Goal: Task Accomplishment & Management: Use online tool/utility

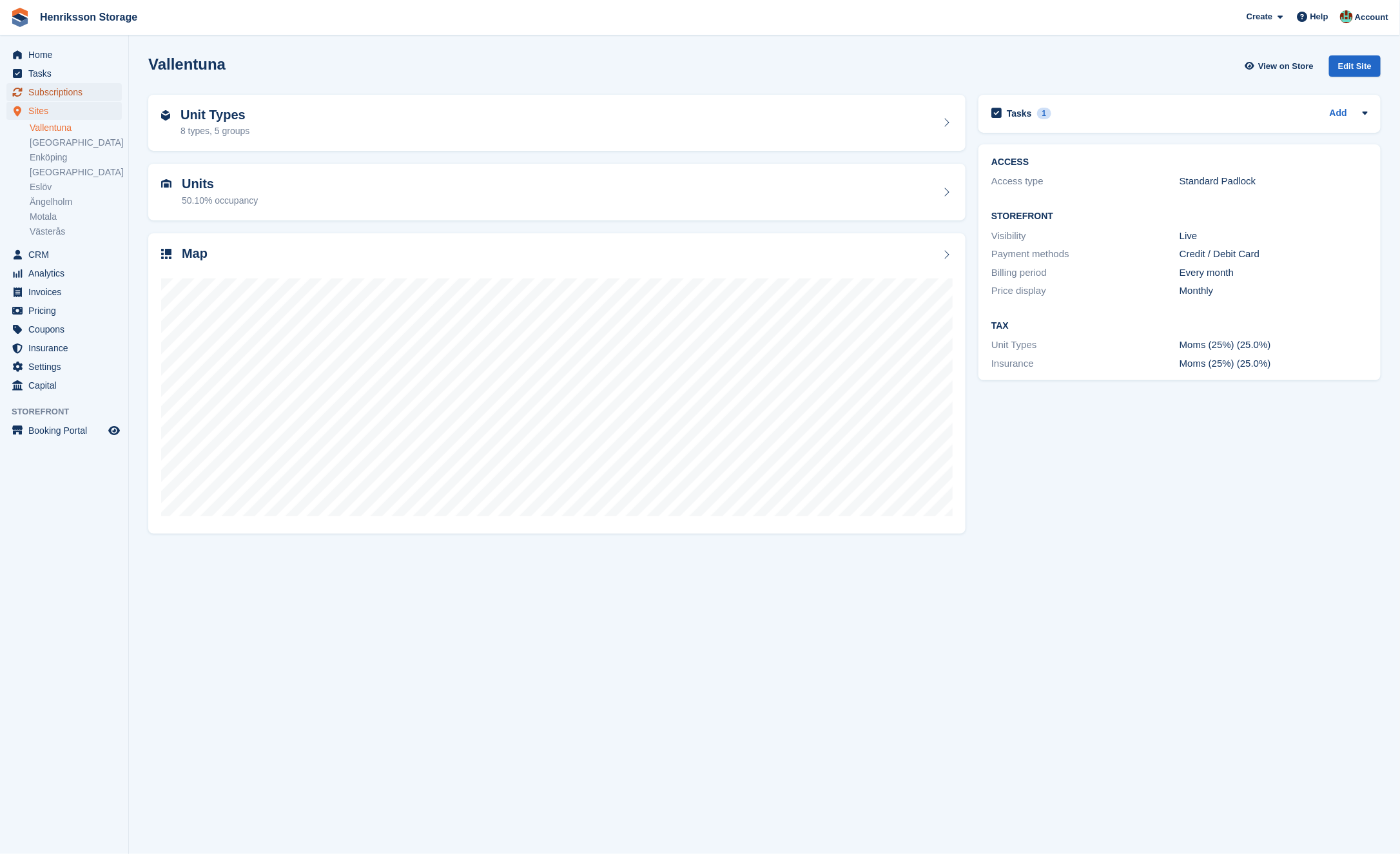
click at [86, 95] on span "Subscriptions" at bounding box center [67, 92] width 77 height 18
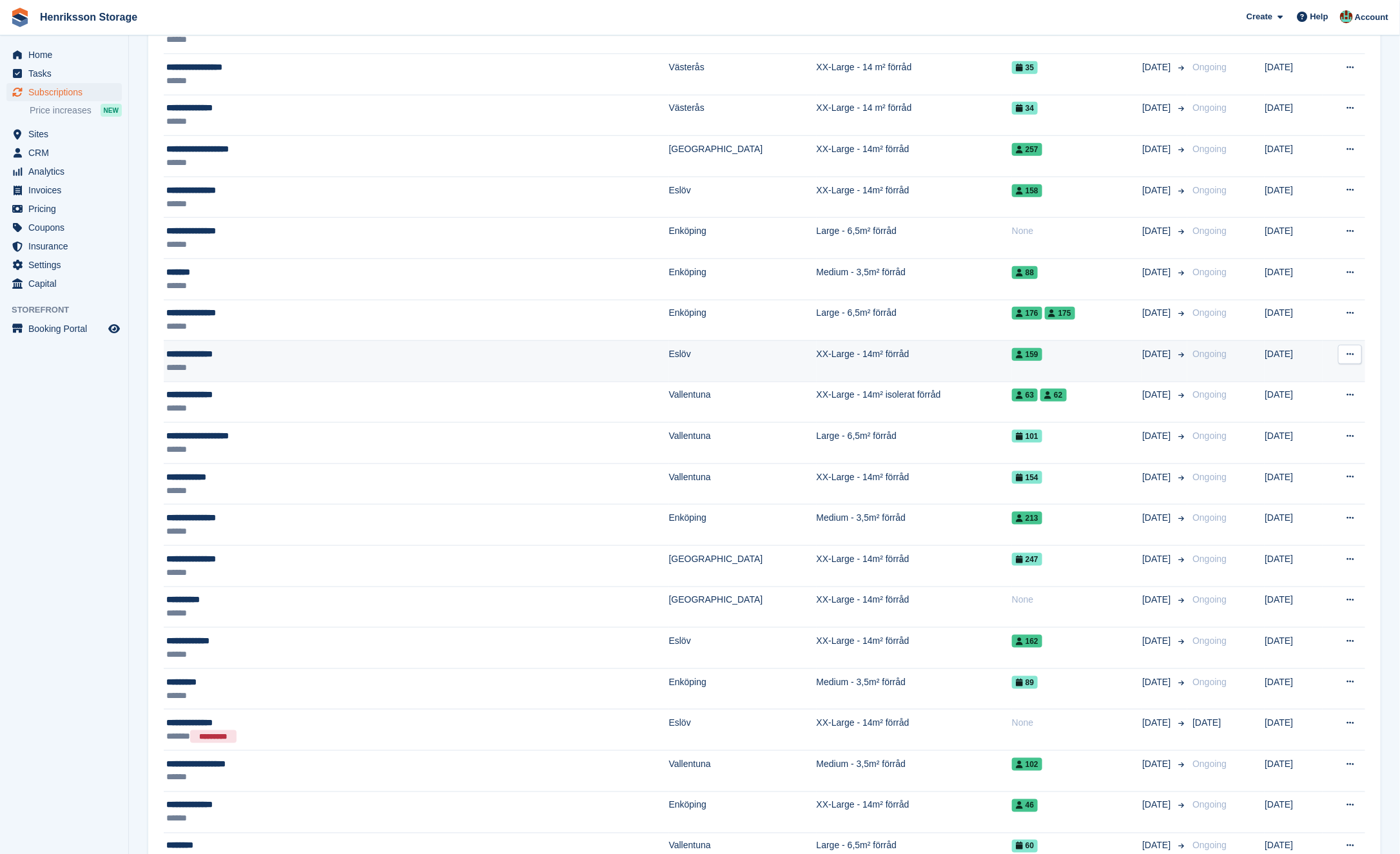
scroll to position [620, 0]
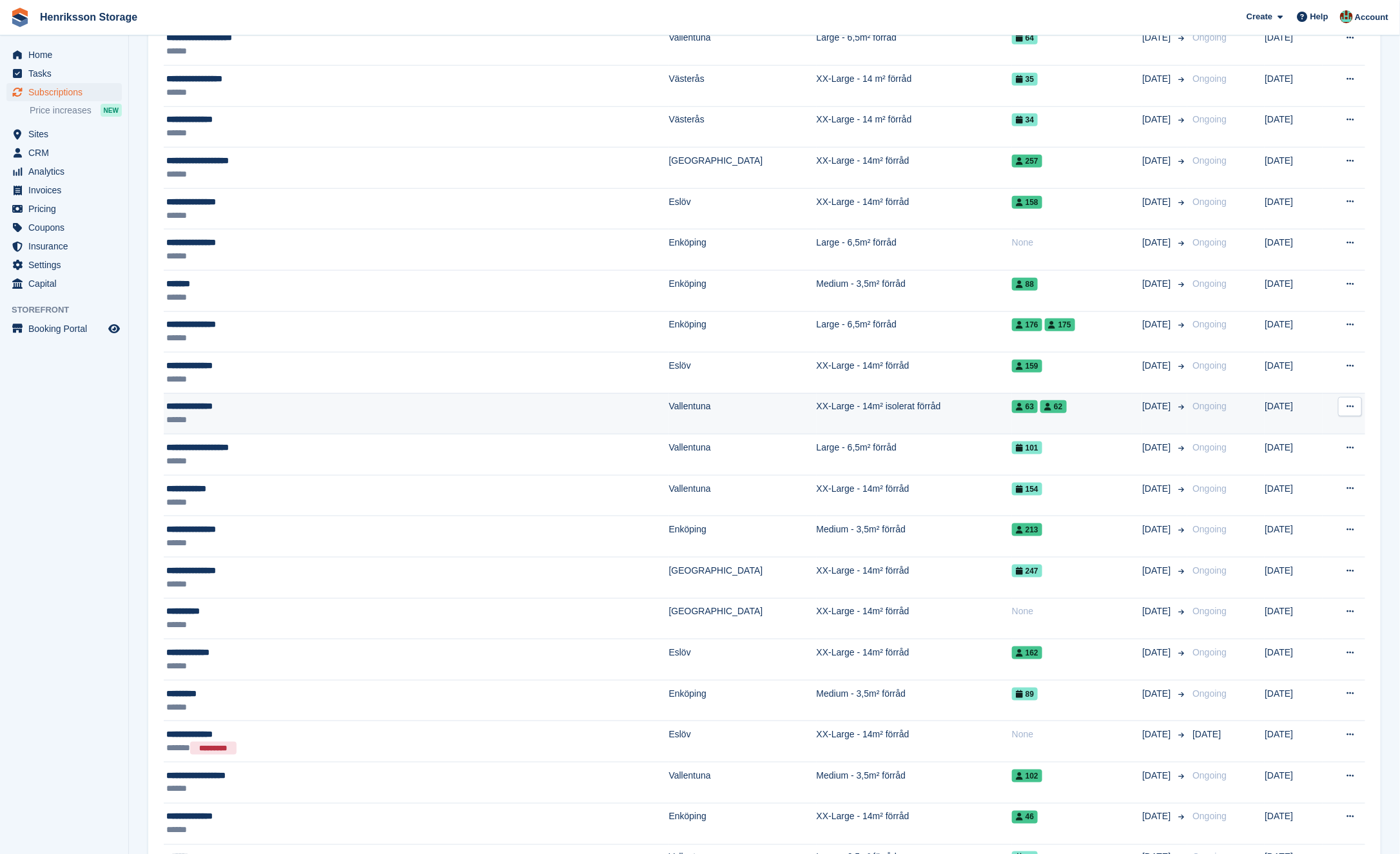
click at [1354, 401] on button at bounding box center [1350, 407] width 24 height 20
click at [1292, 425] on p "View customer" at bounding box center [1300, 432] width 112 height 17
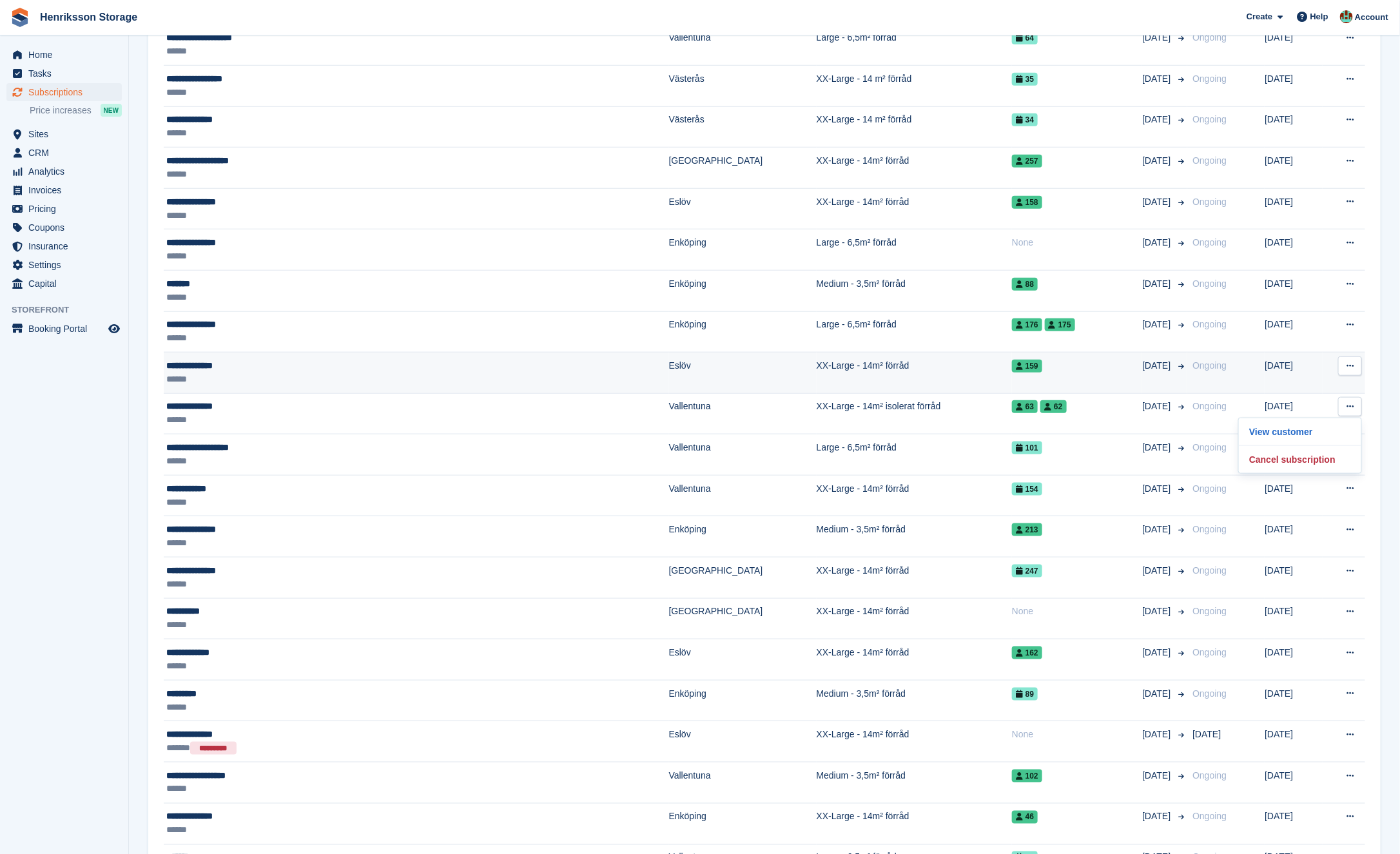
click at [1349, 370] on td "View customer Cancel subscription" at bounding box center [1344, 373] width 43 height 41
click at [1349, 362] on icon at bounding box center [1350, 366] width 7 height 8
click at [1308, 383] on p "View customer" at bounding box center [1300, 392] width 112 height 17
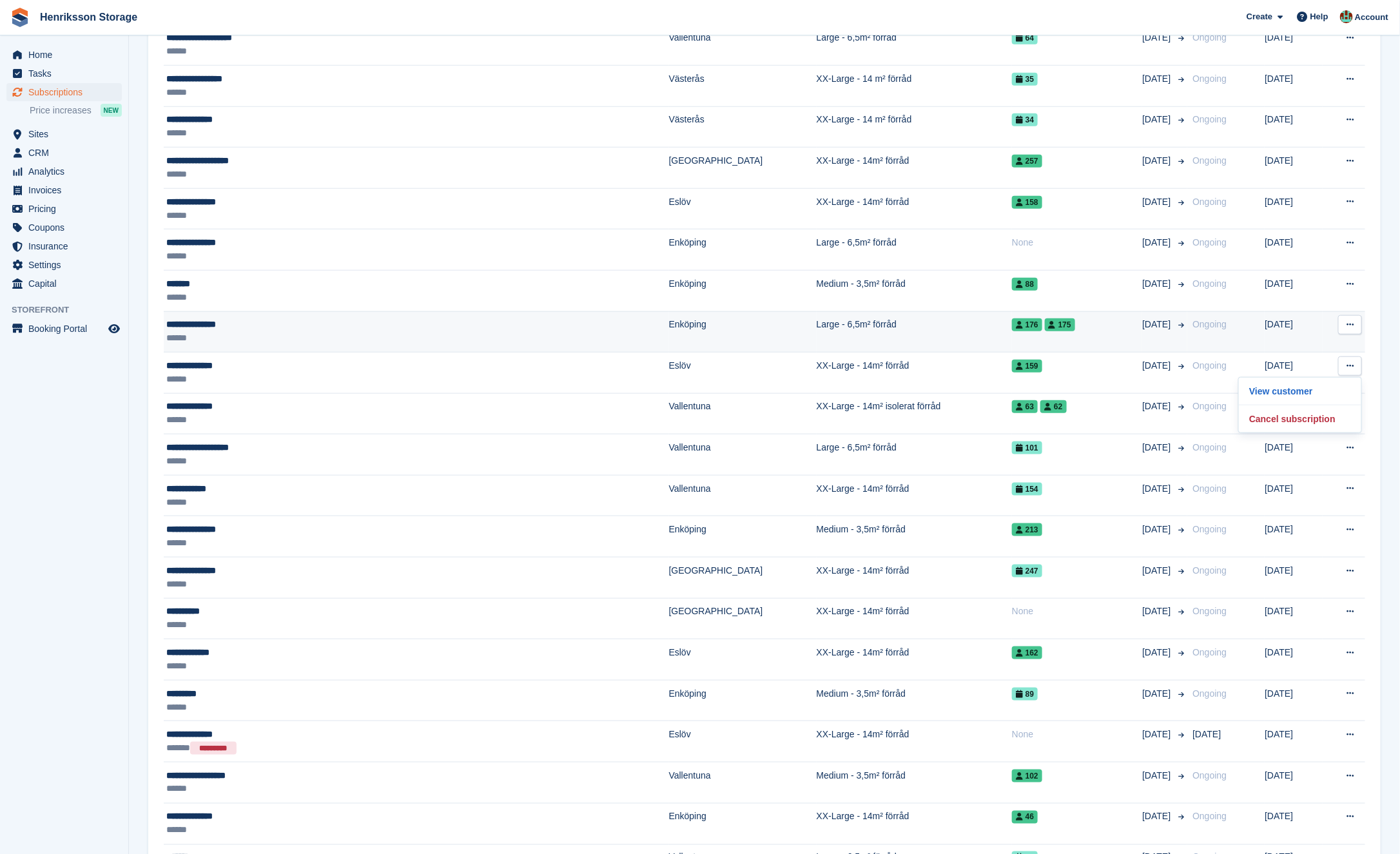
click at [1349, 325] on button at bounding box center [1350, 325] width 24 height 20
click at [1318, 347] on p "View customer" at bounding box center [1300, 350] width 112 height 17
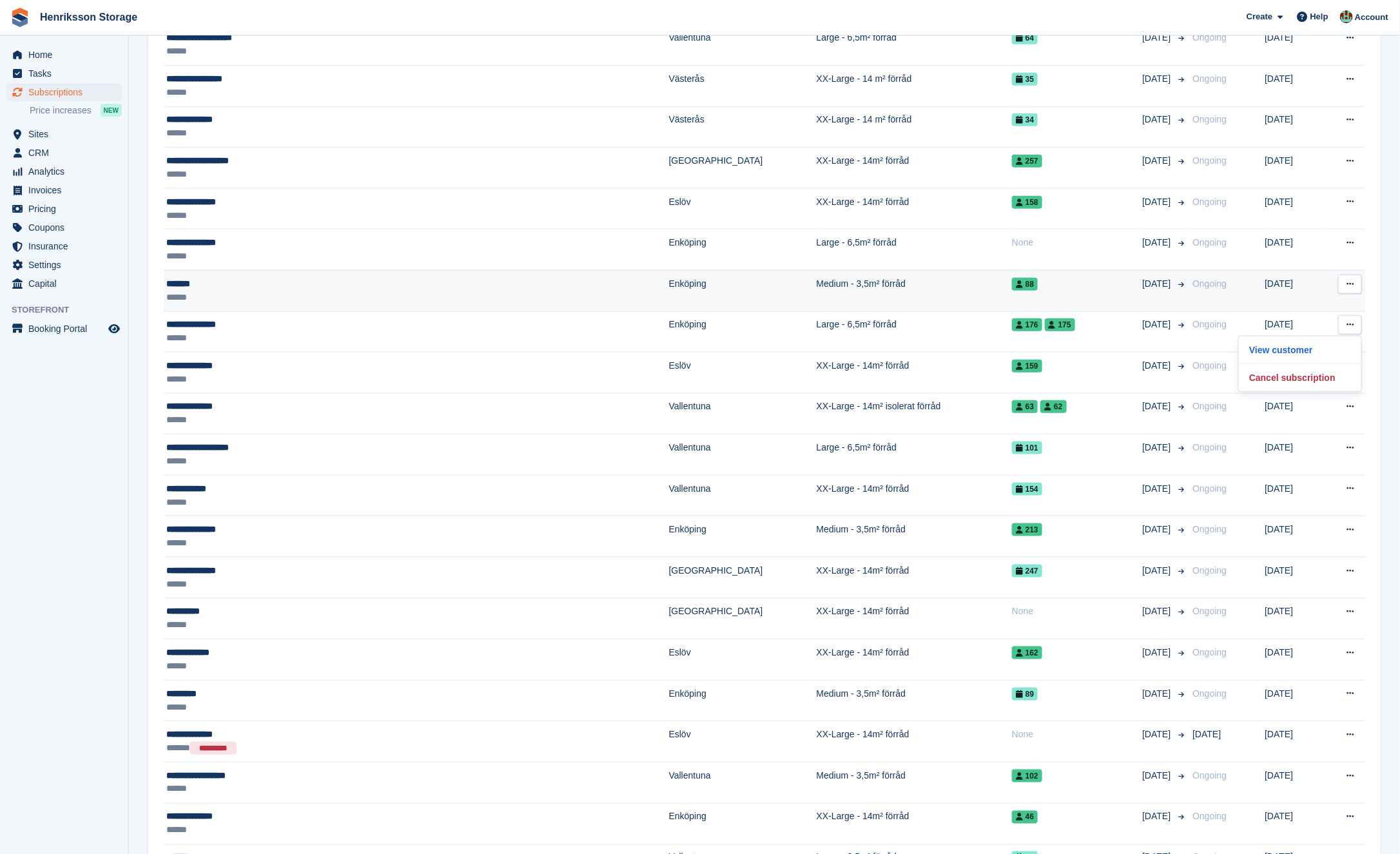
click at [1352, 290] on td "View customer Cancel subscription" at bounding box center [1344, 290] width 43 height 41
click at [1349, 280] on icon at bounding box center [1350, 284] width 7 height 8
click at [1323, 303] on p "View customer" at bounding box center [1300, 309] width 112 height 17
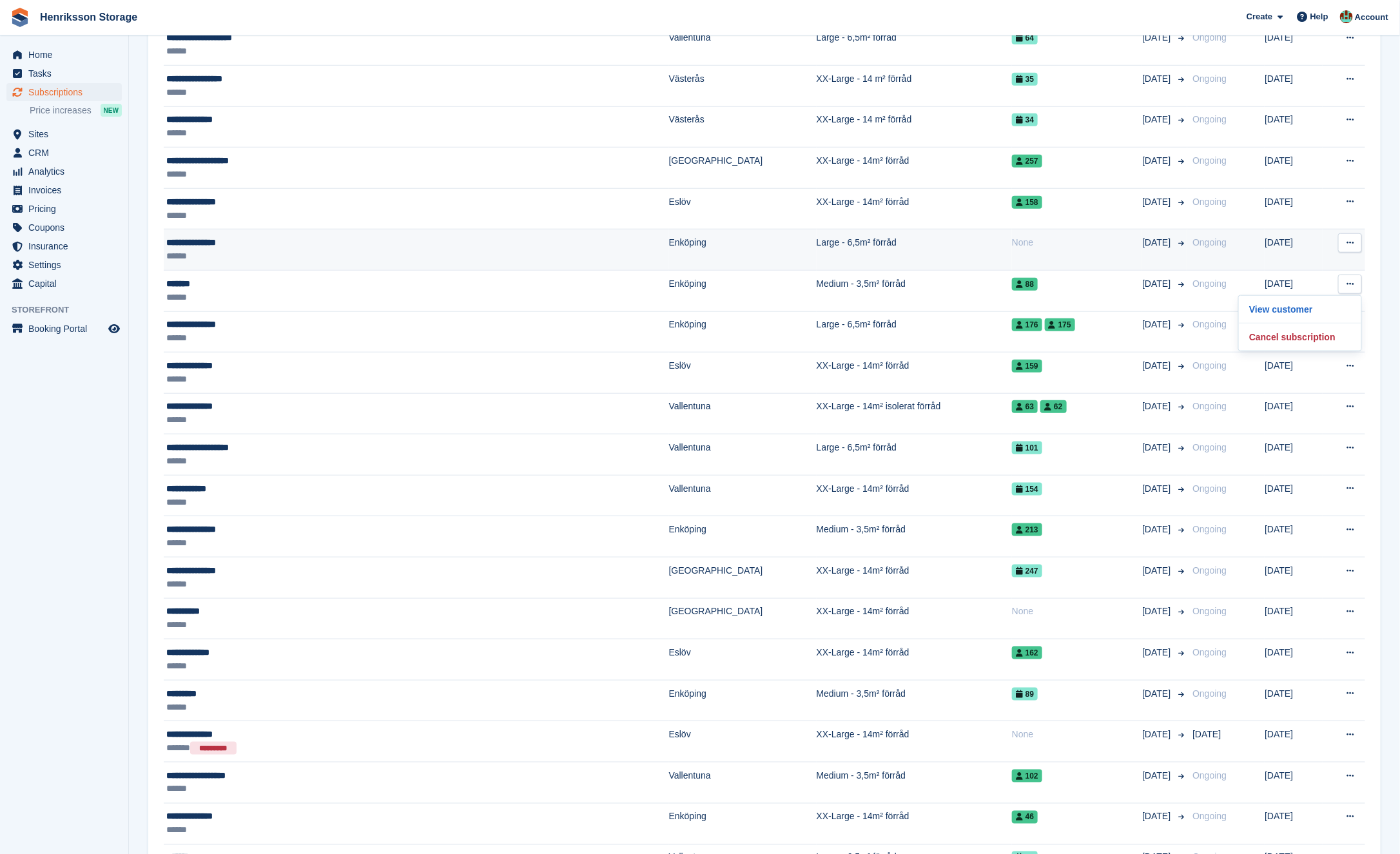
click at [1356, 238] on button at bounding box center [1350, 243] width 24 height 20
click at [1321, 260] on p "View customer" at bounding box center [1300, 269] width 112 height 17
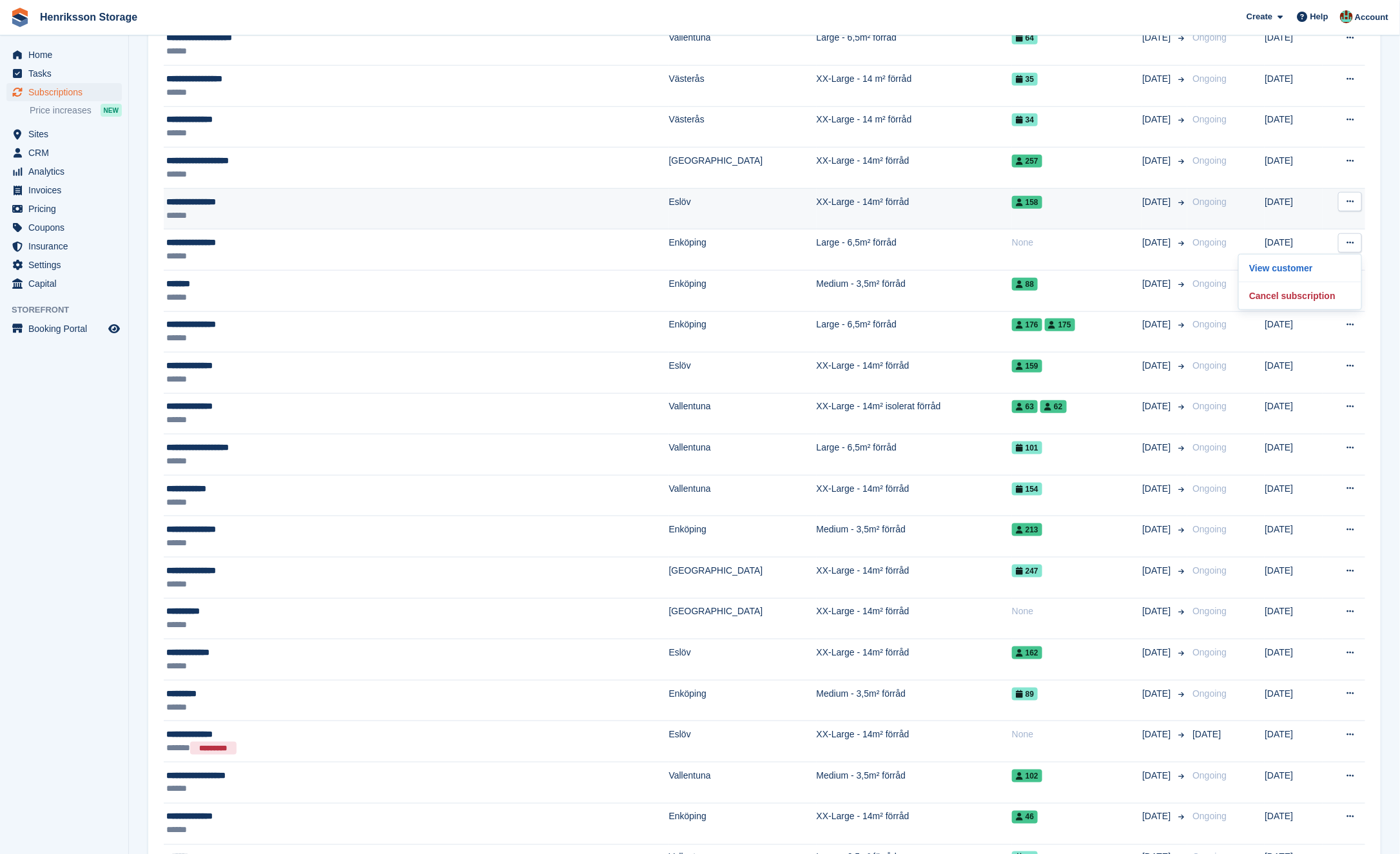
click at [1354, 195] on button at bounding box center [1350, 202] width 24 height 20
click at [1323, 221] on p "View customer" at bounding box center [1300, 227] width 112 height 17
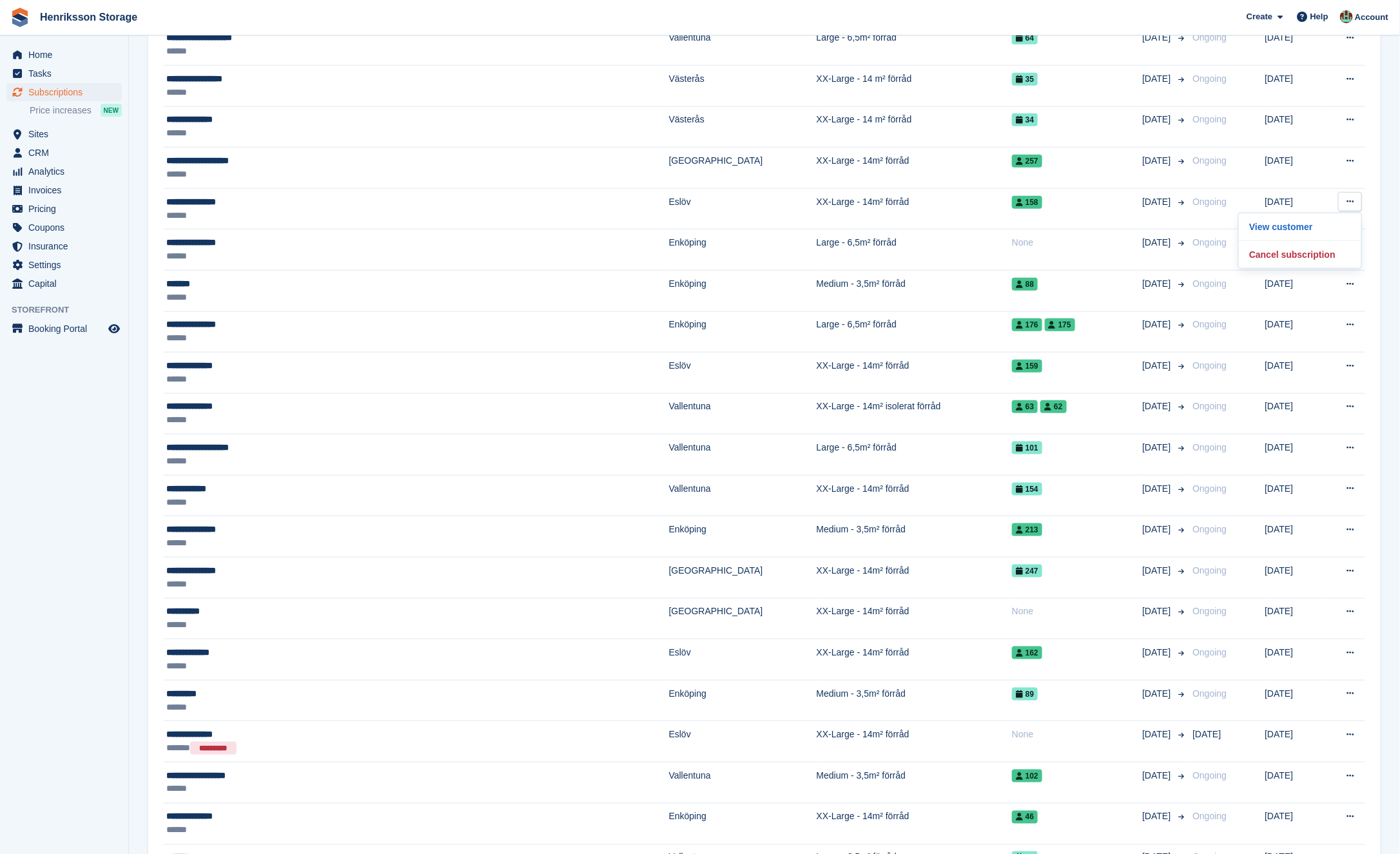
click at [1392, 174] on section "Subscriptions Recurring billing plans Export Export Subscriptions Export a CSV …" at bounding box center [764, 616] width 1271 height 2472
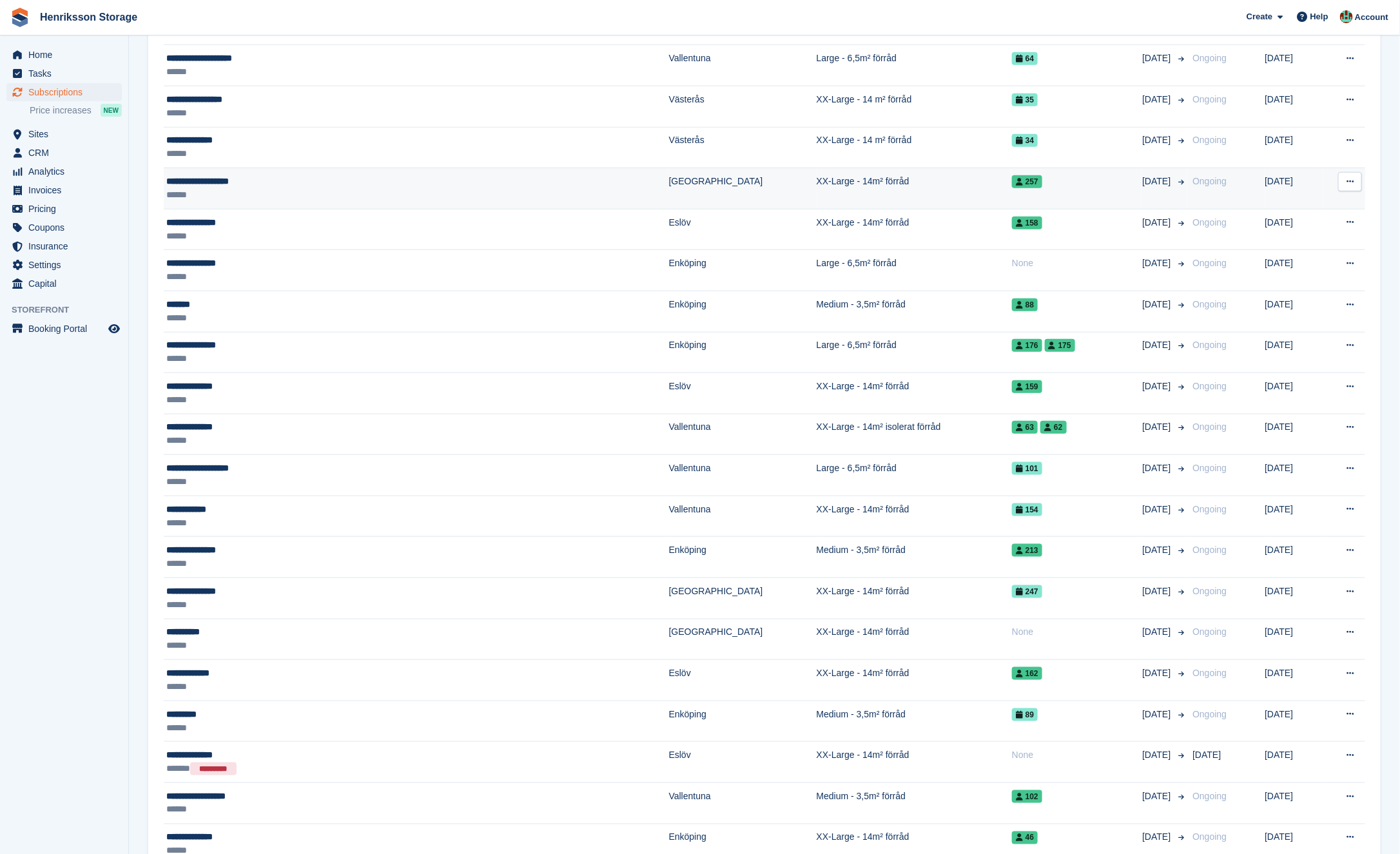
click at [1352, 177] on icon at bounding box center [1350, 181] width 7 height 8
click at [1311, 204] on p "View customer" at bounding box center [1300, 207] width 112 height 17
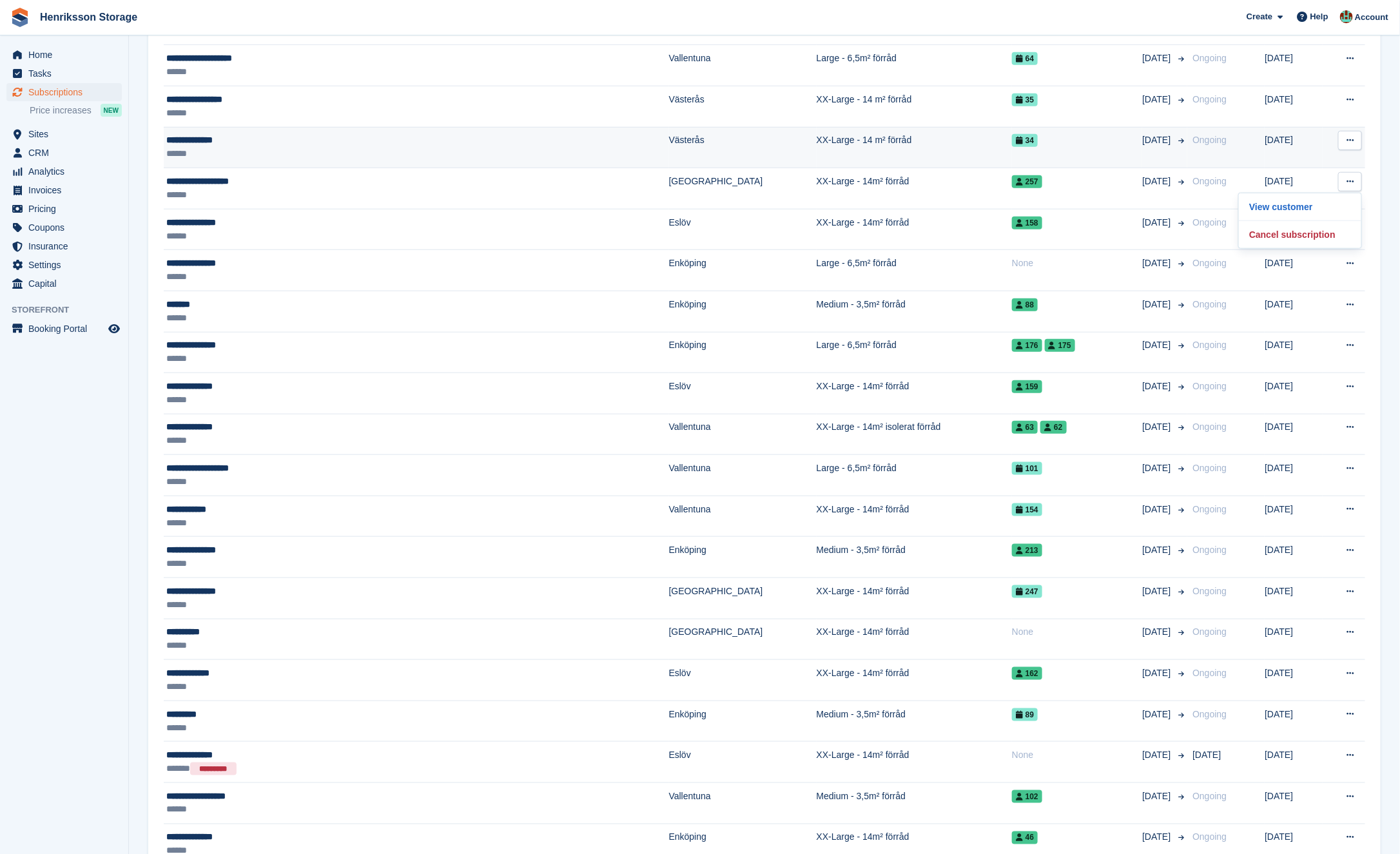
click at [1358, 135] on button at bounding box center [1350, 141] width 24 height 20
click at [1320, 166] on p "View customer" at bounding box center [1300, 166] width 112 height 17
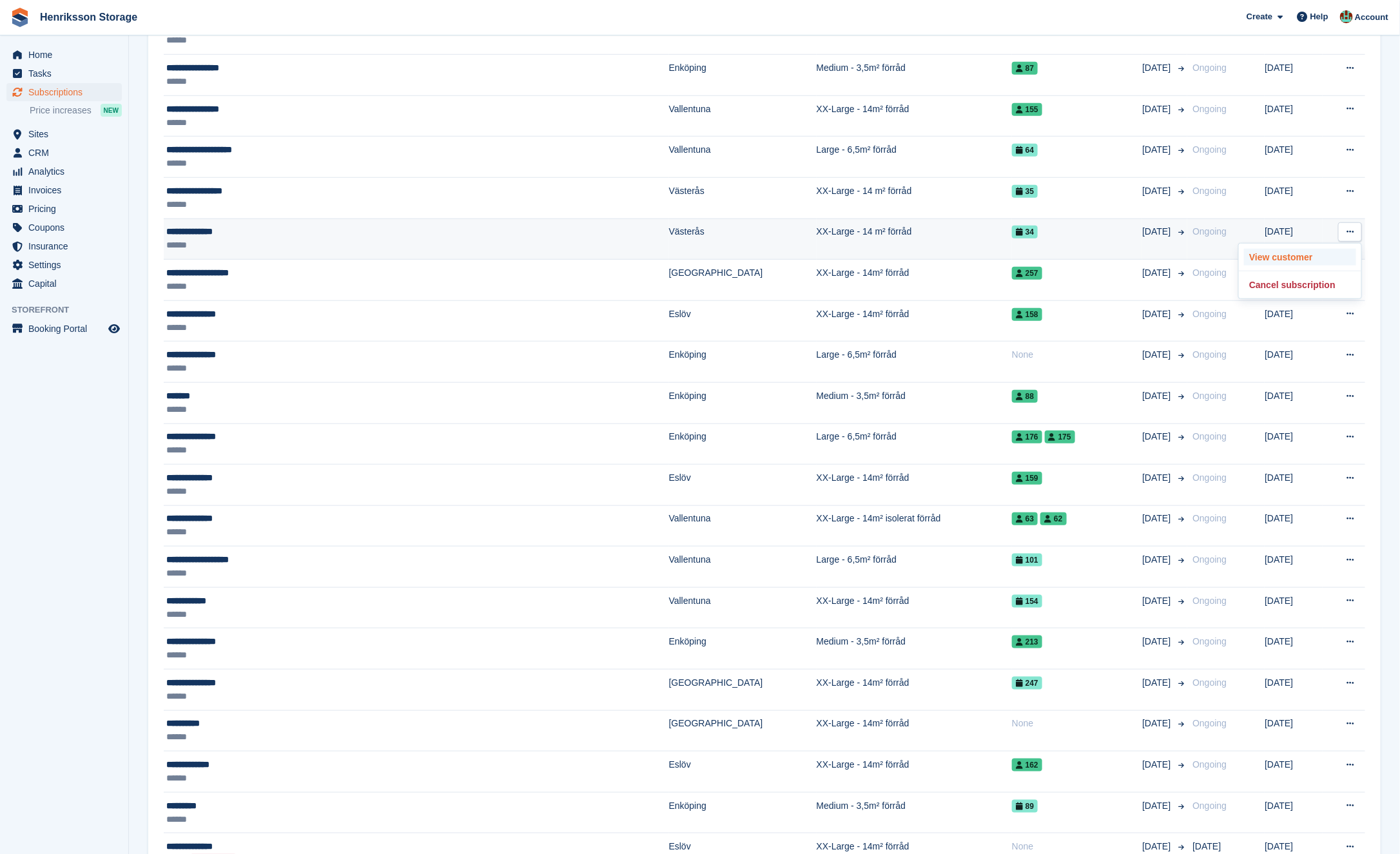
scroll to position [502, 0]
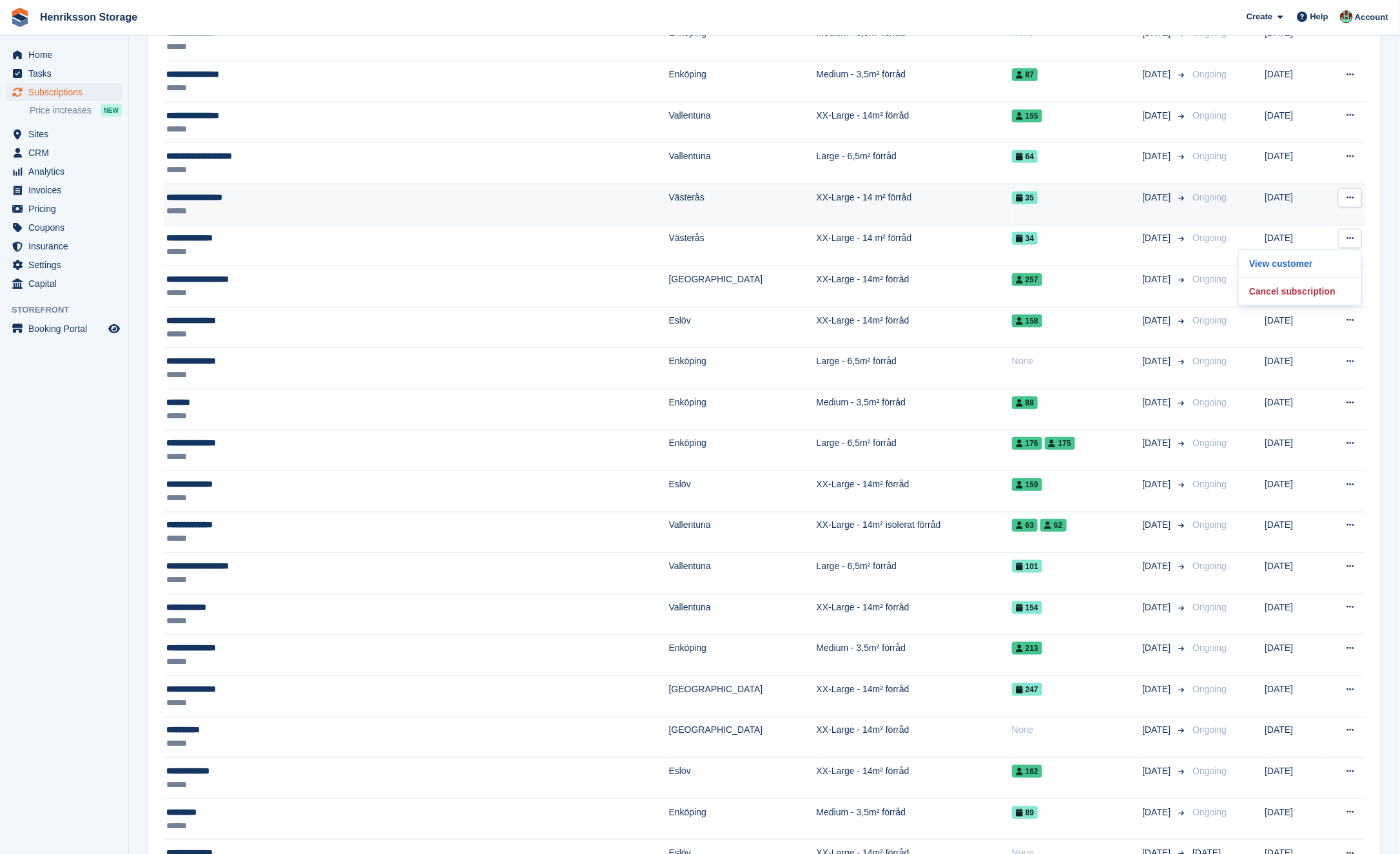
click at [1354, 193] on icon at bounding box center [1350, 198] width 7 height 8
click at [1326, 214] on p "View customer" at bounding box center [1300, 223] width 112 height 17
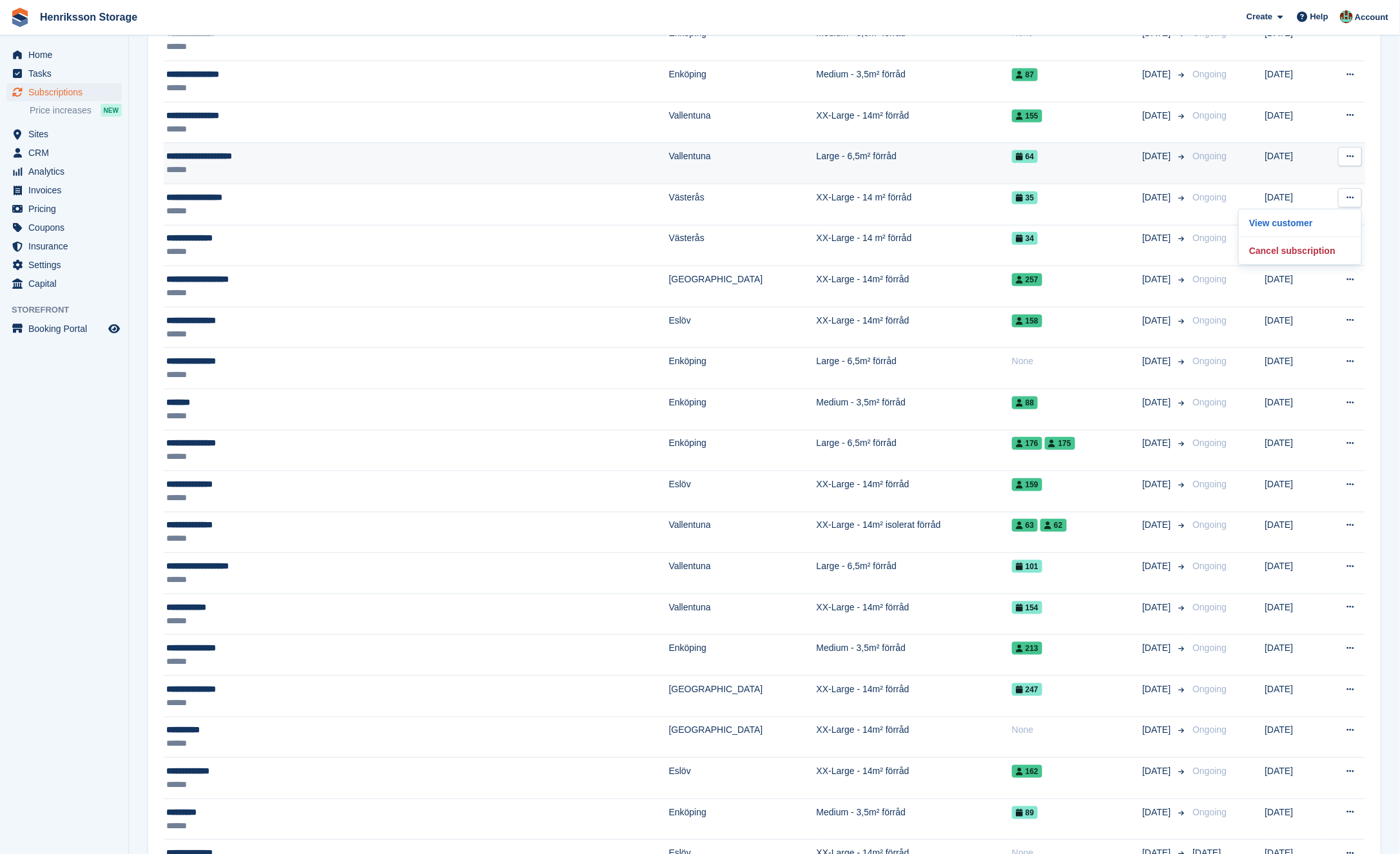
click at [1355, 147] on button at bounding box center [1350, 157] width 24 height 20
click at [1311, 186] on div "View customer Cancel subscription" at bounding box center [1300, 195] width 124 height 56
click at [1311, 180] on p "View customer" at bounding box center [1300, 182] width 112 height 17
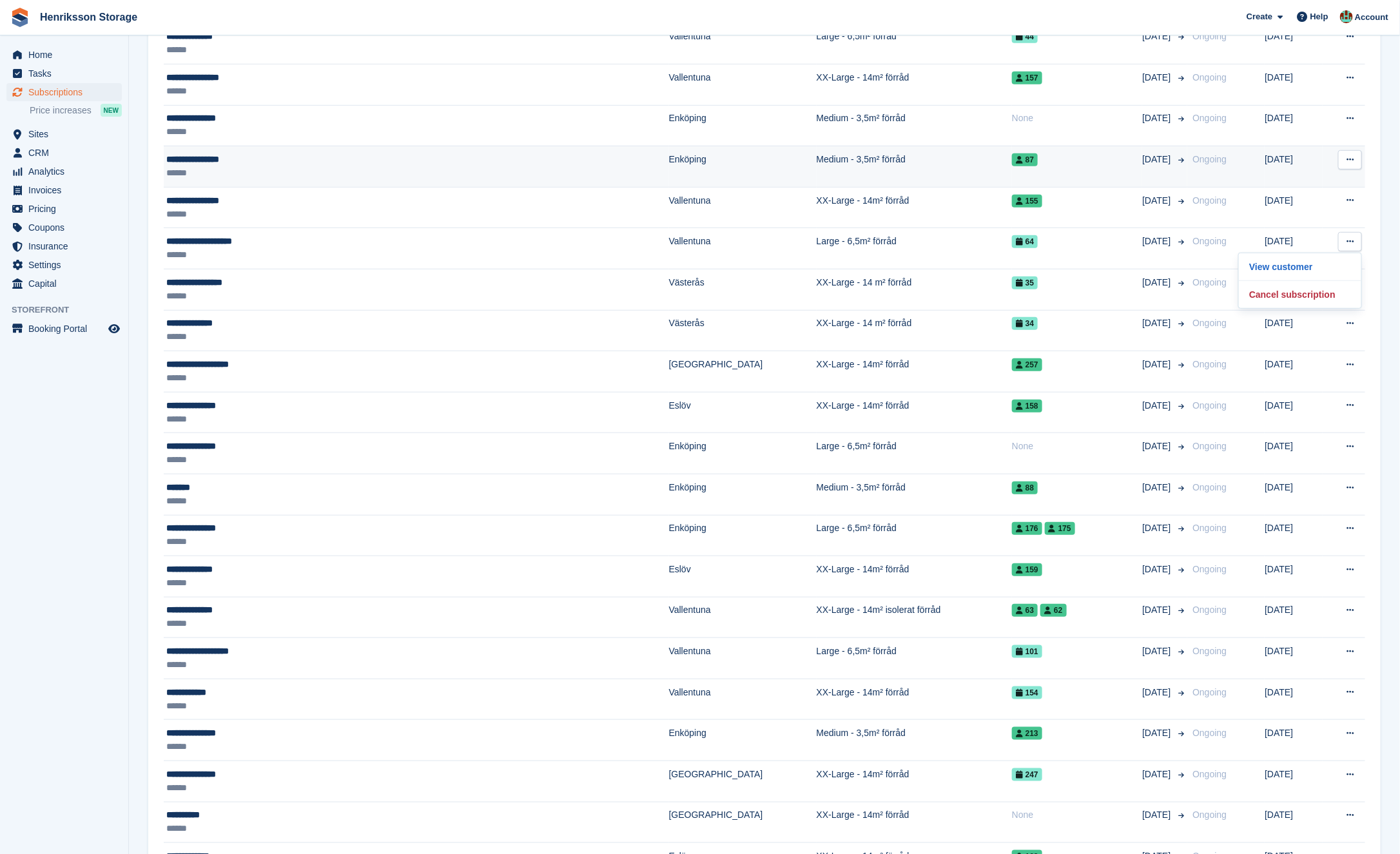
scroll to position [414, 0]
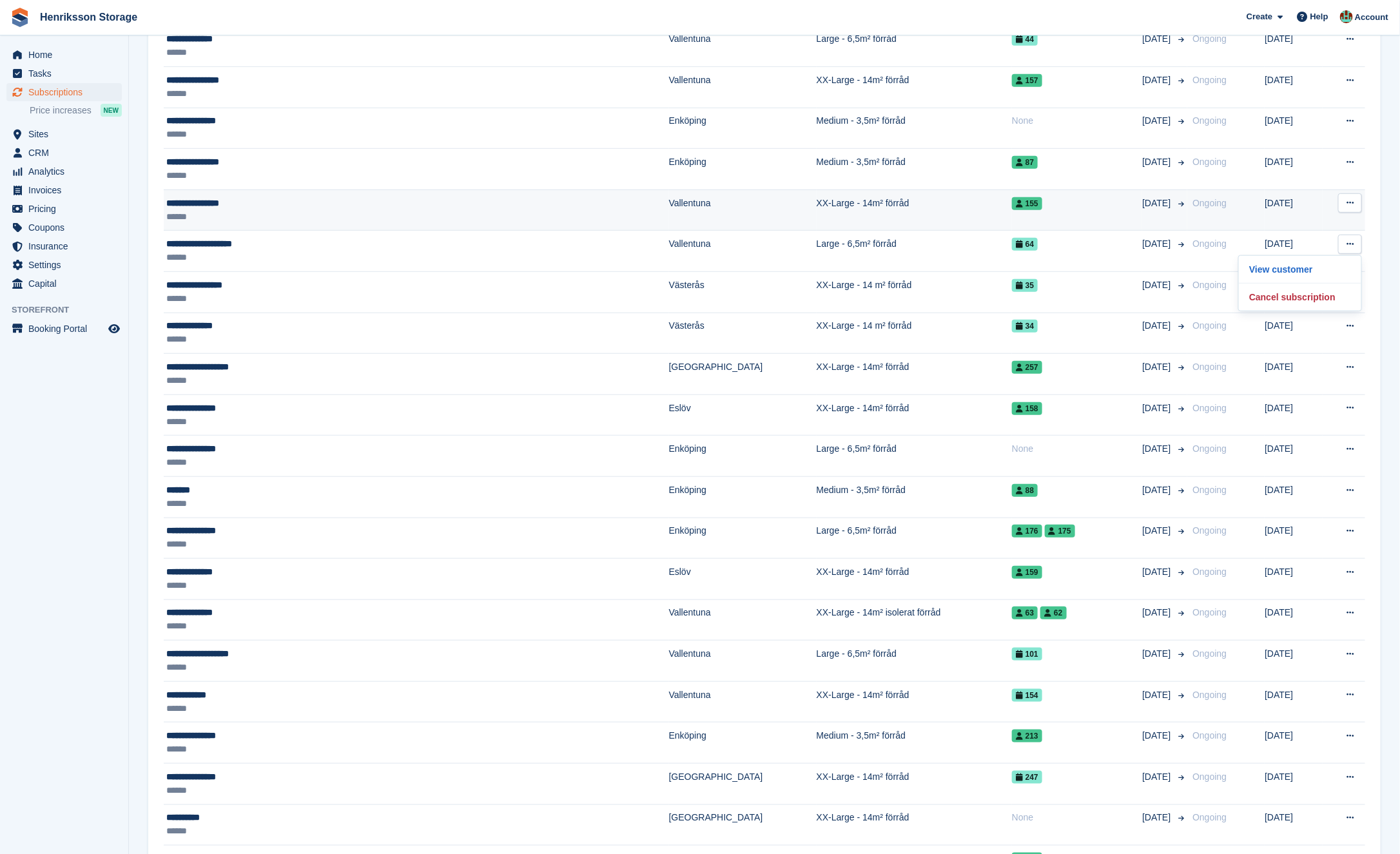
click at [1349, 193] on button at bounding box center [1350, 203] width 24 height 20
click at [1324, 227] on p "View customer" at bounding box center [1300, 228] width 112 height 17
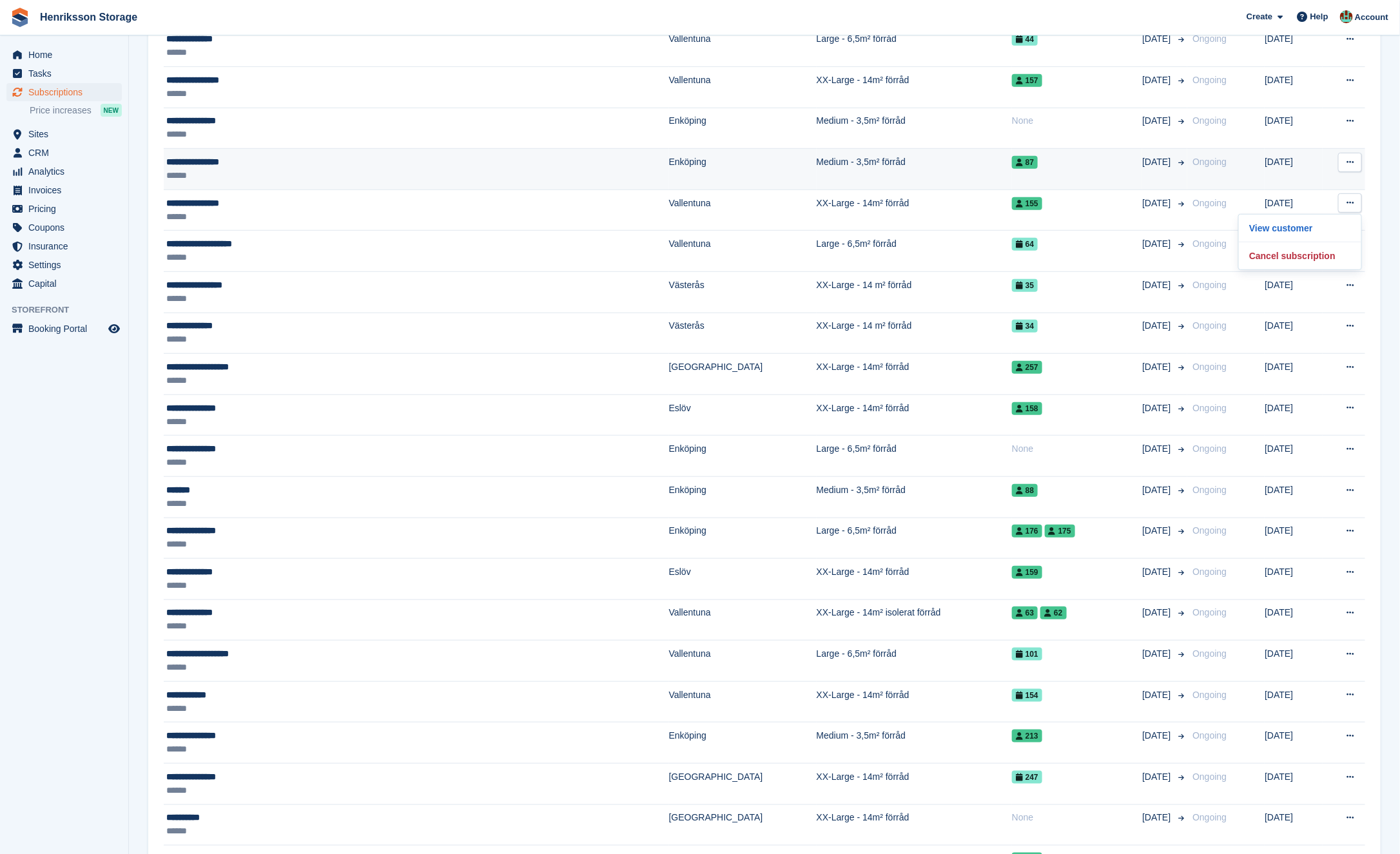
click at [1353, 166] on button at bounding box center [1350, 162] width 24 height 20
click at [1328, 179] on p "View customer" at bounding box center [1300, 188] width 112 height 17
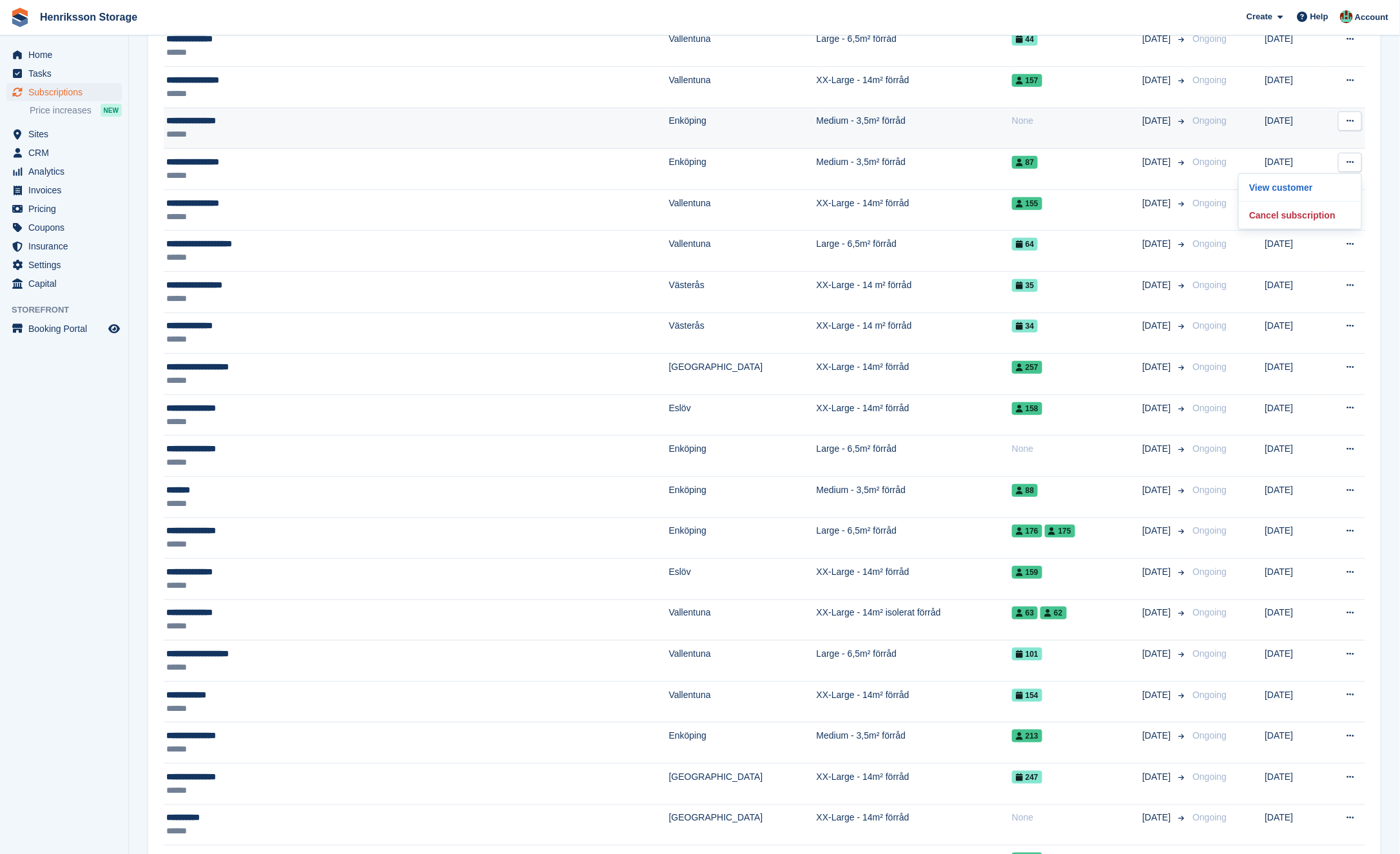
click at [1347, 129] on td "View customer Cancel subscription" at bounding box center [1344, 128] width 43 height 41
click at [1354, 120] on button at bounding box center [1350, 122] width 24 height 20
click at [1326, 139] on p "View customer" at bounding box center [1300, 146] width 112 height 17
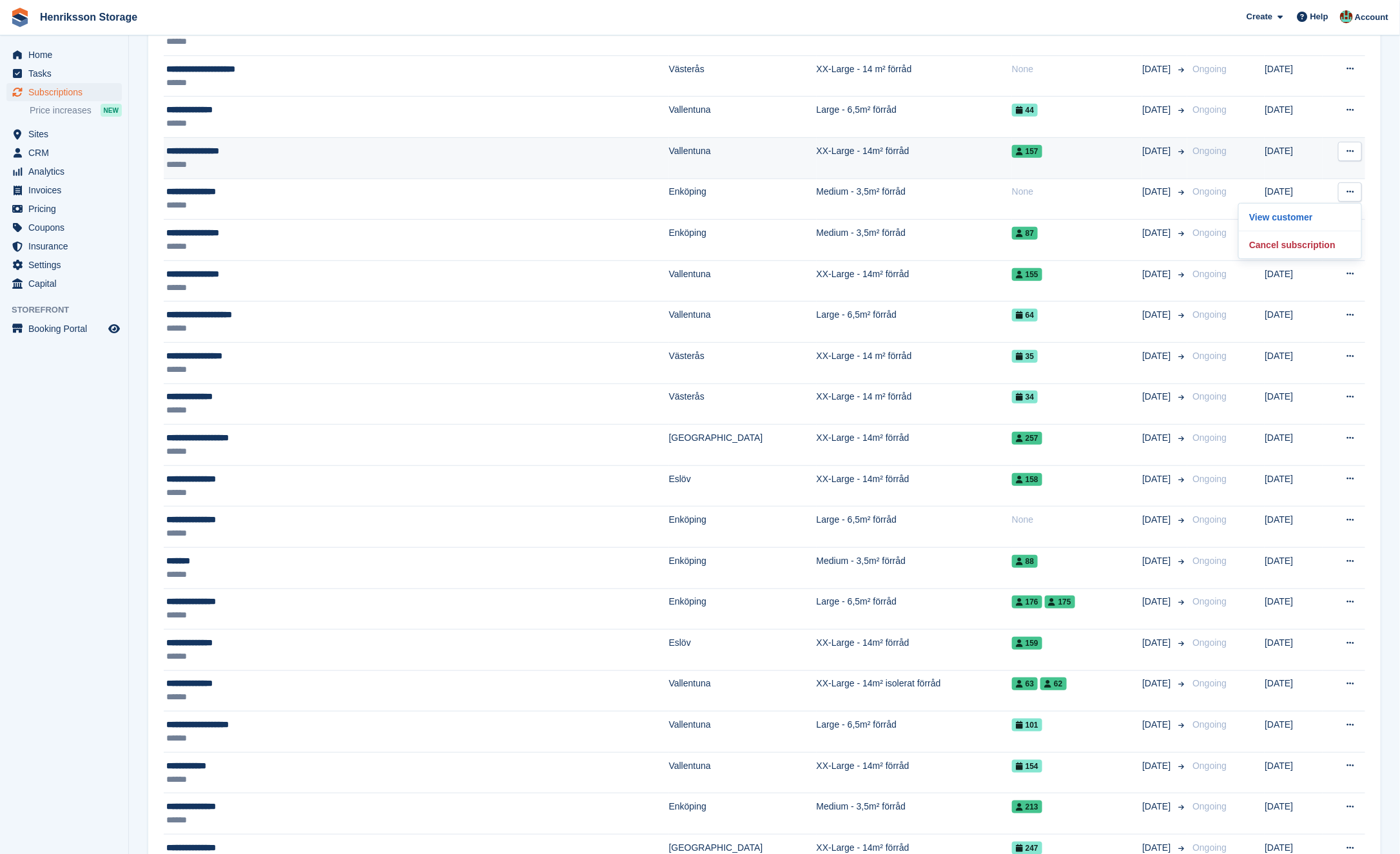
scroll to position [342, 0]
click at [1350, 148] on icon at bounding box center [1350, 152] width 7 height 8
click at [1315, 179] on p "View customer" at bounding box center [1300, 177] width 112 height 17
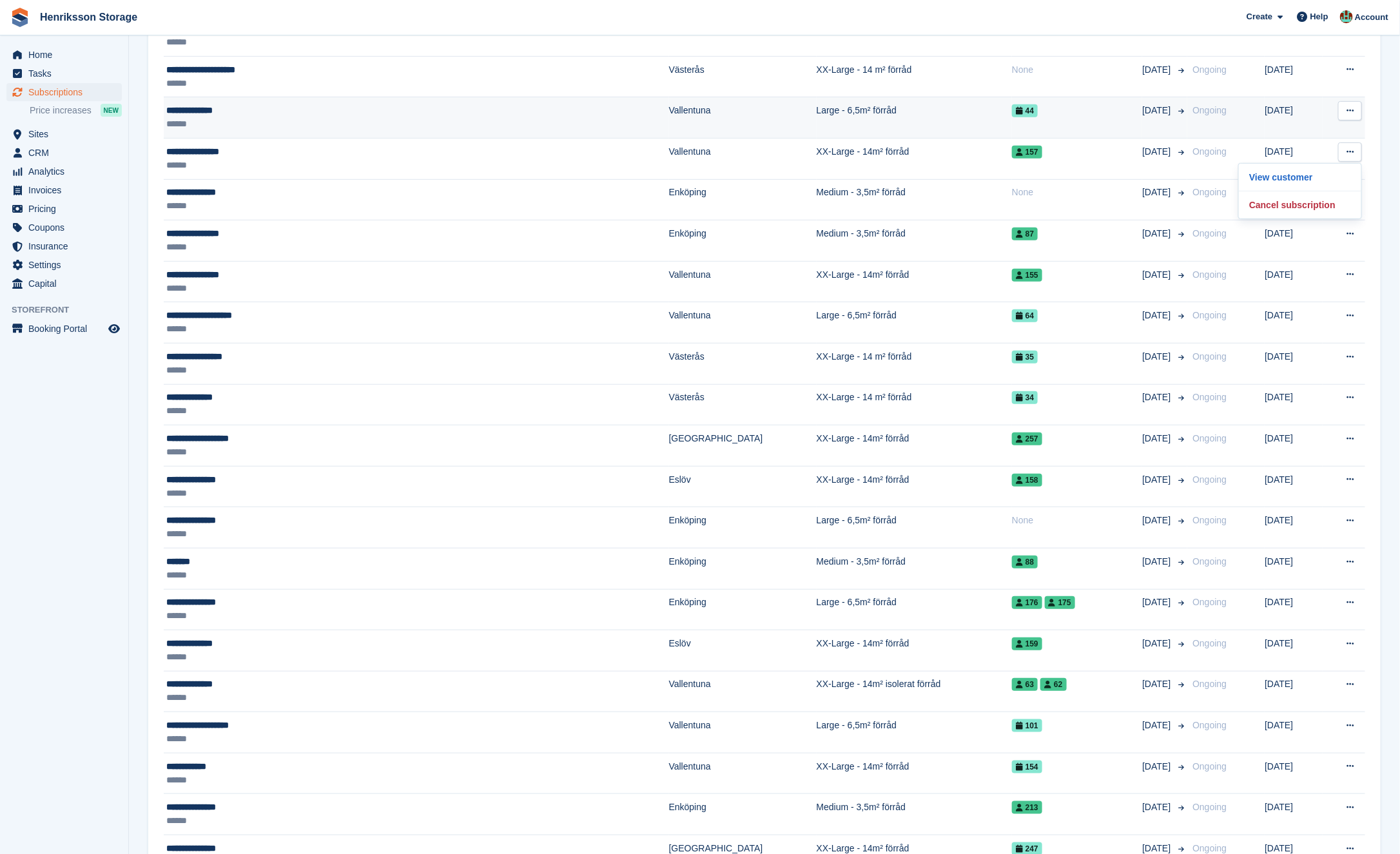
click at [1348, 109] on icon at bounding box center [1350, 110] width 7 height 8
click at [1311, 136] on p "View customer" at bounding box center [1300, 136] width 112 height 17
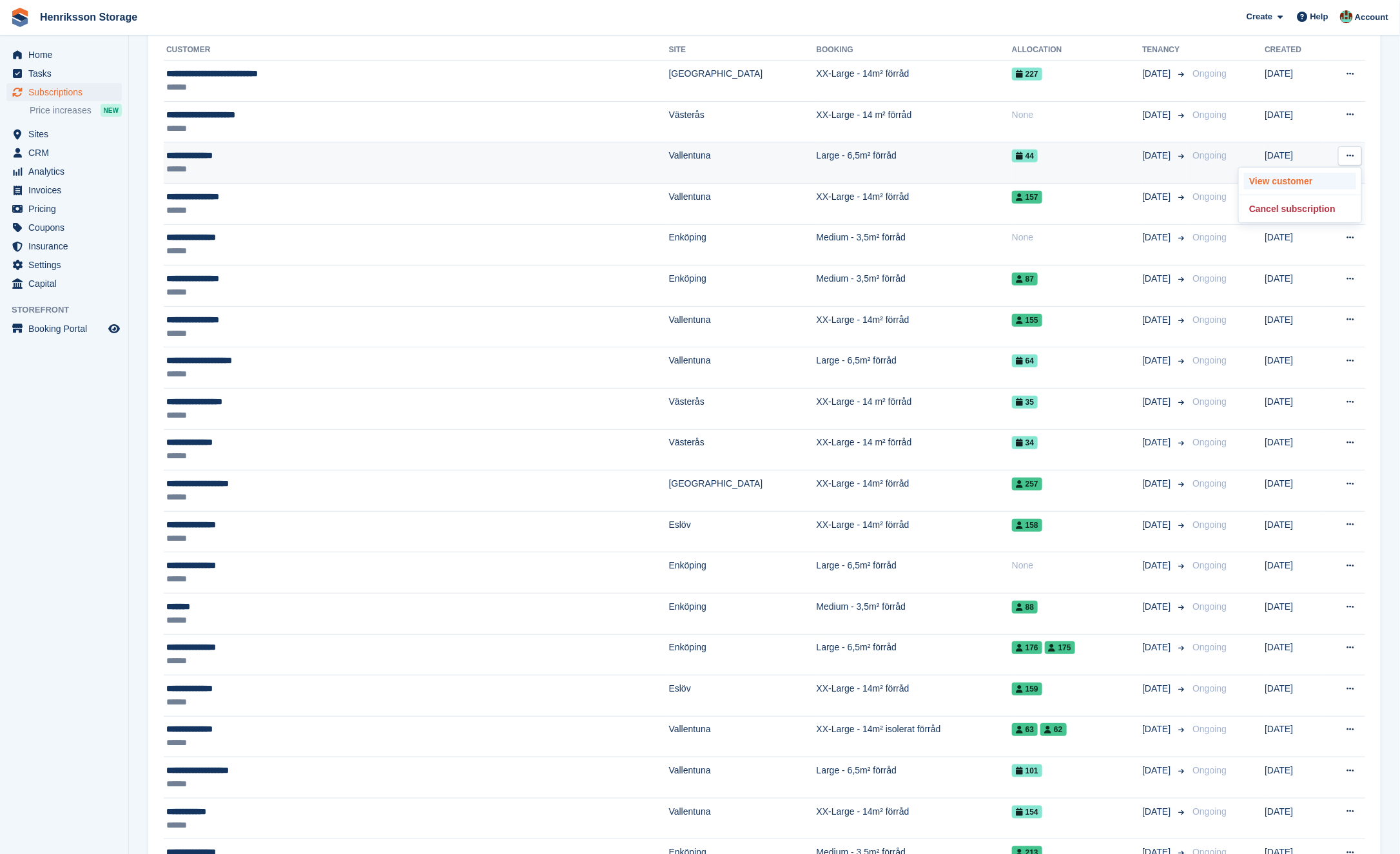
scroll to position [294, 0]
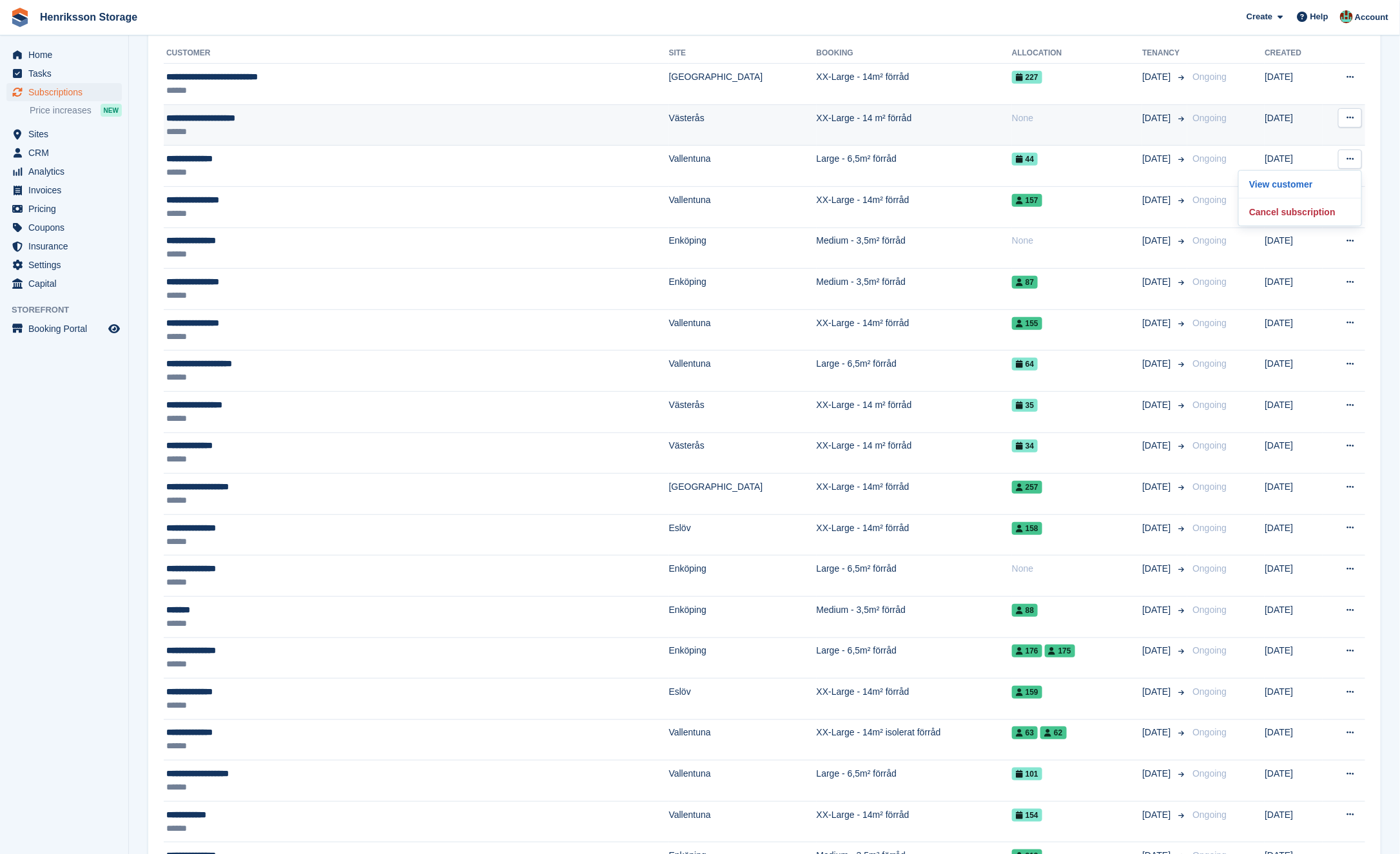
click at [1346, 113] on button at bounding box center [1350, 118] width 24 height 20
click at [1308, 135] on p "View customer" at bounding box center [1300, 143] width 112 height 17
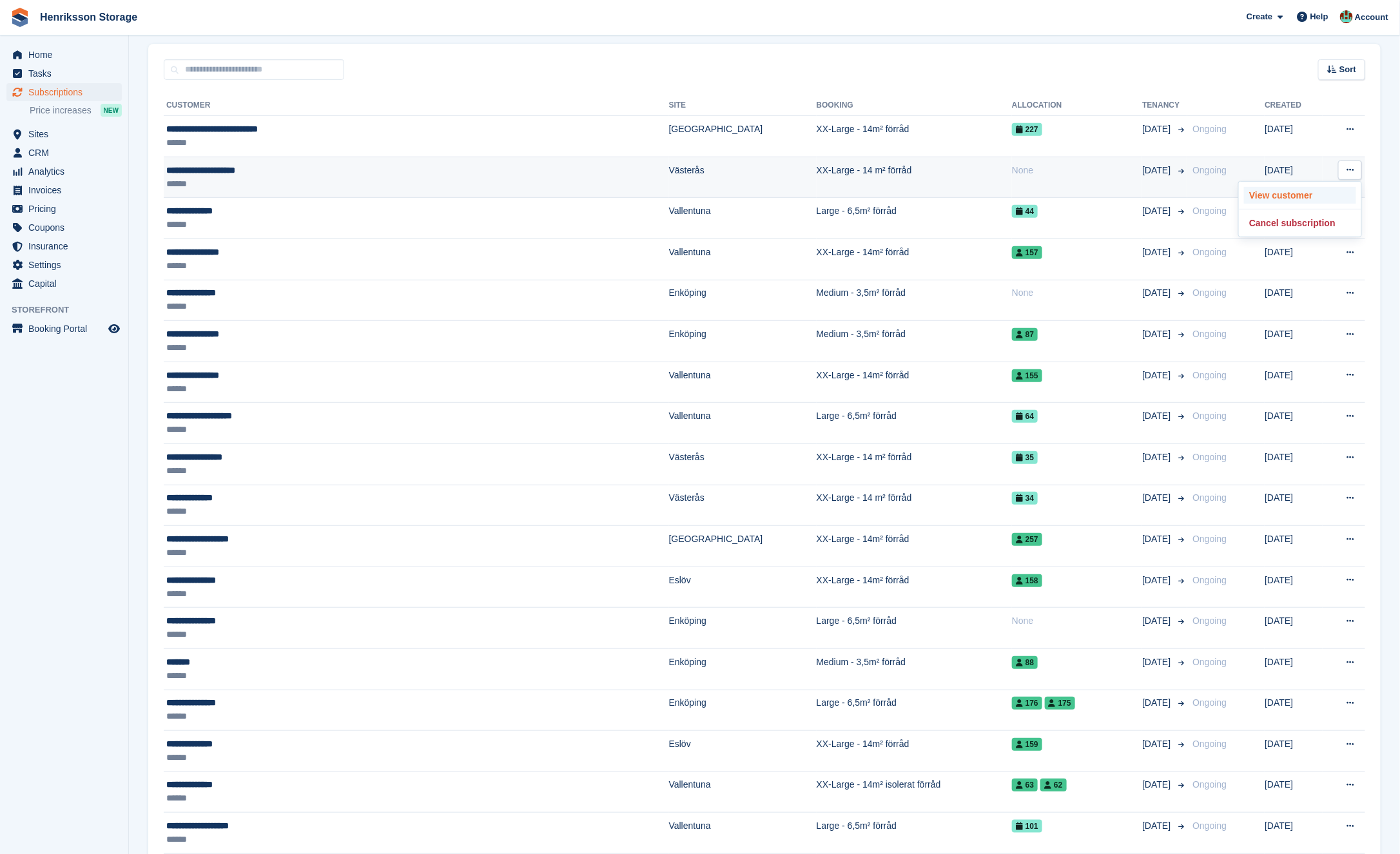
scroll to position [228, 0]
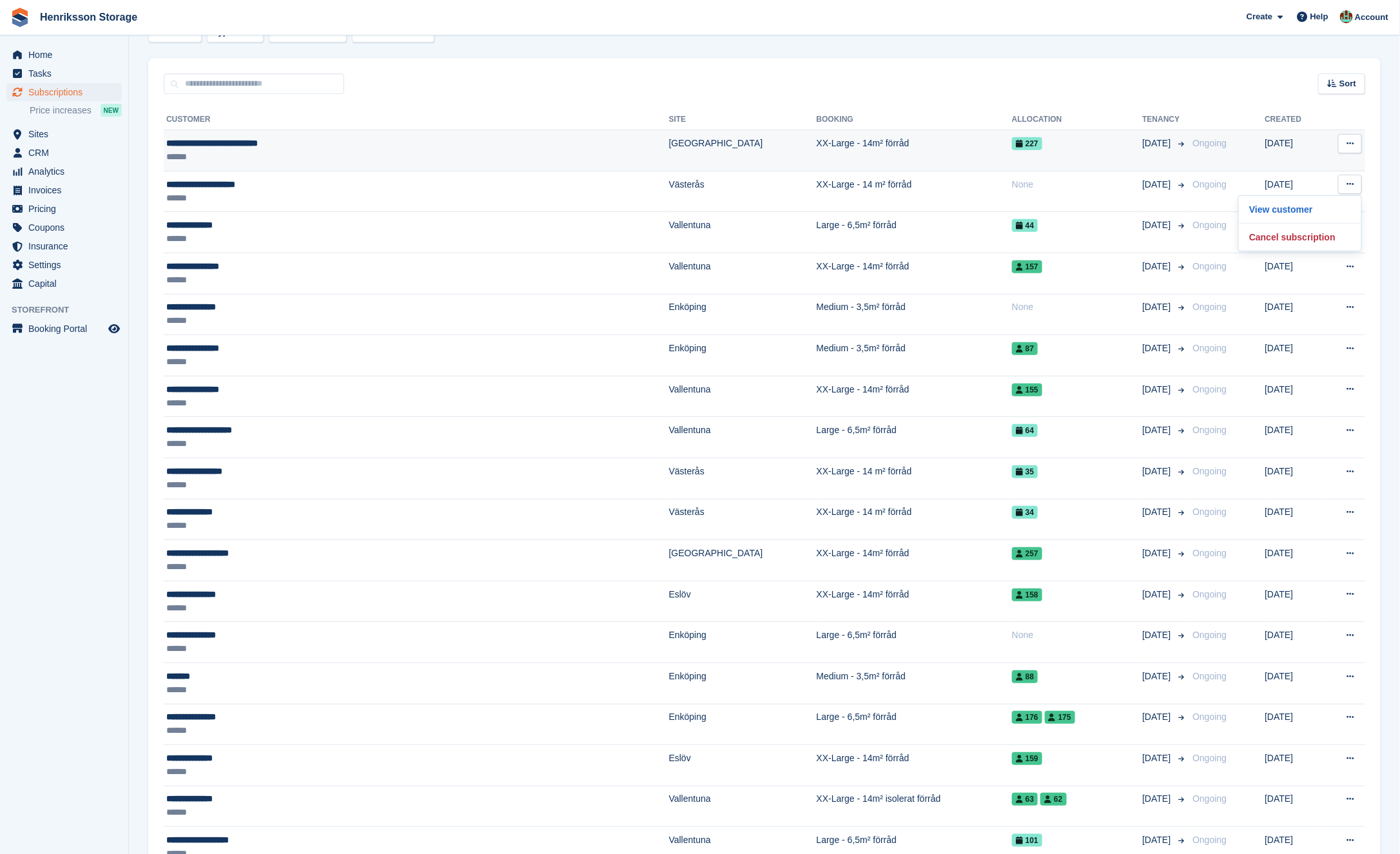
click at [1347, 139] on icon at bounding box center [1350, 143] width 7 height 8
click at [1296, 165] on p "View customer" at bounding box center [1300, 169] width 112 height 17
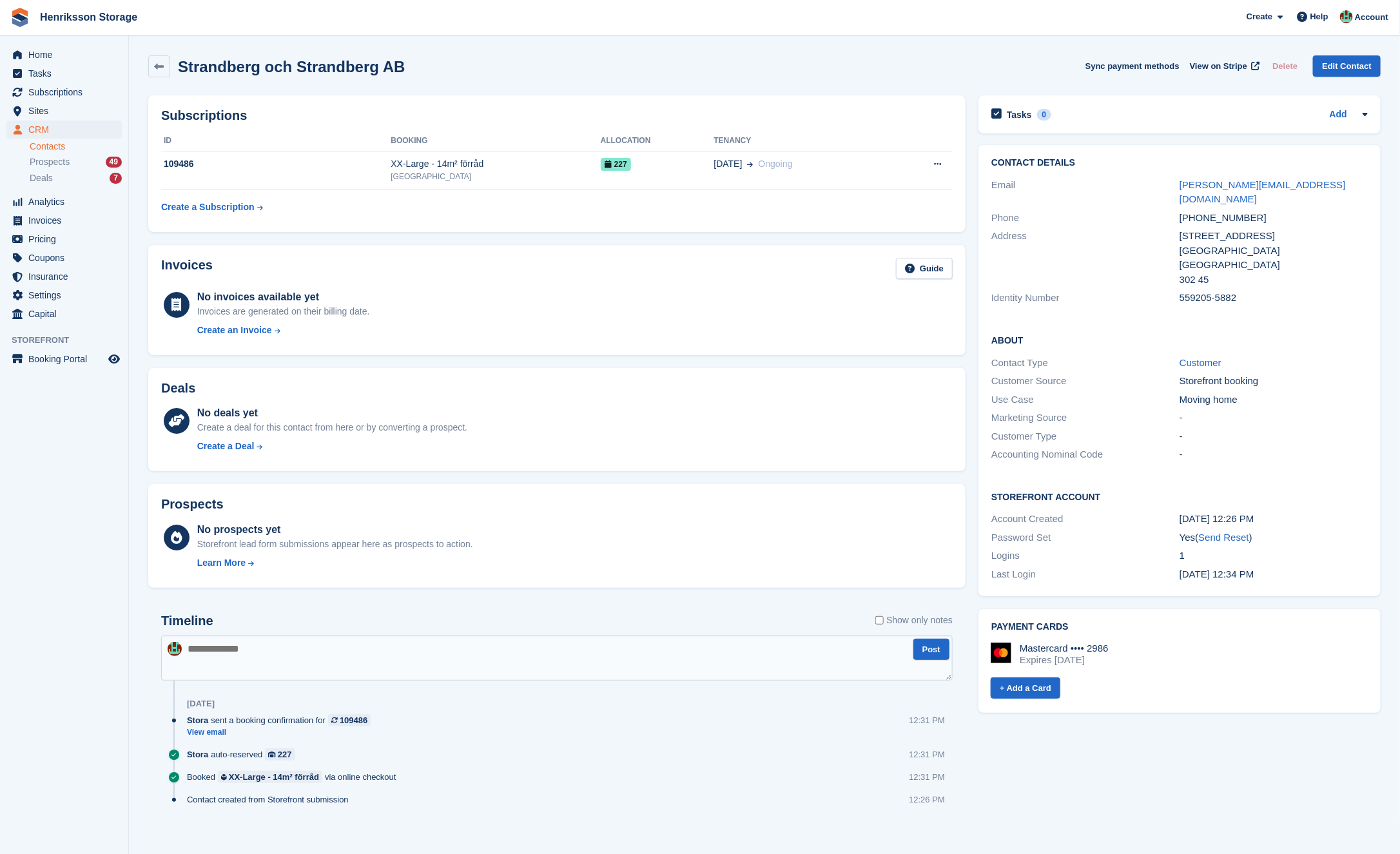
scroll to position [228, 0]
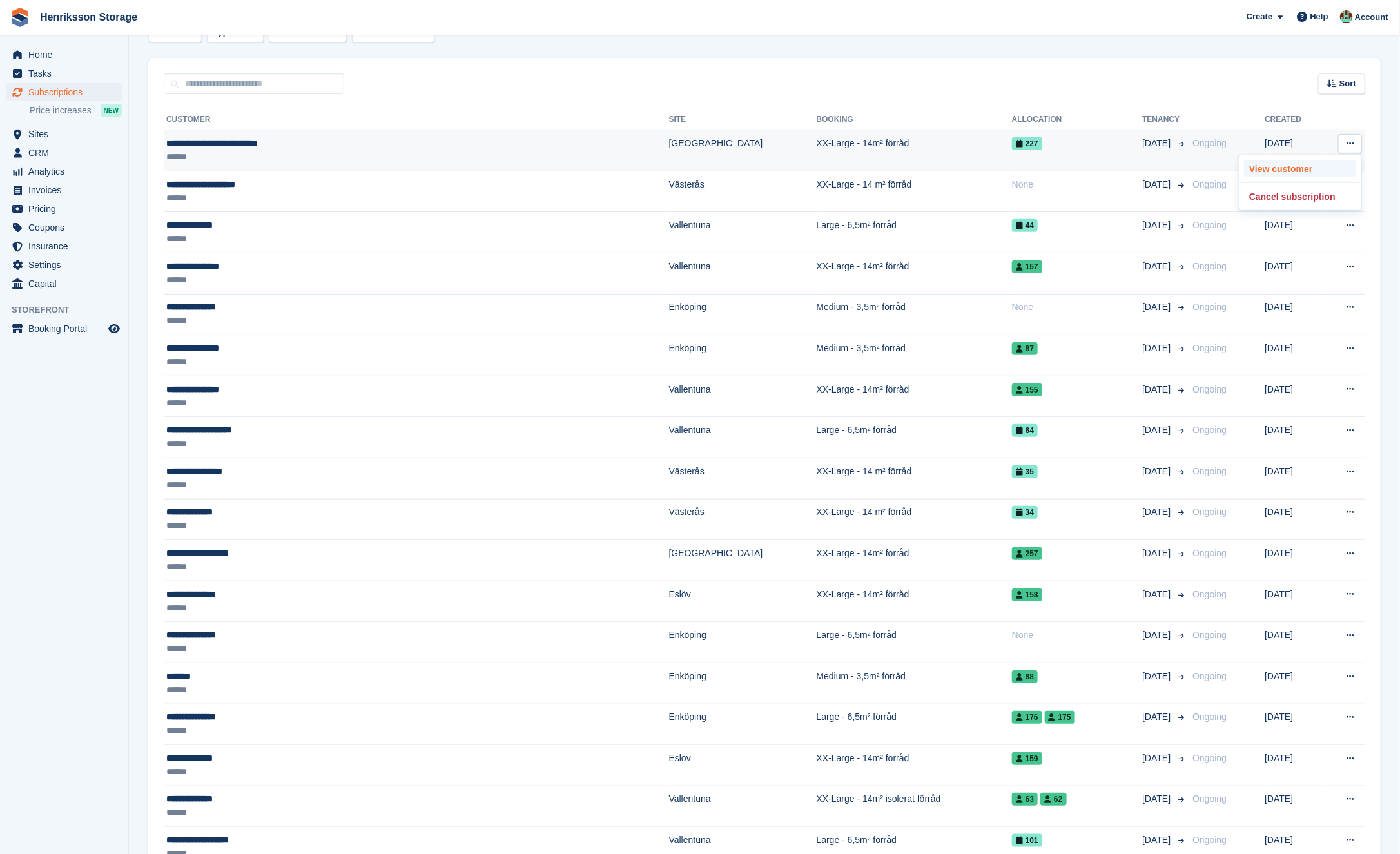
click at [1290, 167] on p "View customer" at bounding box center [1300, 169] width 112 height 17
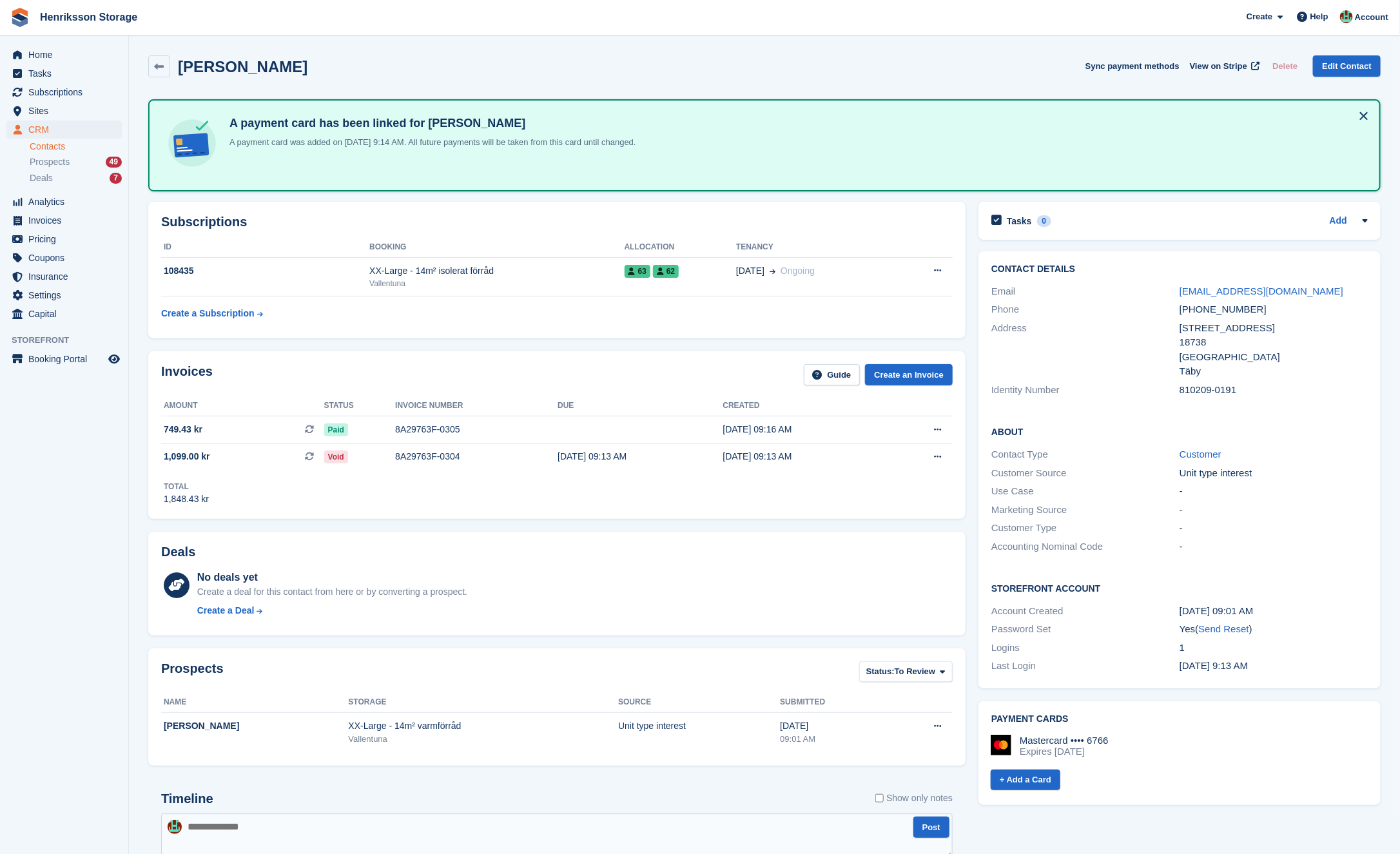
click at [1191, 387] on div "810209-0191" at bounding box center [1273, 390] width 188 height 15
copy div "810209"
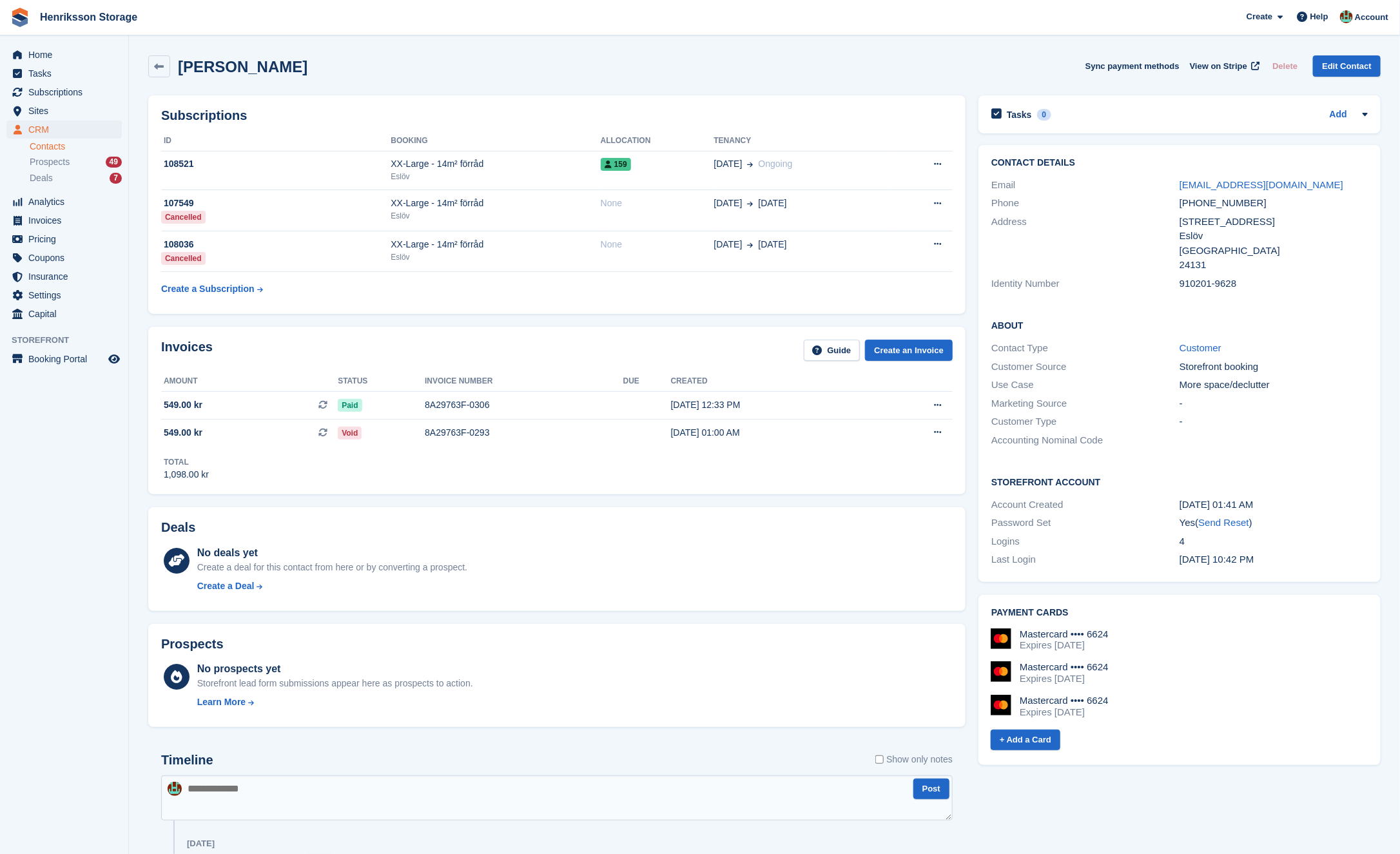
click at [1198, 279] on div "910201-9628" at bounding box center [1273, 283] width 188 height 15
copy div "910201"
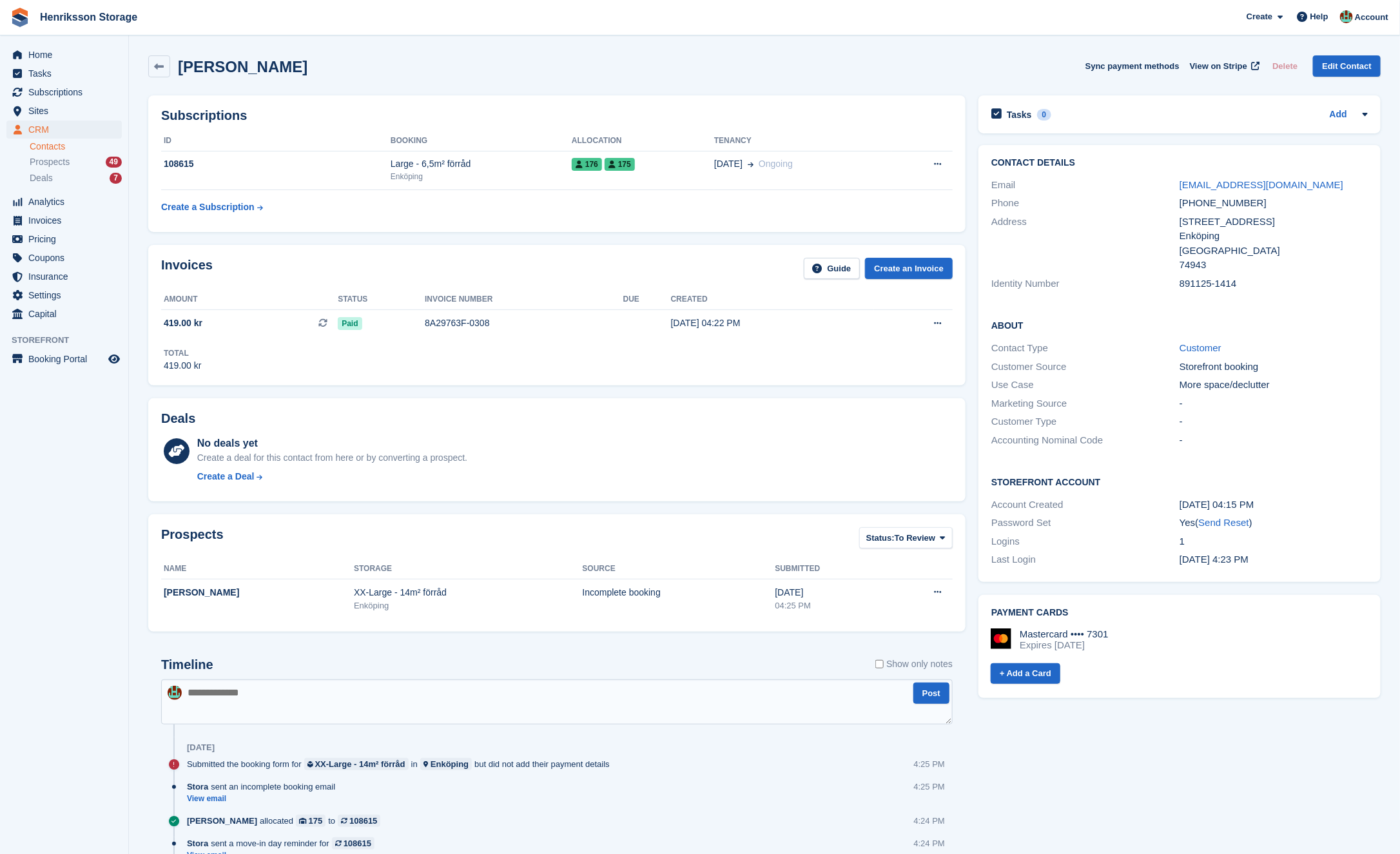
click at [1192, 278] on div "891125-1414" at bounding box center [1273, 283] width 188 height 15
copy div "891125"
click at [1187, 281] on div "891125-1414" at bounding box center [1273, 283] width 188 height 15
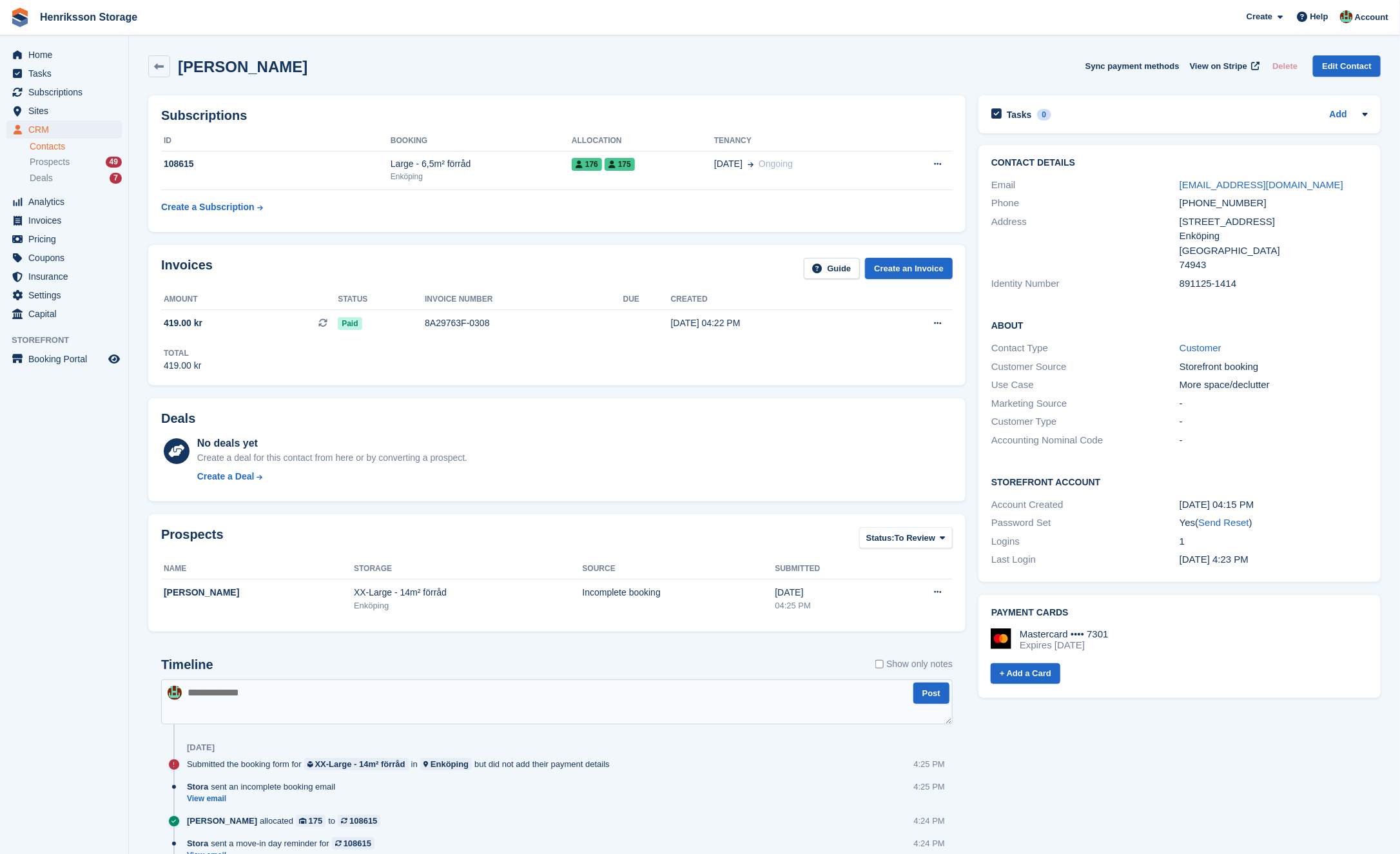
click at [1191, 284] on div "891125-1414" at bounding box center [1273, 283] width 188 height 15
copy div "891125"
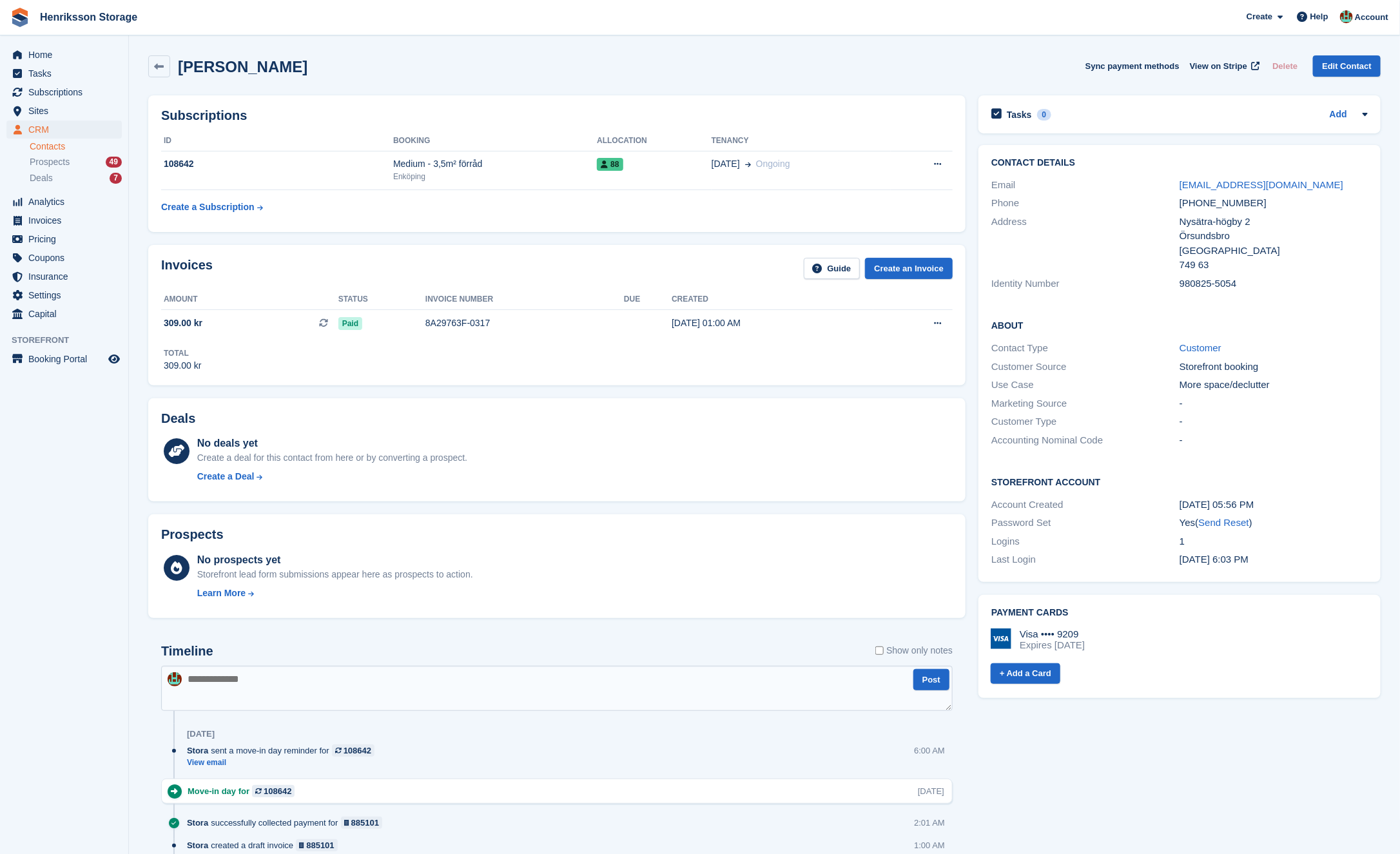
click at [1182, 284] on div "980825-5054" at bounding box center [1273, 283] width 188 height 15
copy div "980825"
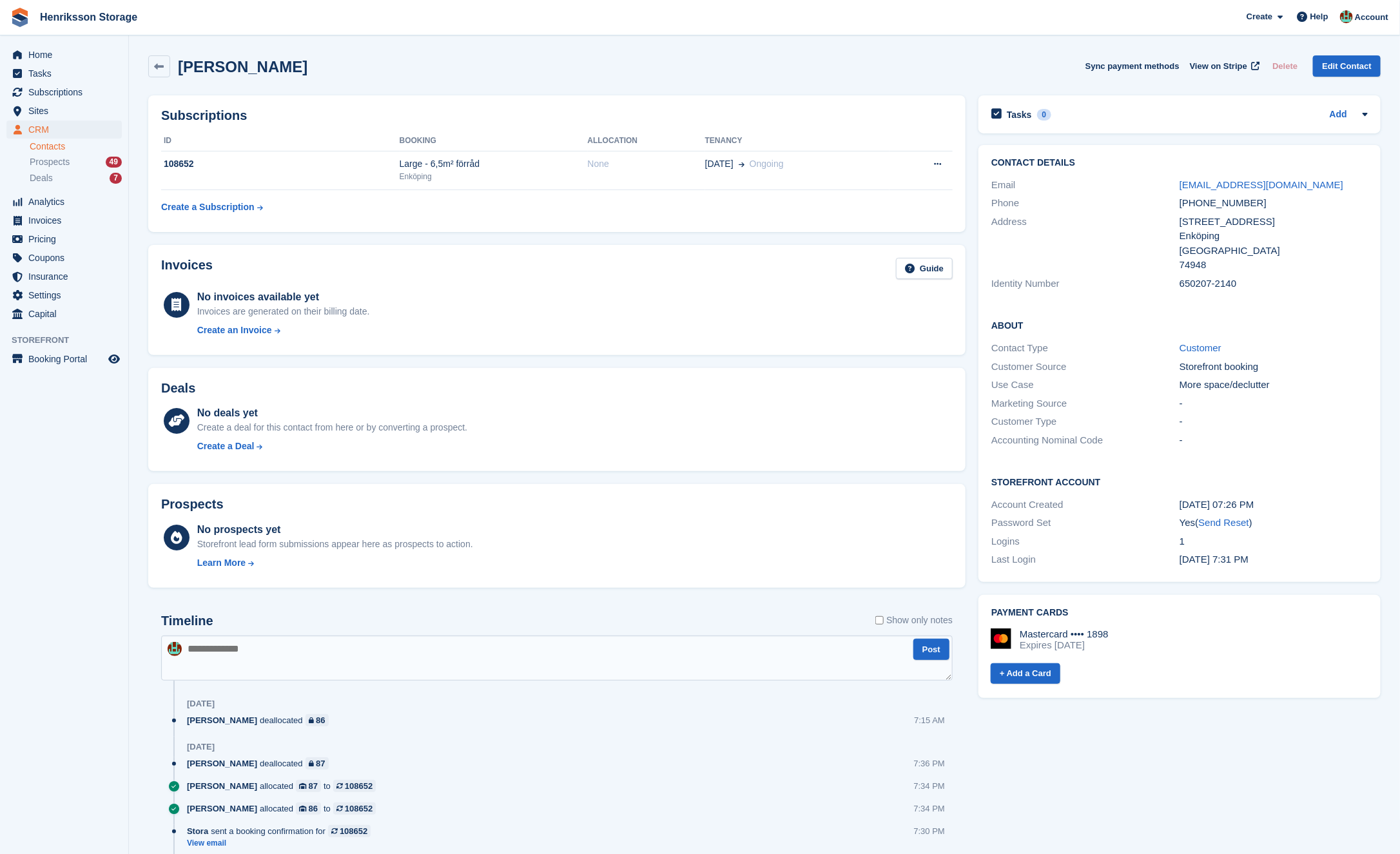
click at [1205, 280] on div "650207-2140" at bounding box center [1273, 283] width 188 height 15
copy div "650207"
click at [1193, 278] on div "650207-2140" at bounding box center [1273, 283] width 188 height 15
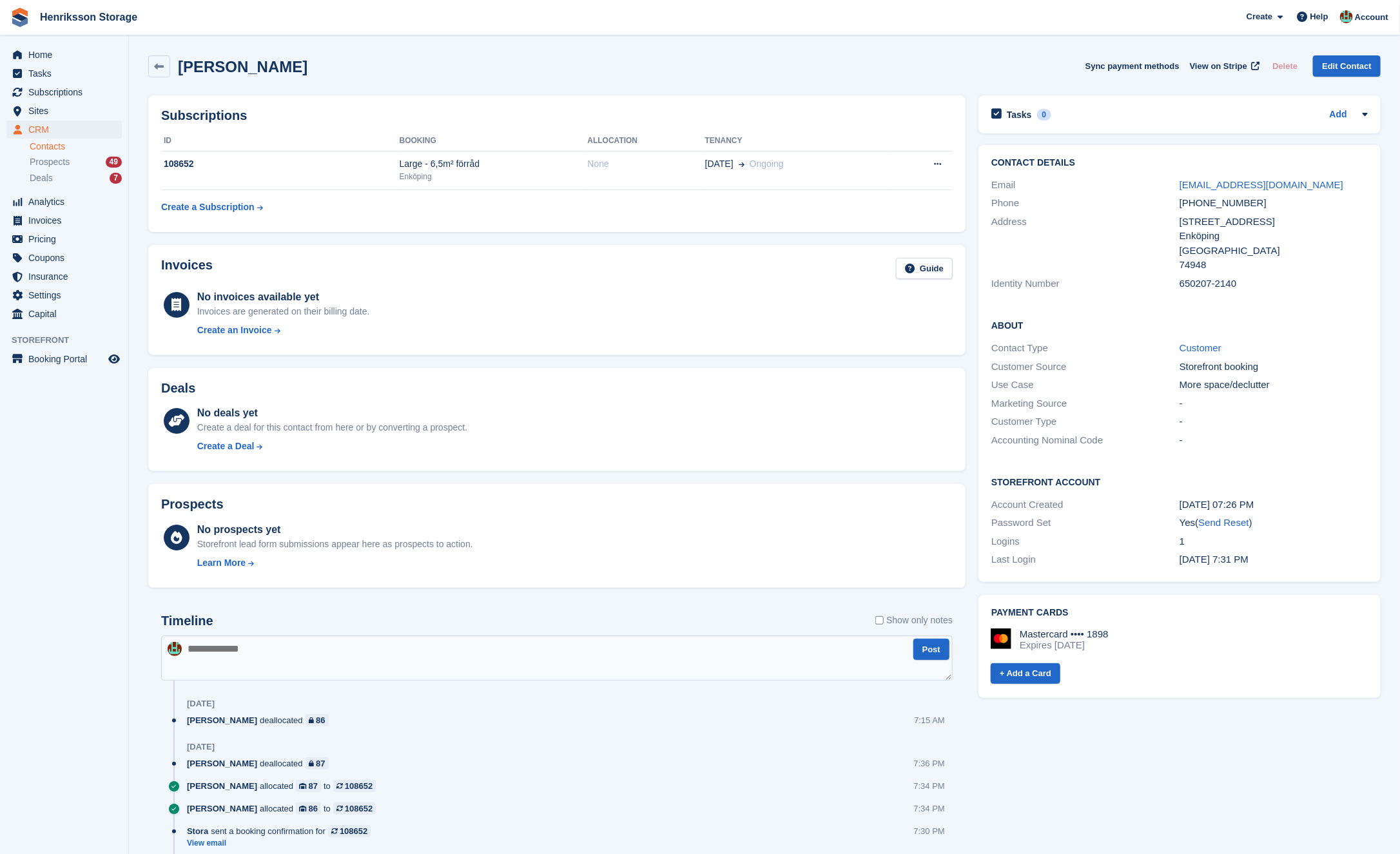
click at [1191, 281] on div "650207-2140" at bounding box center [1273, 283] width 188 height 15
copy div "650207-2140"
click at [1207, 282] on div "650207-2140" at bounding box center [1273, 283] width 188 height 15
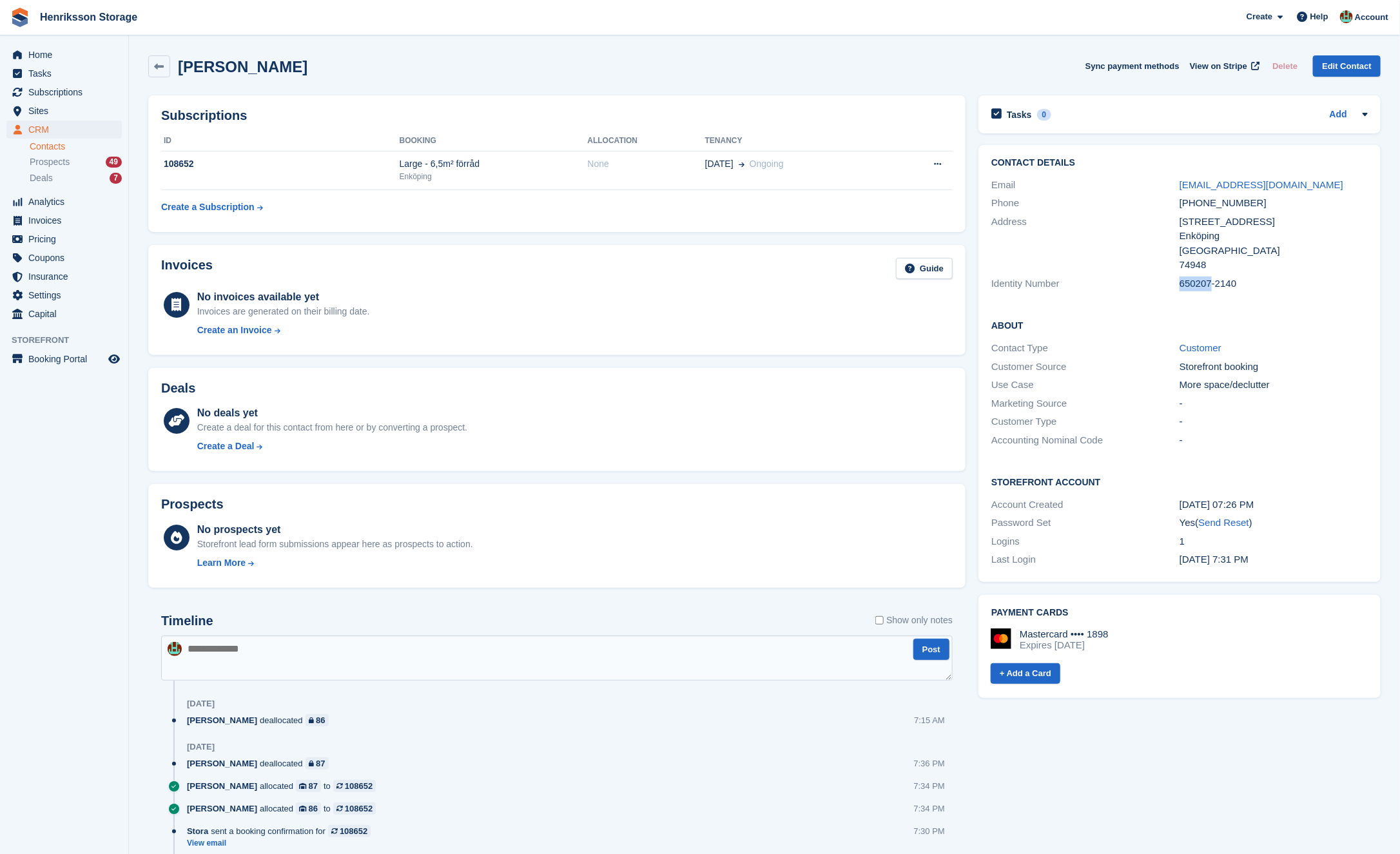
click at [1207, 282] on div "650207-2140" at bounding box center [1273, 283] width 188 height 15
copy div "650207-2140"
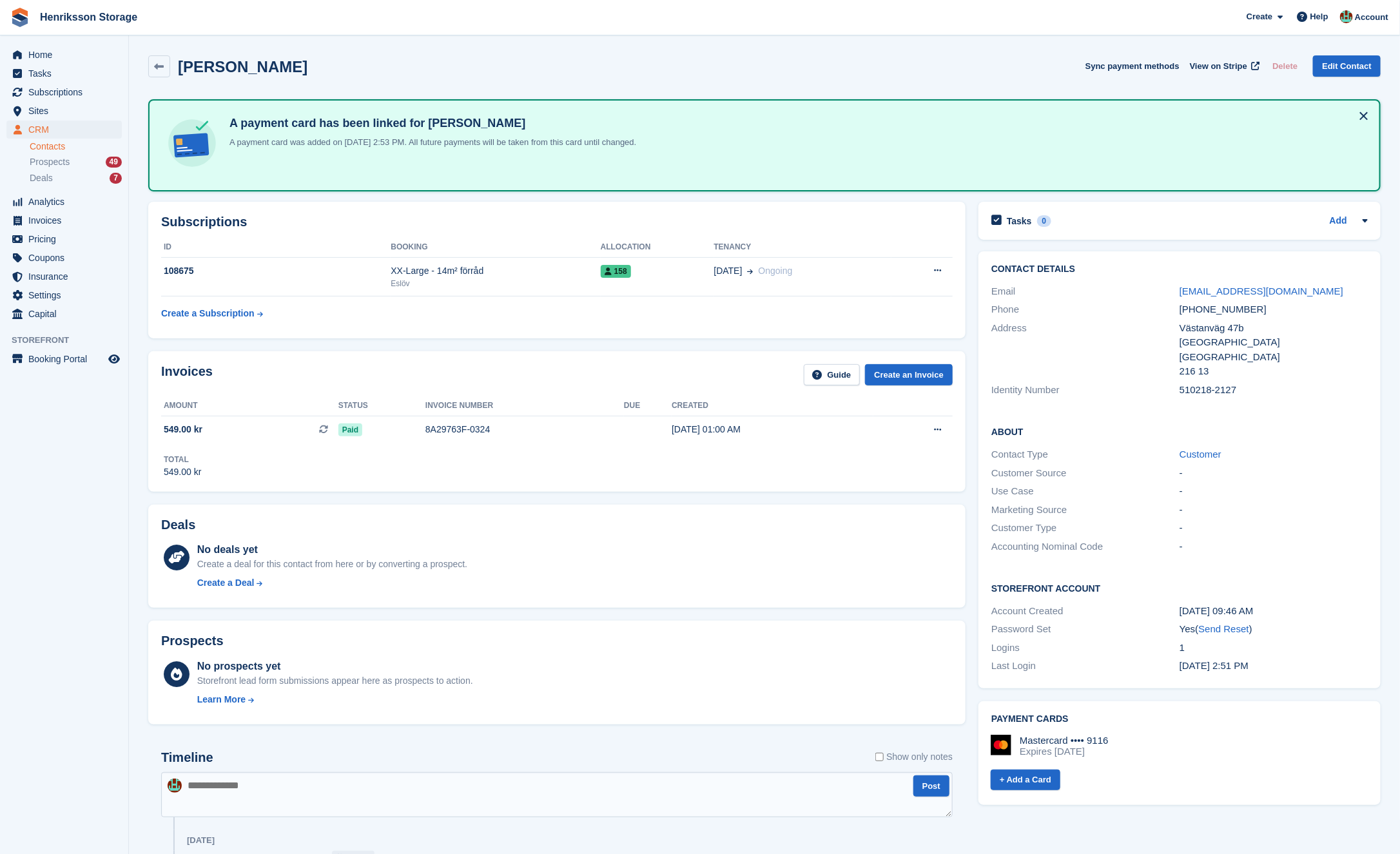
click at [1180, 386] on div "510218-2127" at bounding box center [1273, 390] width 188 height 15
copy div "510218"
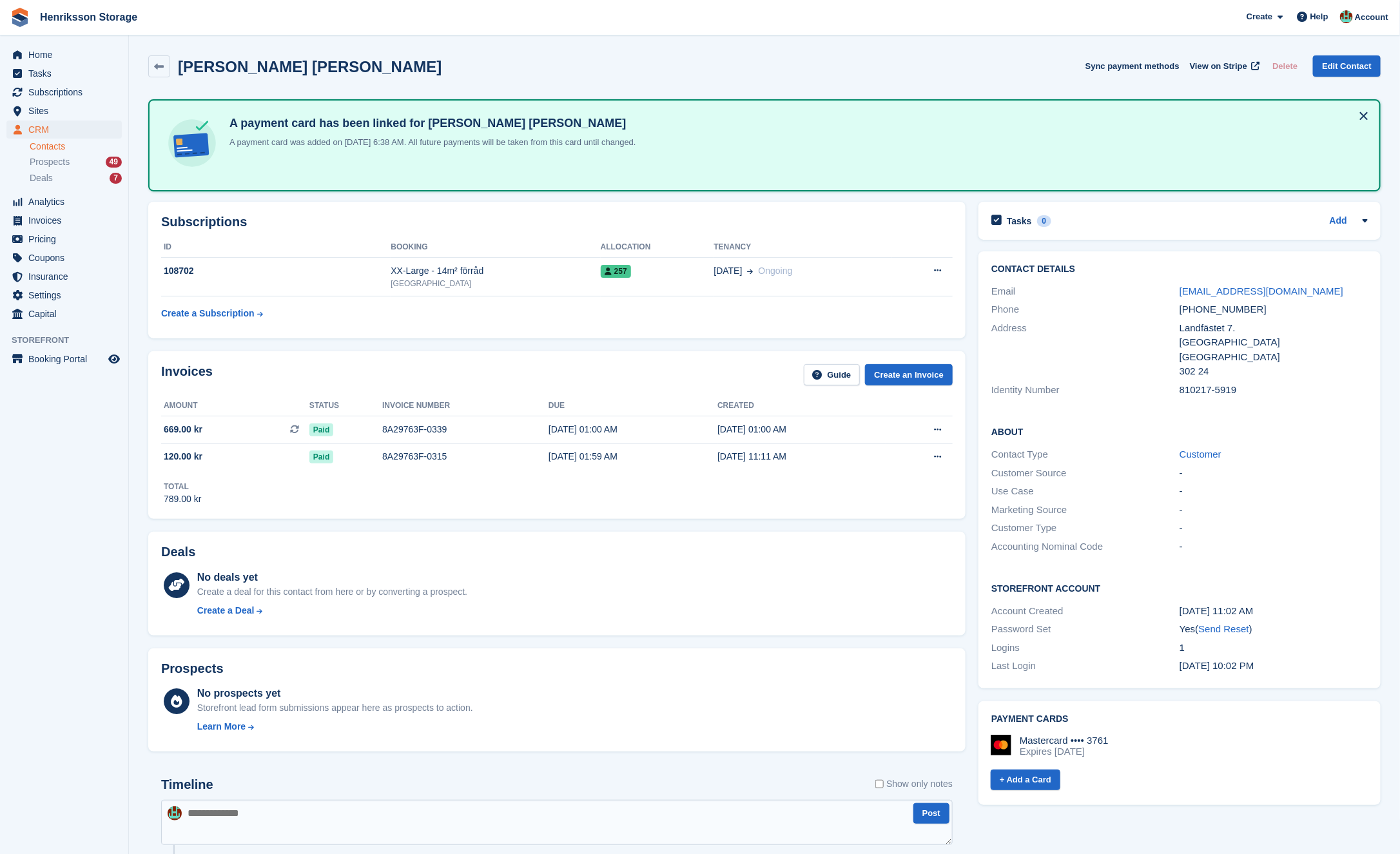
click at [1195, 388] on div "810217-5919" at bounding box center [1273, 390] width 188 height 15
copy div "810217"
click at [1190, 388] on div "810217-5919" at bounding box center [1273, 390] width 188 height 15
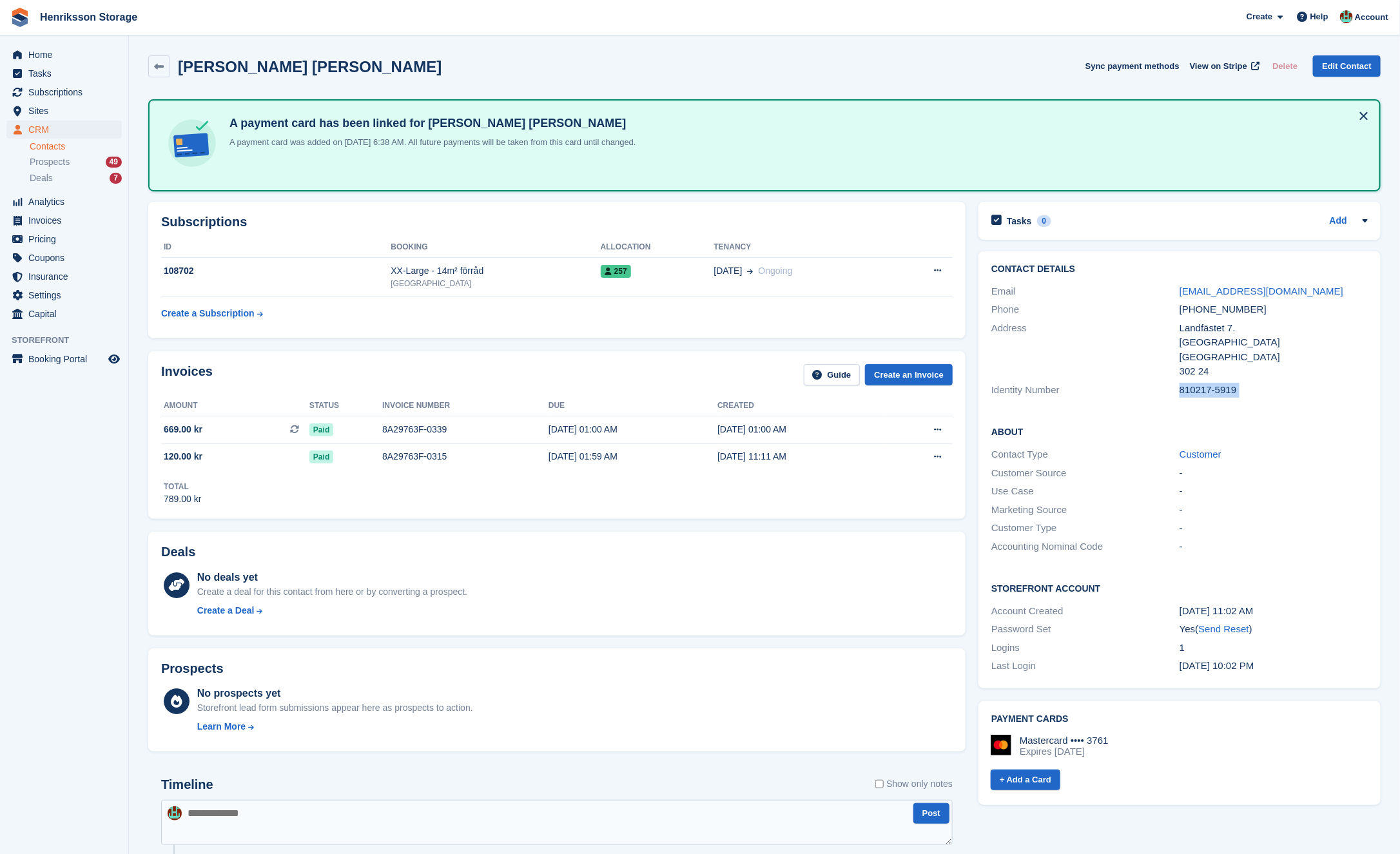
click at [1190, 388] on div "810217-5919" at bounding box center [1273, 390] width 188 height 15
copy div "810217-5919"
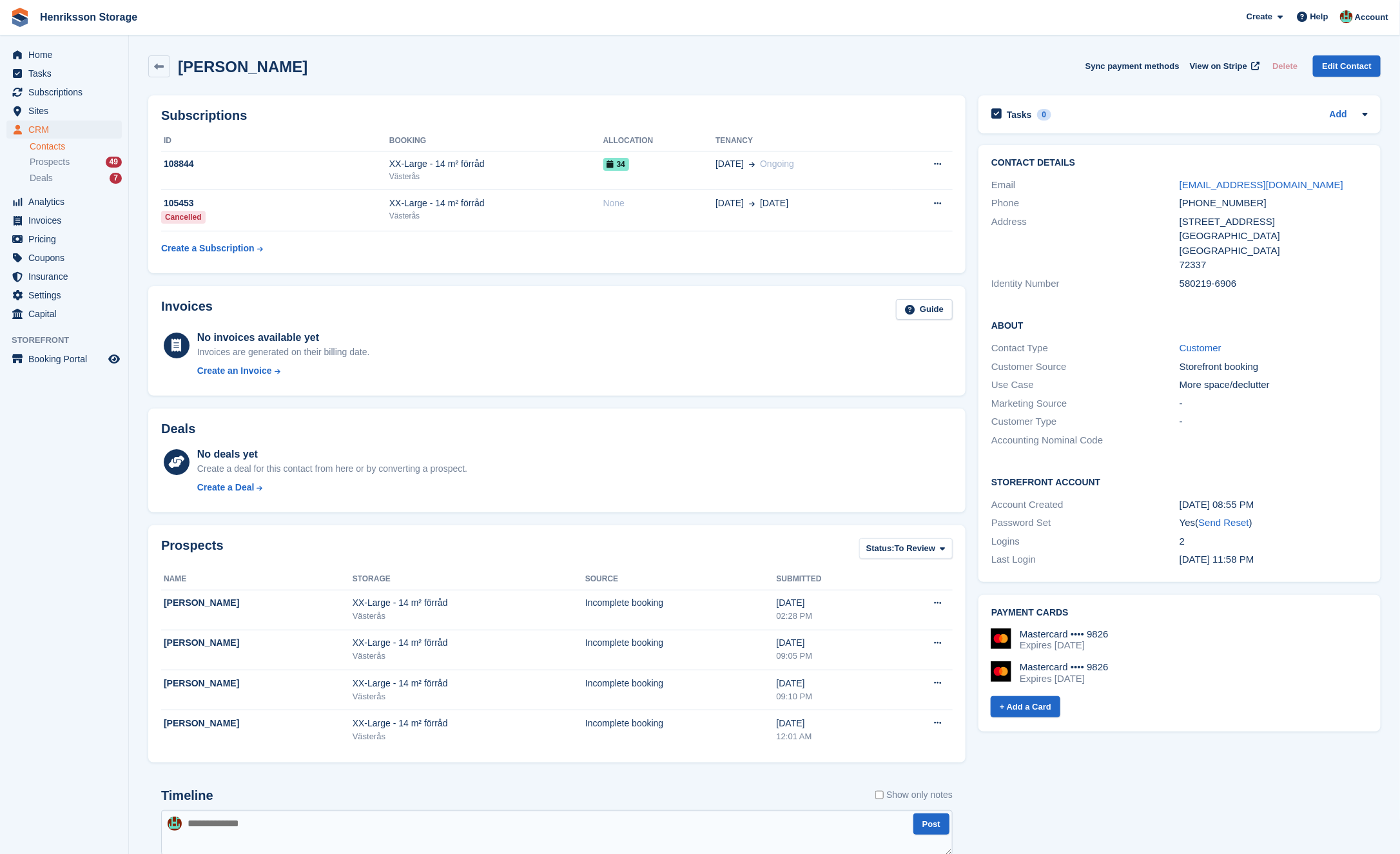
click at [1186, 295] on div "Contact Details Email amigo121212@gmail.com Phone +46701721920 Address hagagrän…" at bounding box center [1179, 225] width 402 height 160
click at [1186, 287] on div "580219-6906" at bounding box center [1273, 283] width 188 height 15
copy div "580219-6906"
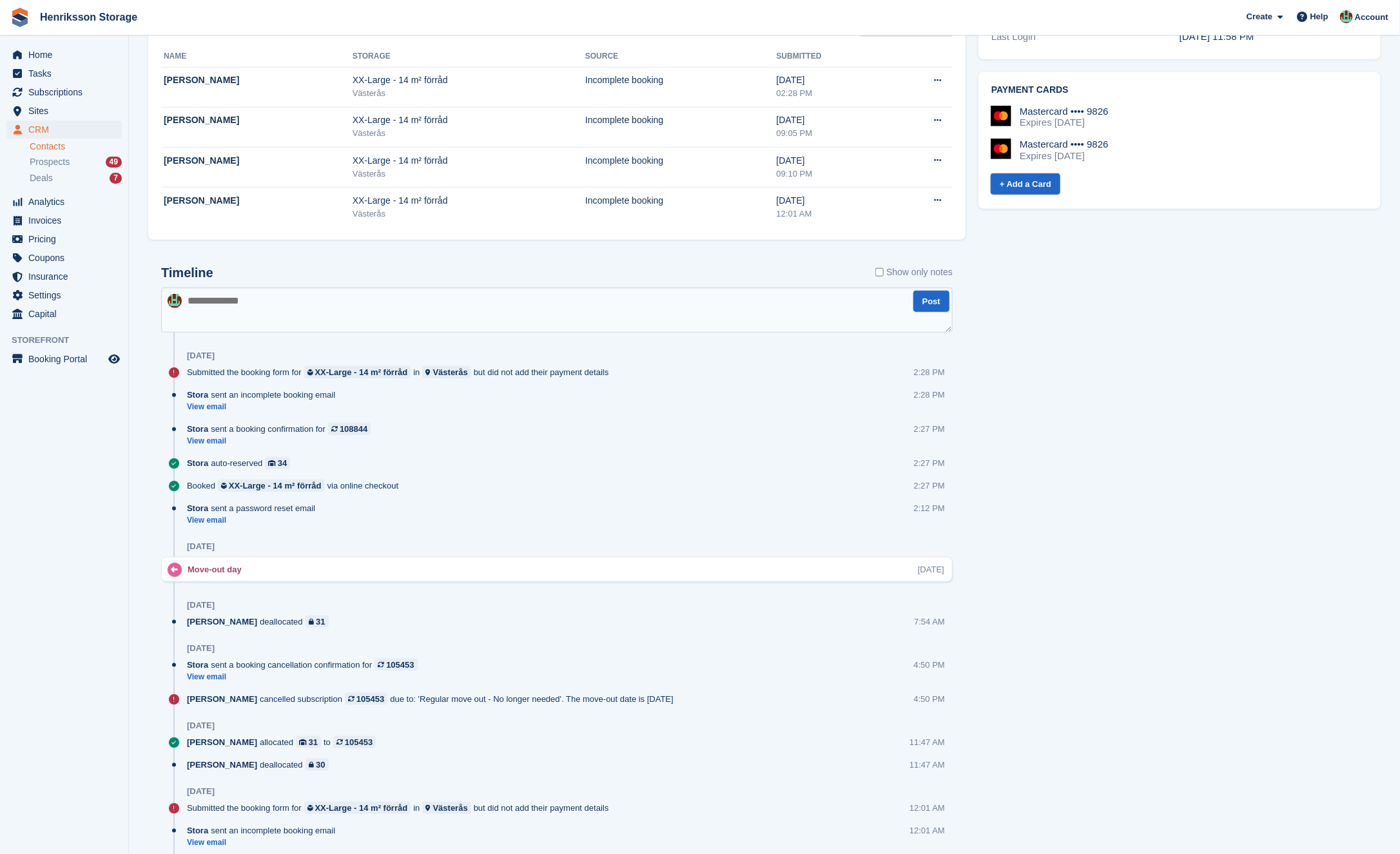
scroll to position [167, 0]
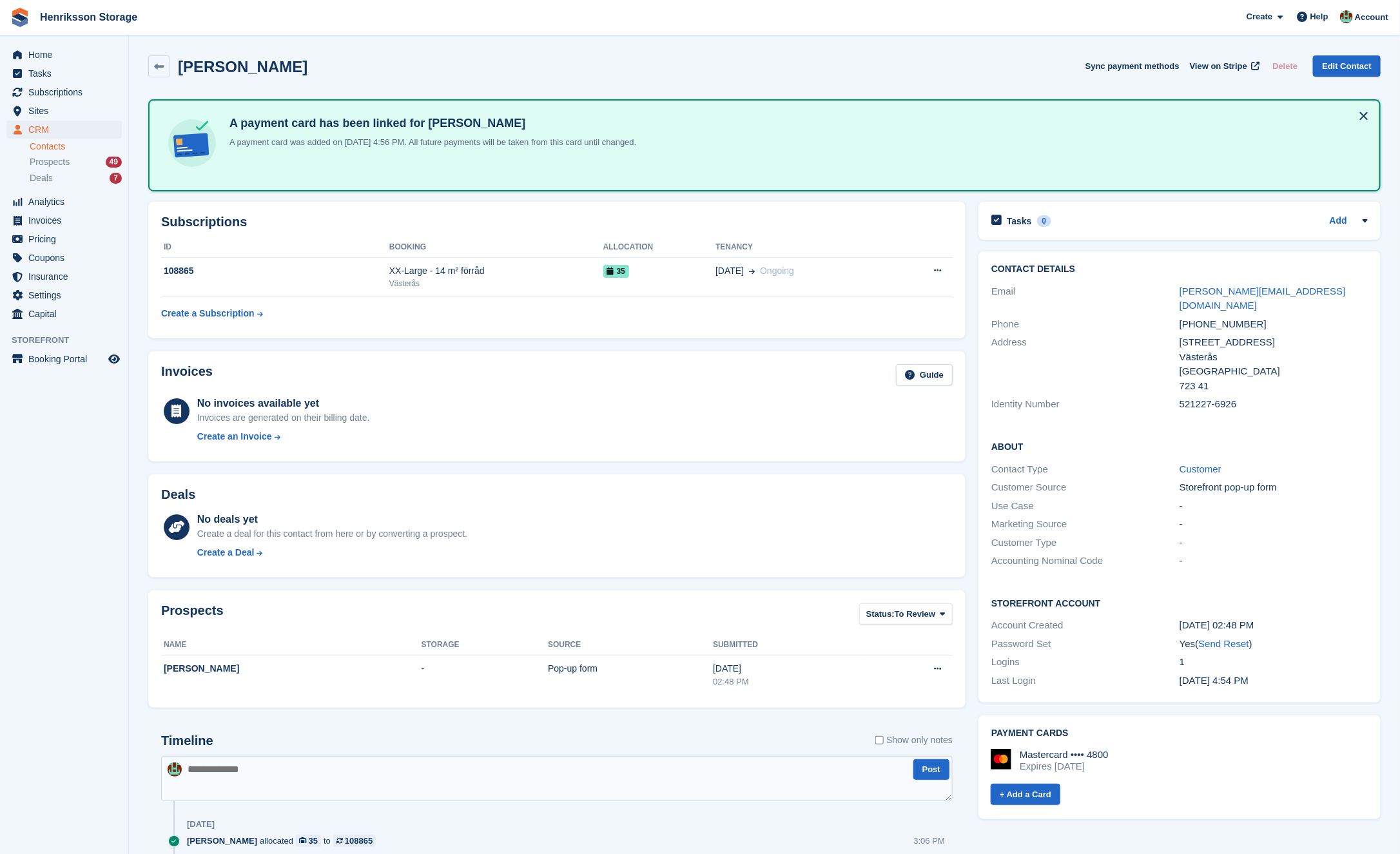
click at [1202, 397] on div "521227-6926" at bounding box center [1273, 404] width 188 height 15
copy div "521227-6926"
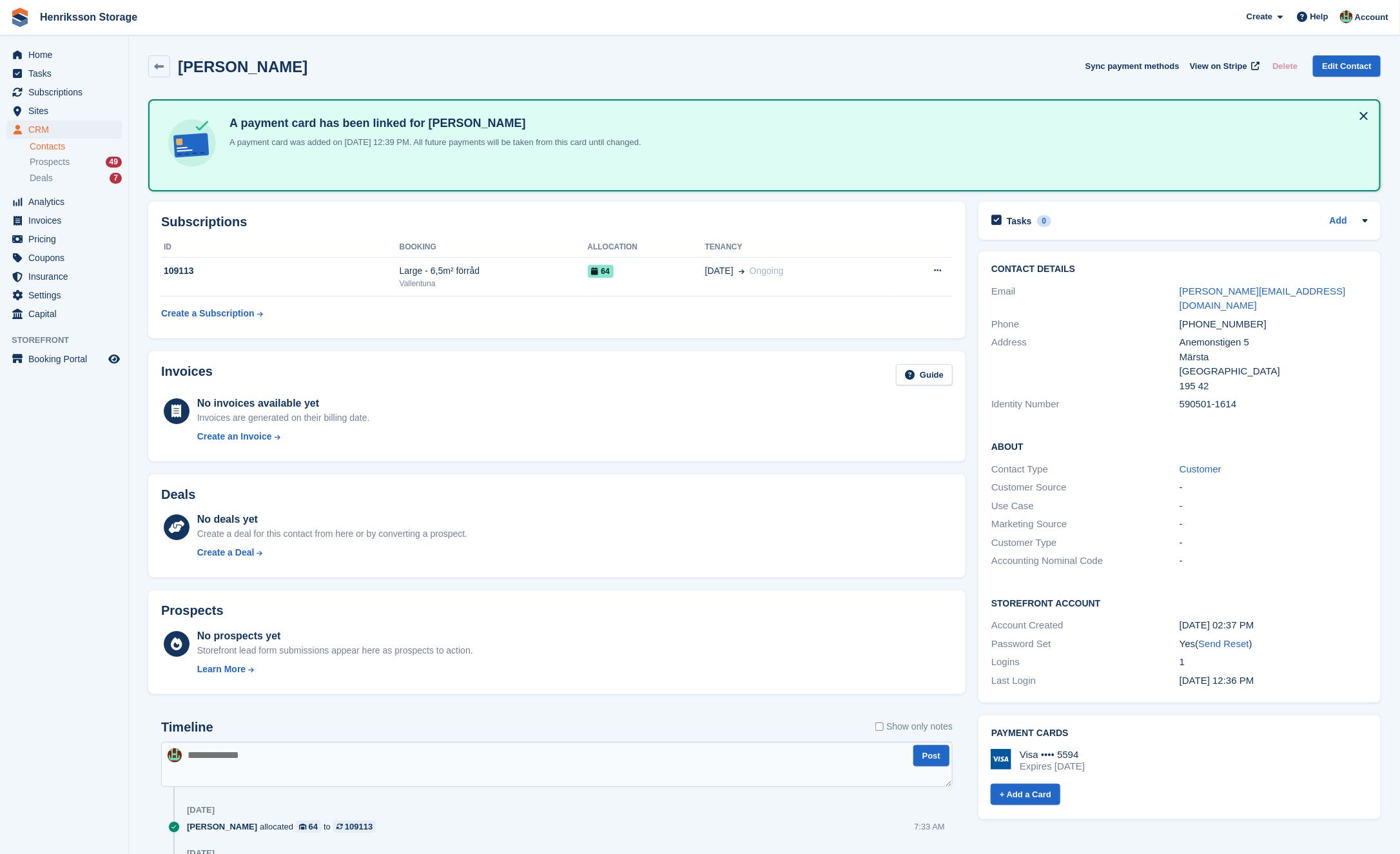
click at [1191, 397] on div "590501-1614" at bounding box center [1273, 404] width 188 height 15
copy div "590501-1614"
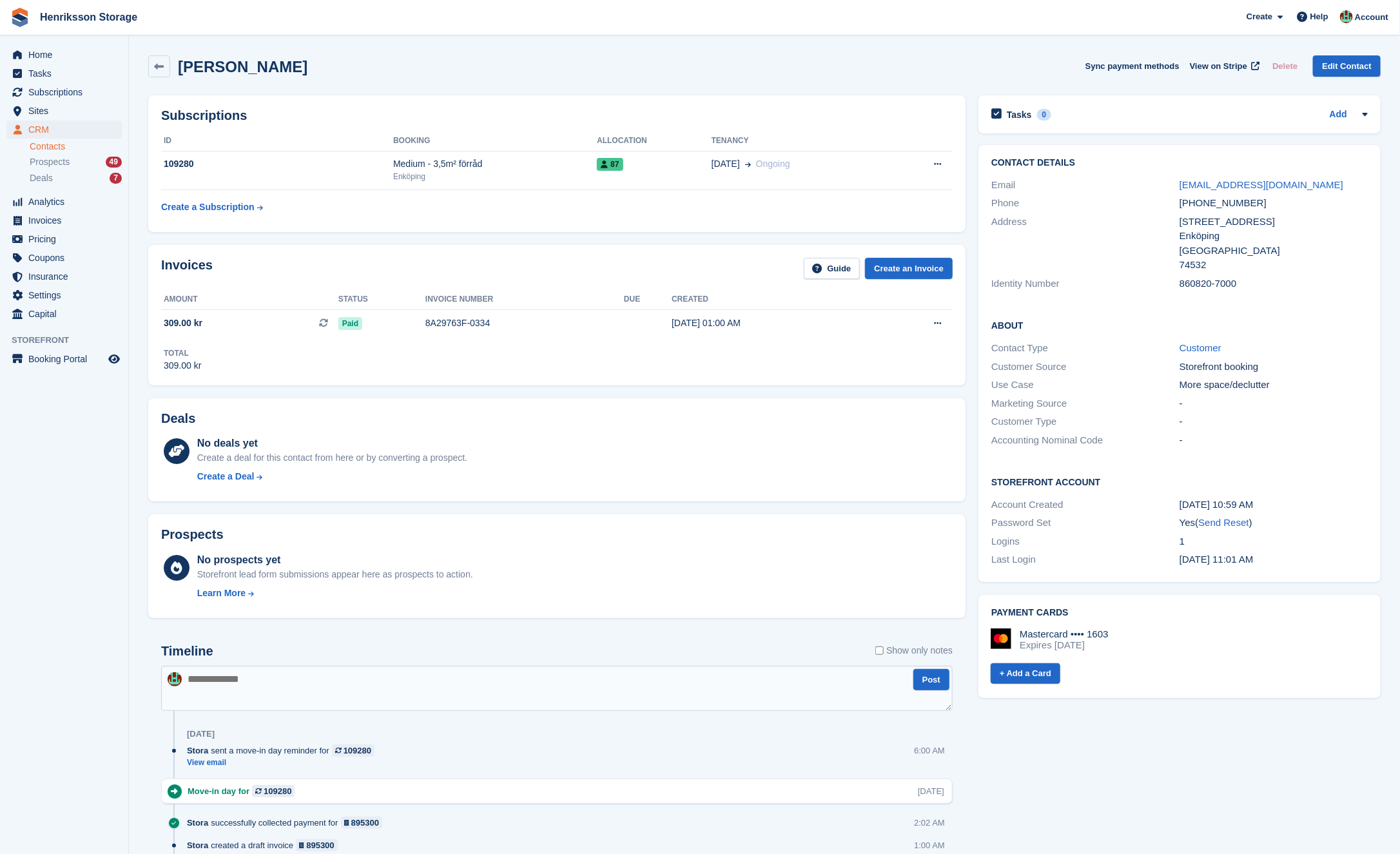
click at [1188, 275] on div "Identity Number 860820-7000" at bounding box center [1180, 284] width 377 height 19
copy div "860820-7000"
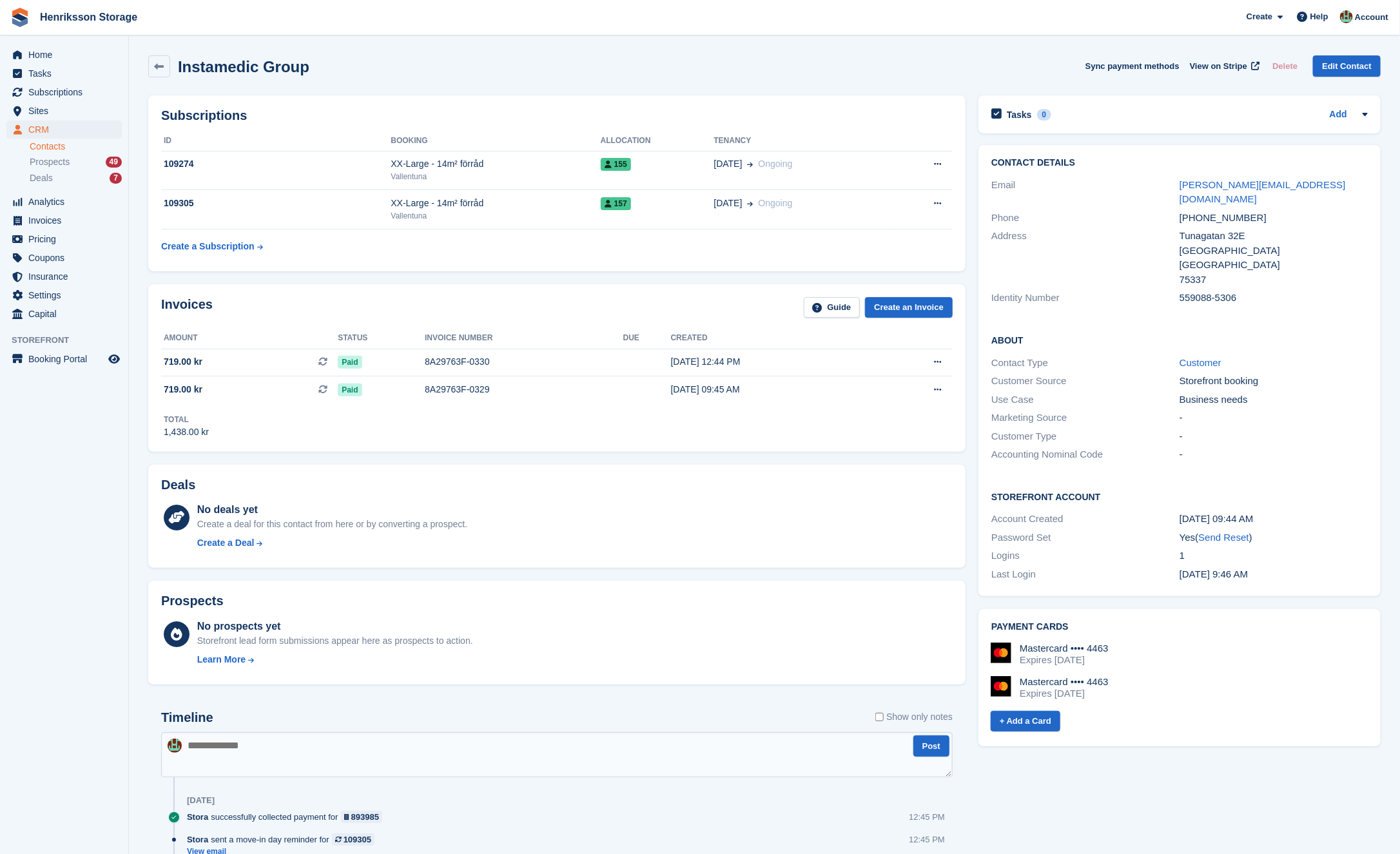
click at [1194, 291] on div "559088-5306" at bounding box center [1273, 298] width 188 height 15
copy div "559088-5306"
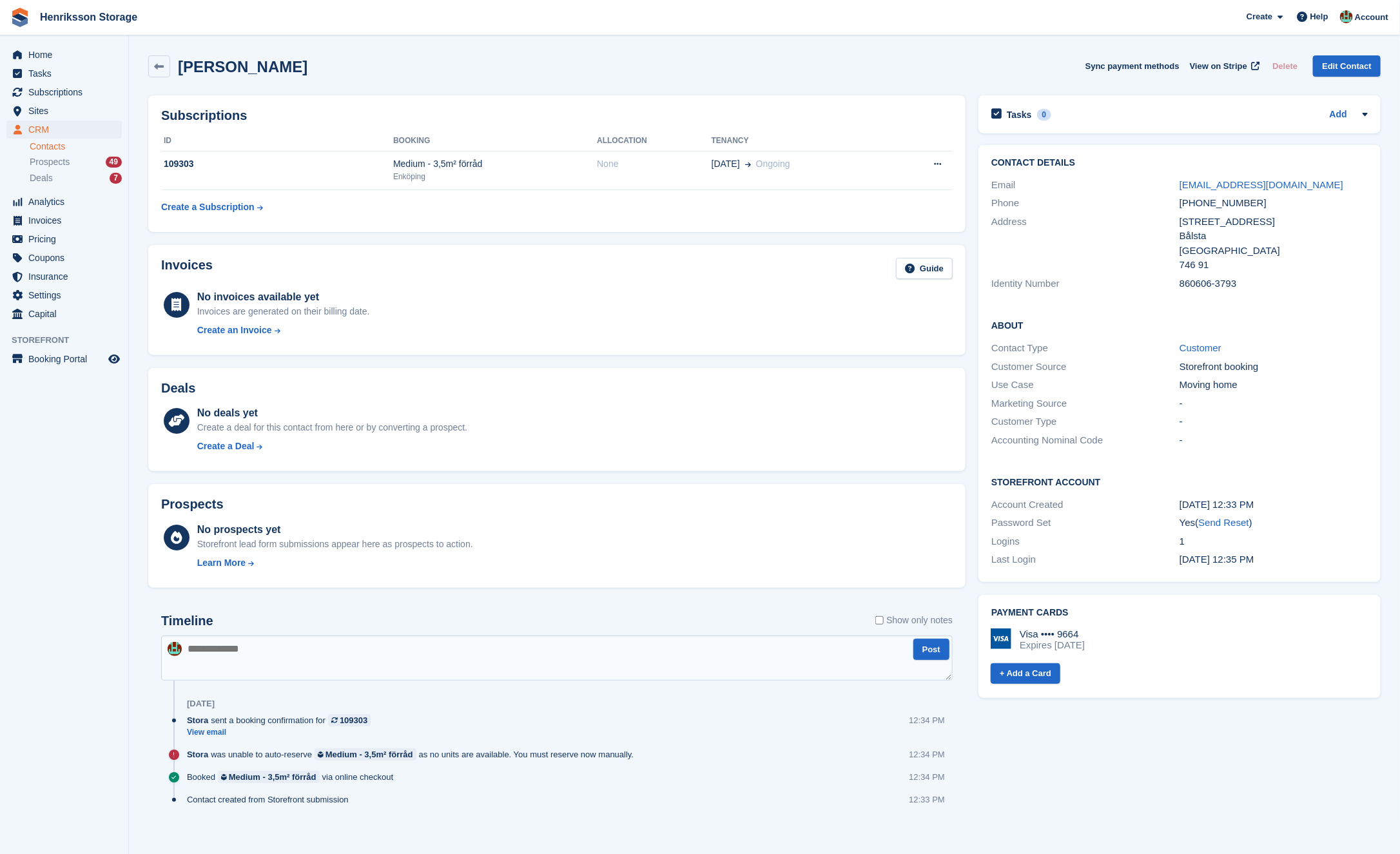
click at [1194, 278] on div "860606-3793" at bounding box center [1273, 283] width 188 height 15
click at [1194, 280] on div "860606-3793" at bounding box center [1273, 283] width 188 height 15
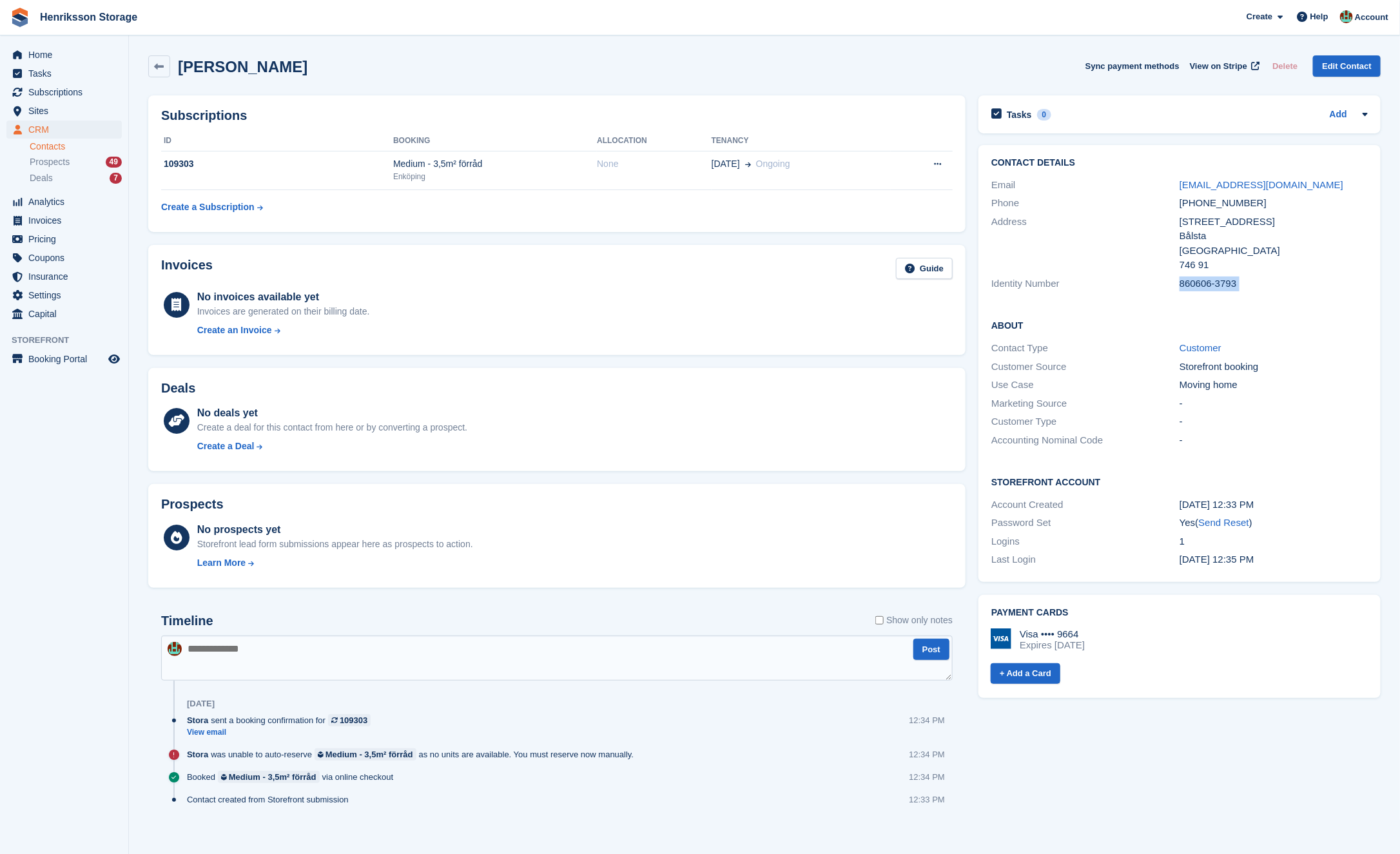
click at [1194, 280] on div "860606-3793" at bounding box center [1273, 283] width 188 height 15
click at [1198, 282] on div "760424-0254" at bounding box center [1273, 283] width 188 height 15
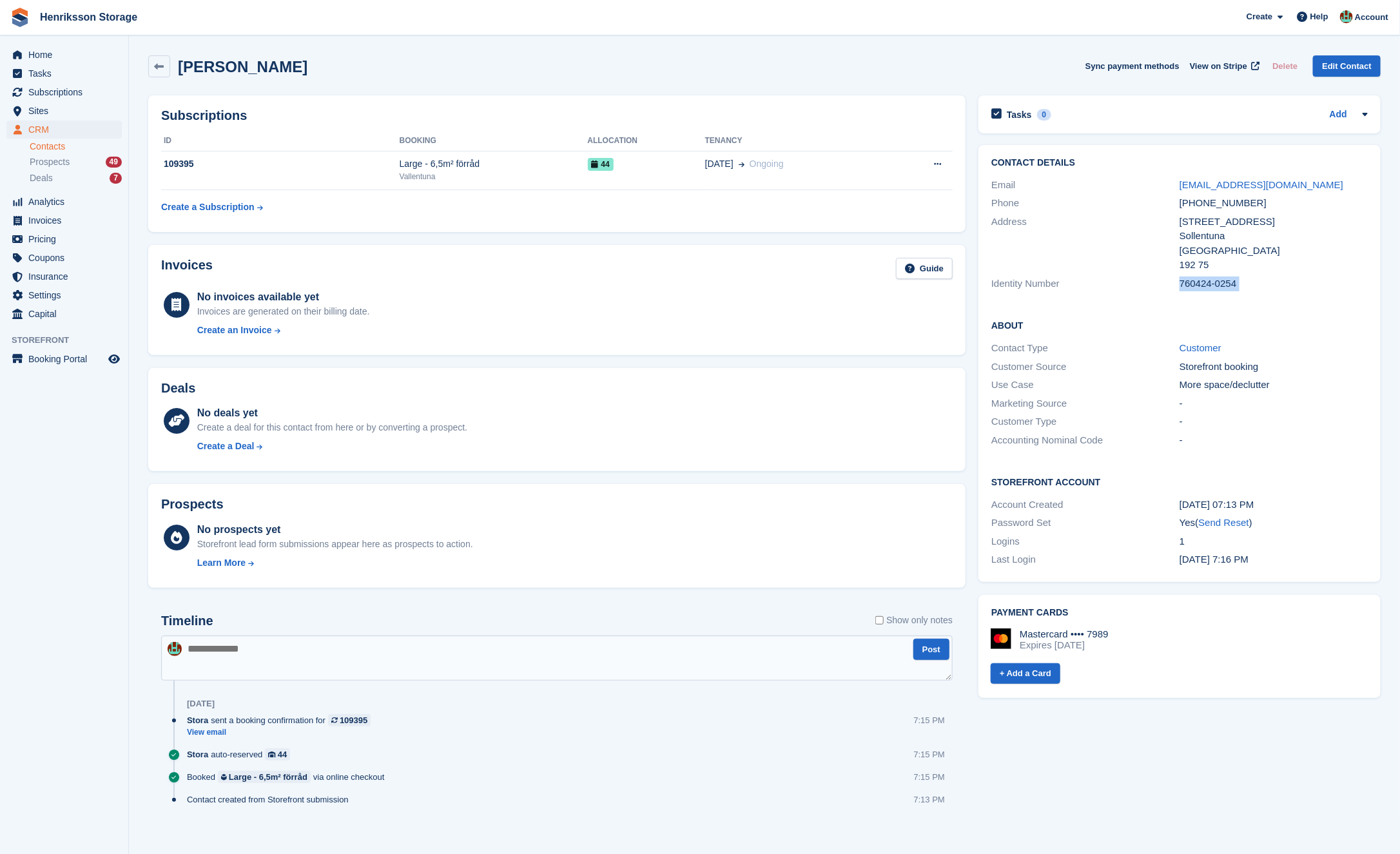
click at [1198, 282] on div "760424-0254" at bounding box center [1273, 283] width 188 height 15
copy div "760424-0254"
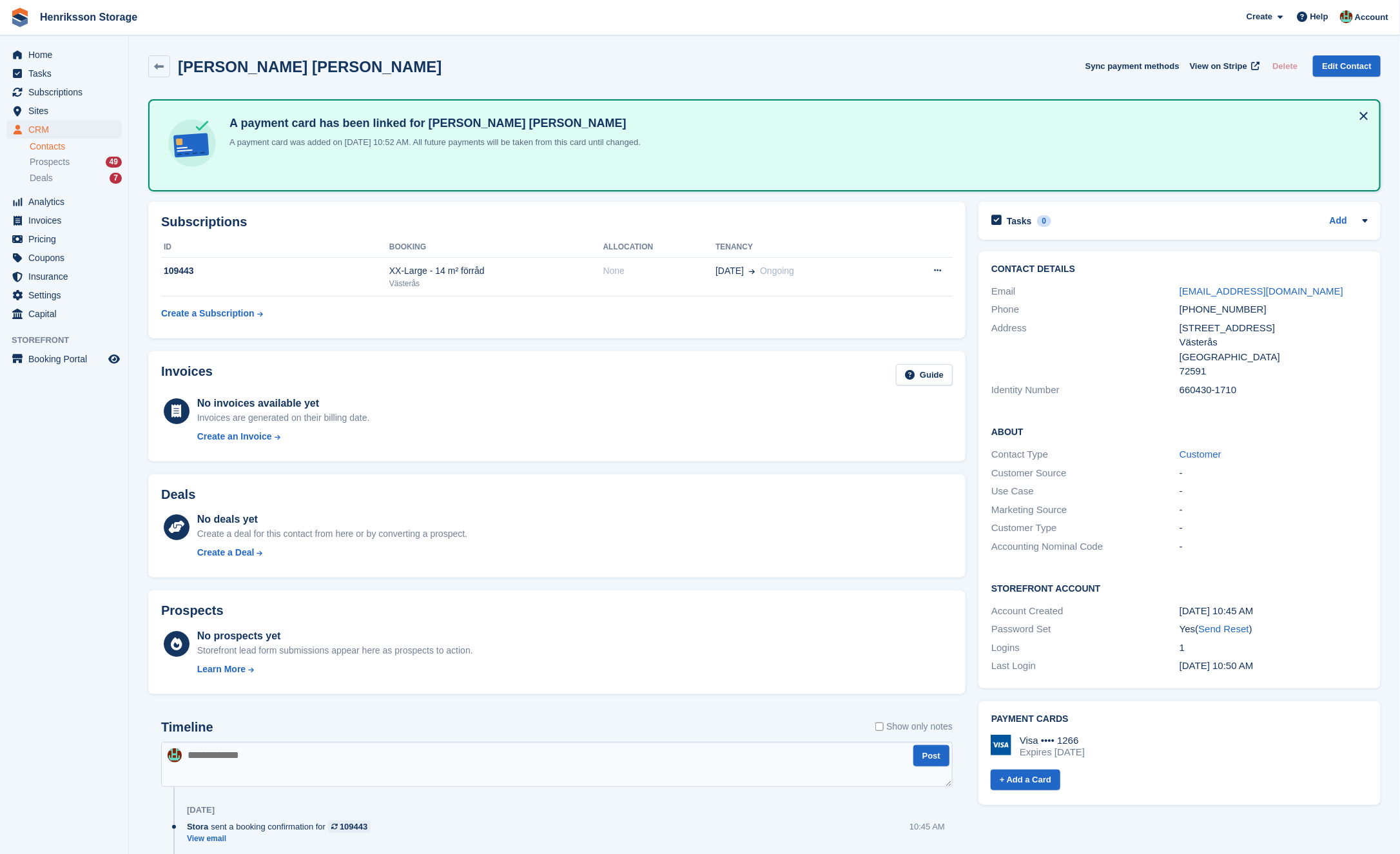
click at [1186, 391] on div "660430-1710" at bounding box center [1273, 390] width 188 height 15
copy div "660430-1710"
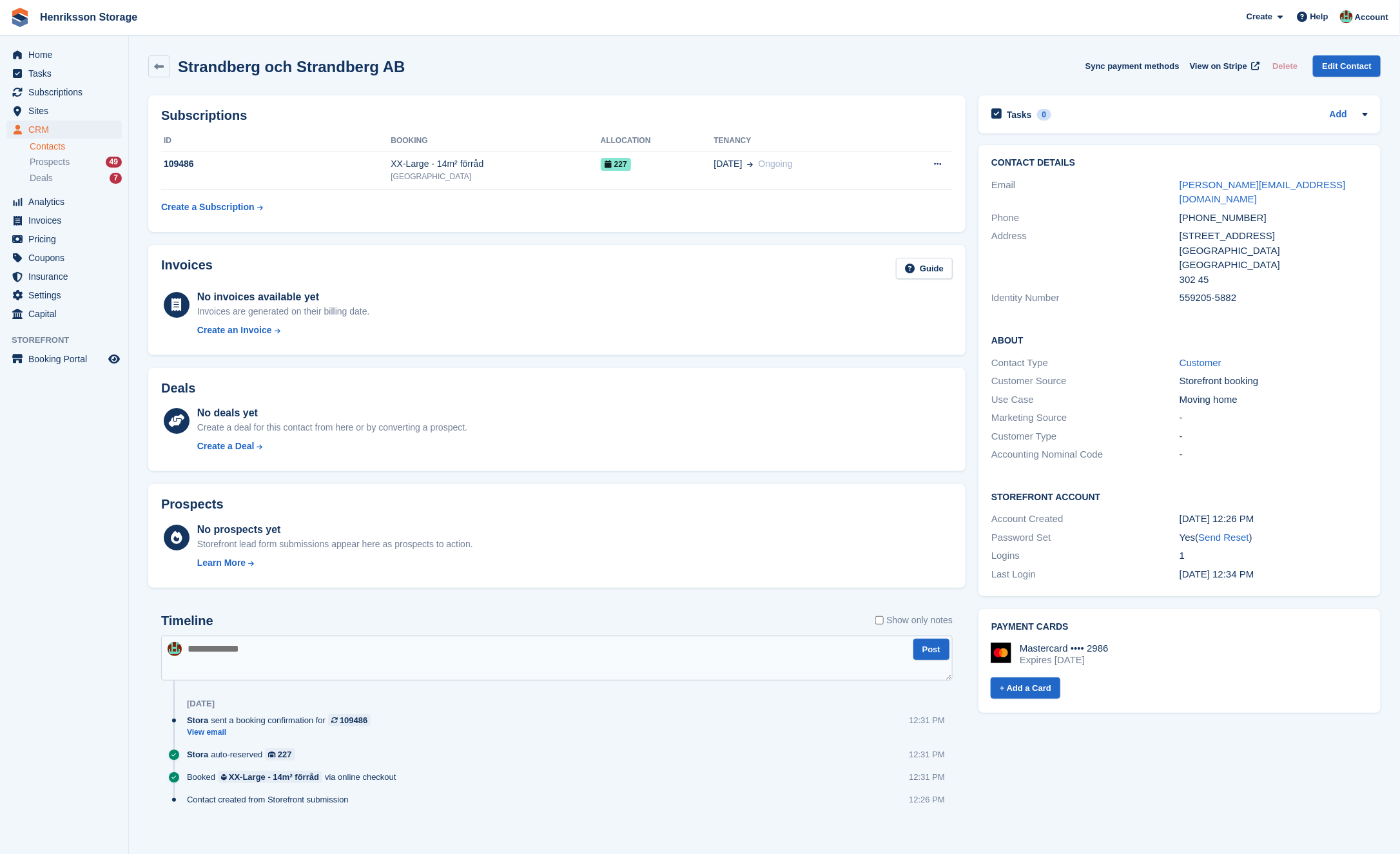
click at [1193, 292] on div "Identity Number 559205-5882" at bounding box center [1180, 298] width 377 height 19
click at [1192, 291] on div "559205-5882" at bounding box center [1273, 298] width 188 height 15
copy div "559205-5882"
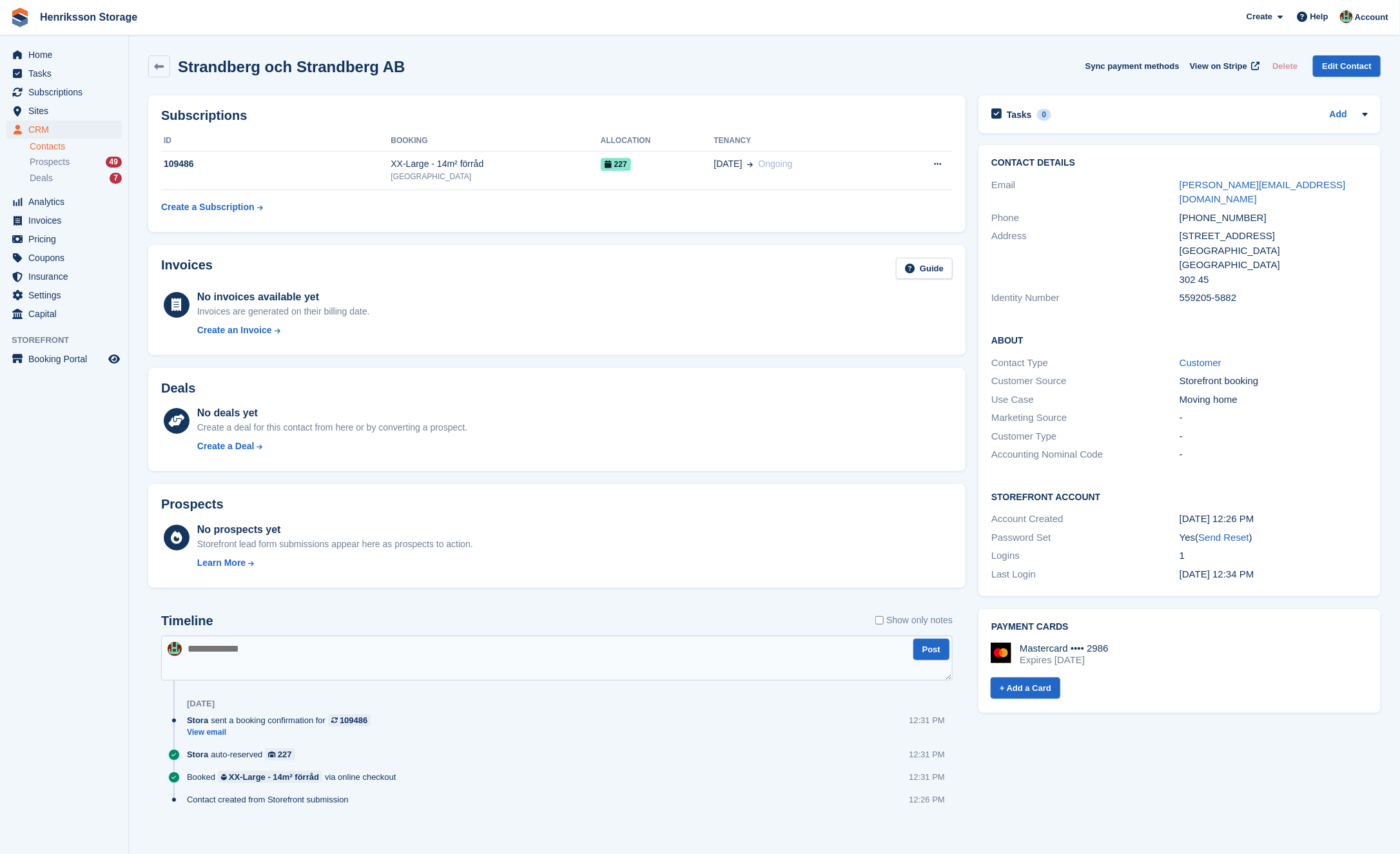
click at [1375, 121] on div "Tasks 0 Add No tasks related to [GEOGRAPHIC_DATA] och [GEOGRAPHIC_DATA] AB" at bounding box center [1179, 115] width 402 height 38
click at [1371, 117] on div "Tasks 0 Add No tasks related to [GEOGRAPHIC_DATA] och [GEOGRAPHIC_DATA] AB" at bounding box center [1179, 115] width 402 height 38
click at [1368, 117] on icon at bounding box center [1365, 114] width 11 height 11
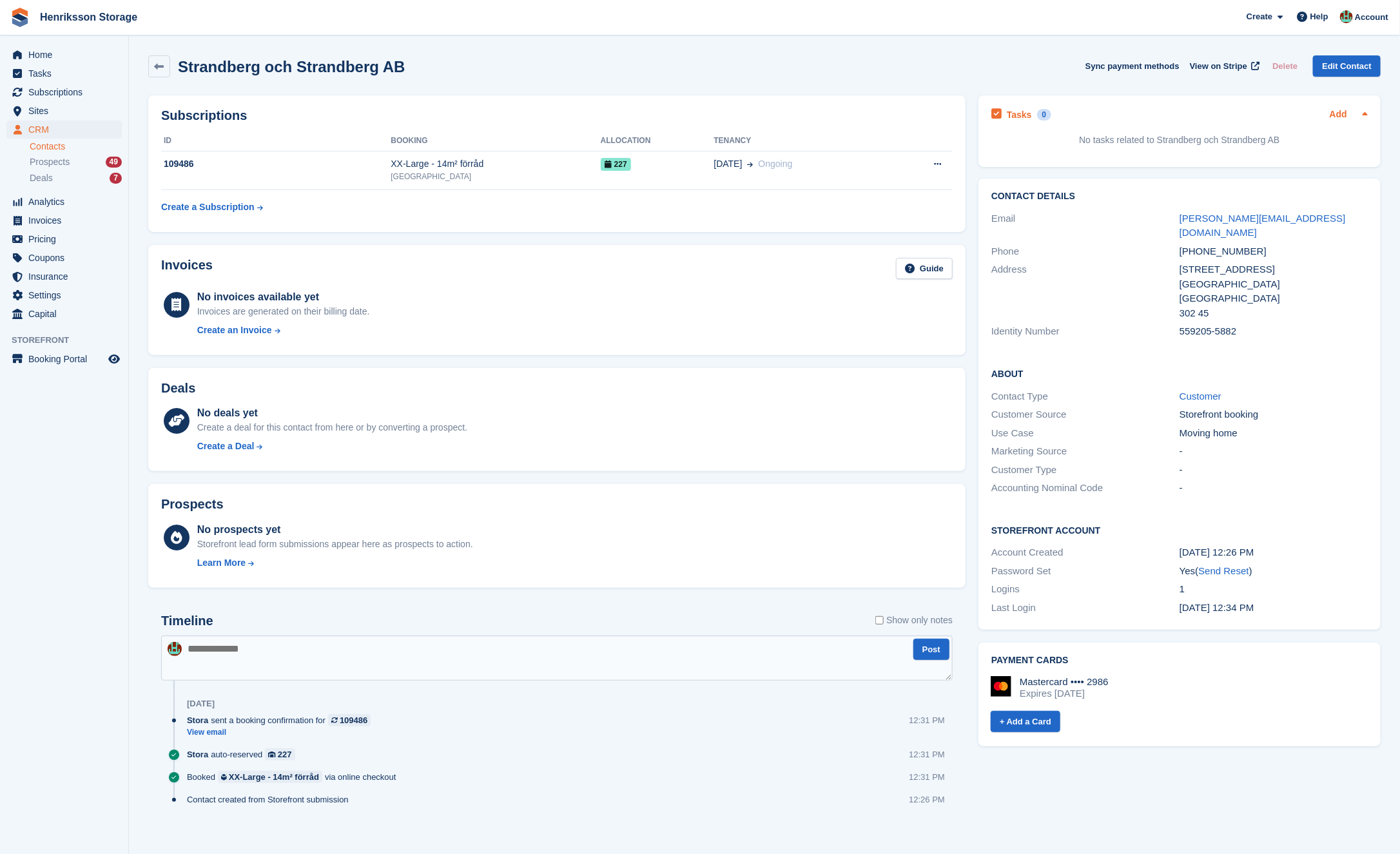
click at [1336, 111] on link "Add" at bounding box center [1338, 115] width 18 height 15
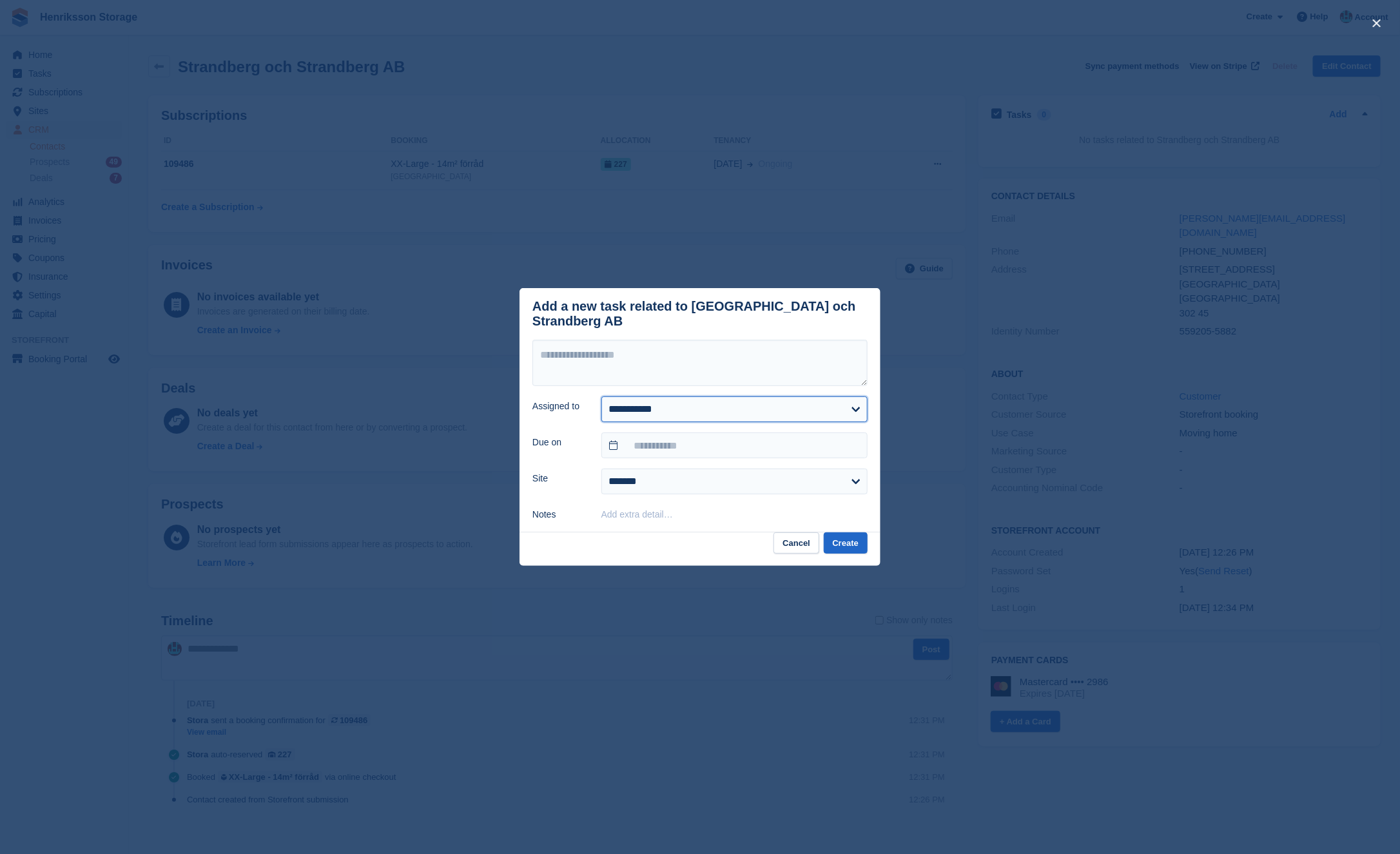
click at [675, 401] on select "**********" at bounding box center [734, 409] width 266 height 26
select select "****"
click at [602, 396] on select "**********" at bounding box center [734, 409] width 266 height 26
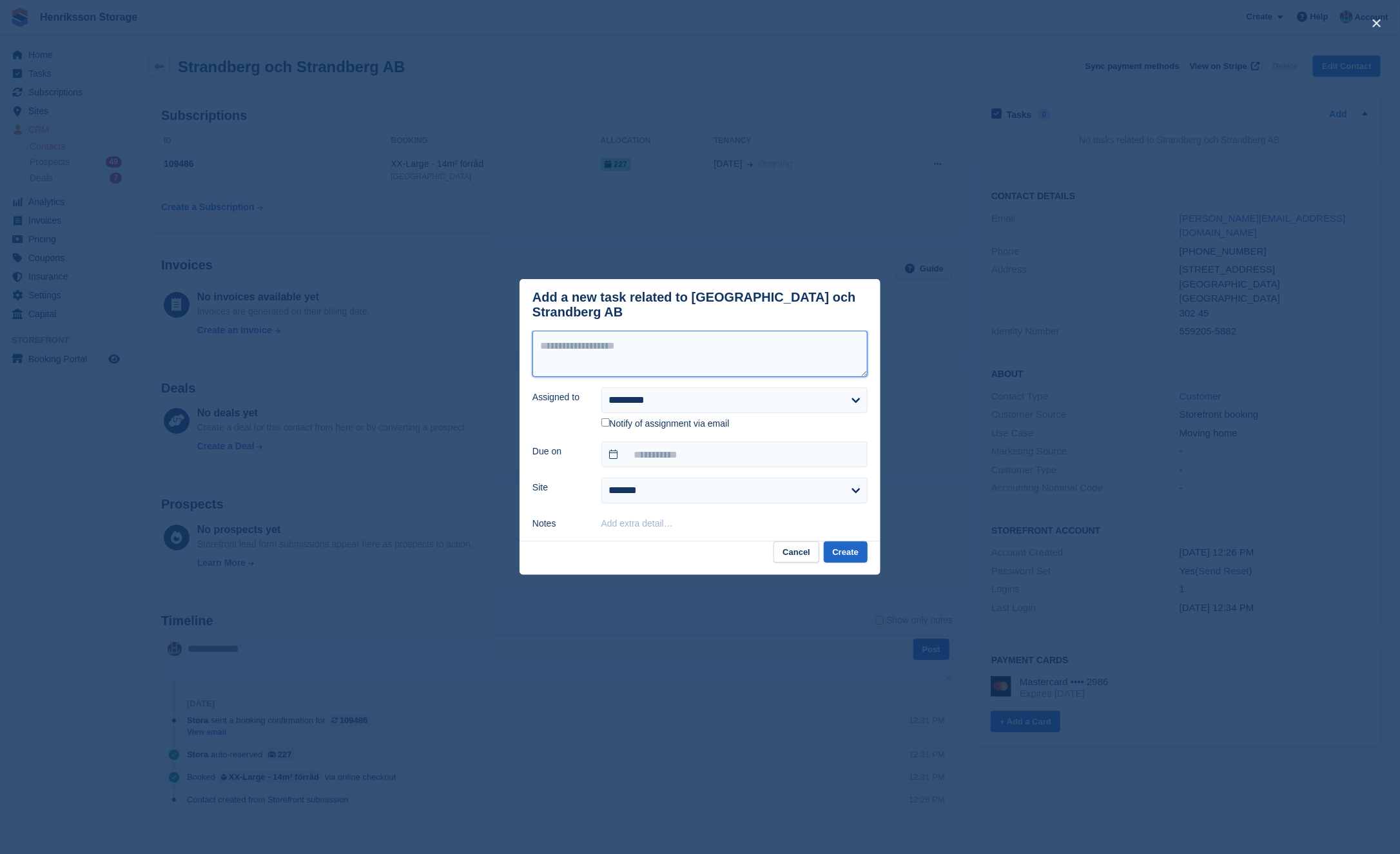
click at [604, 352] on textarea at bounding box center [700, 354] width 335 height 46
click at [561, 345] on textarea "*********" at bounding box center [700, 354] width 335 height 46
drag, startPoint x: 561, startPoint y: 345, endPoint x: 653, endPoint y: 378, distance: 97.7
click at [561, 345] on textarea "*********" at bounding box center [700, 354] width 335 height 46
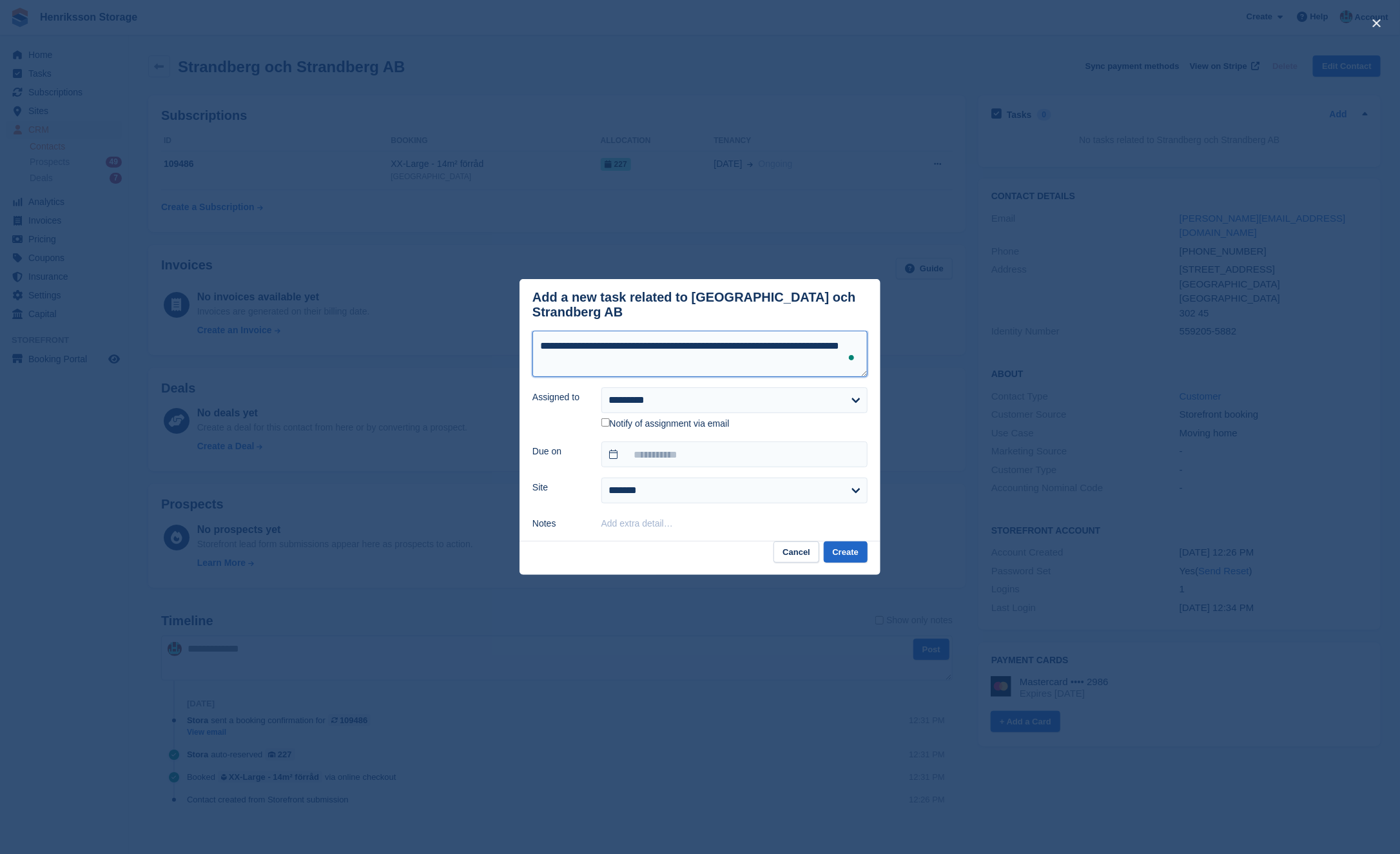
click at [540, 340] on textarea "**********" at bounding box center [700, 354] width 335 height 46
click at [819, 342] on textarea "**********" at bounding box center [700, 354] width 335 height 46
click at [545, 351] on textarea "**********" at bounding box center [700, 354] width 335 height 46
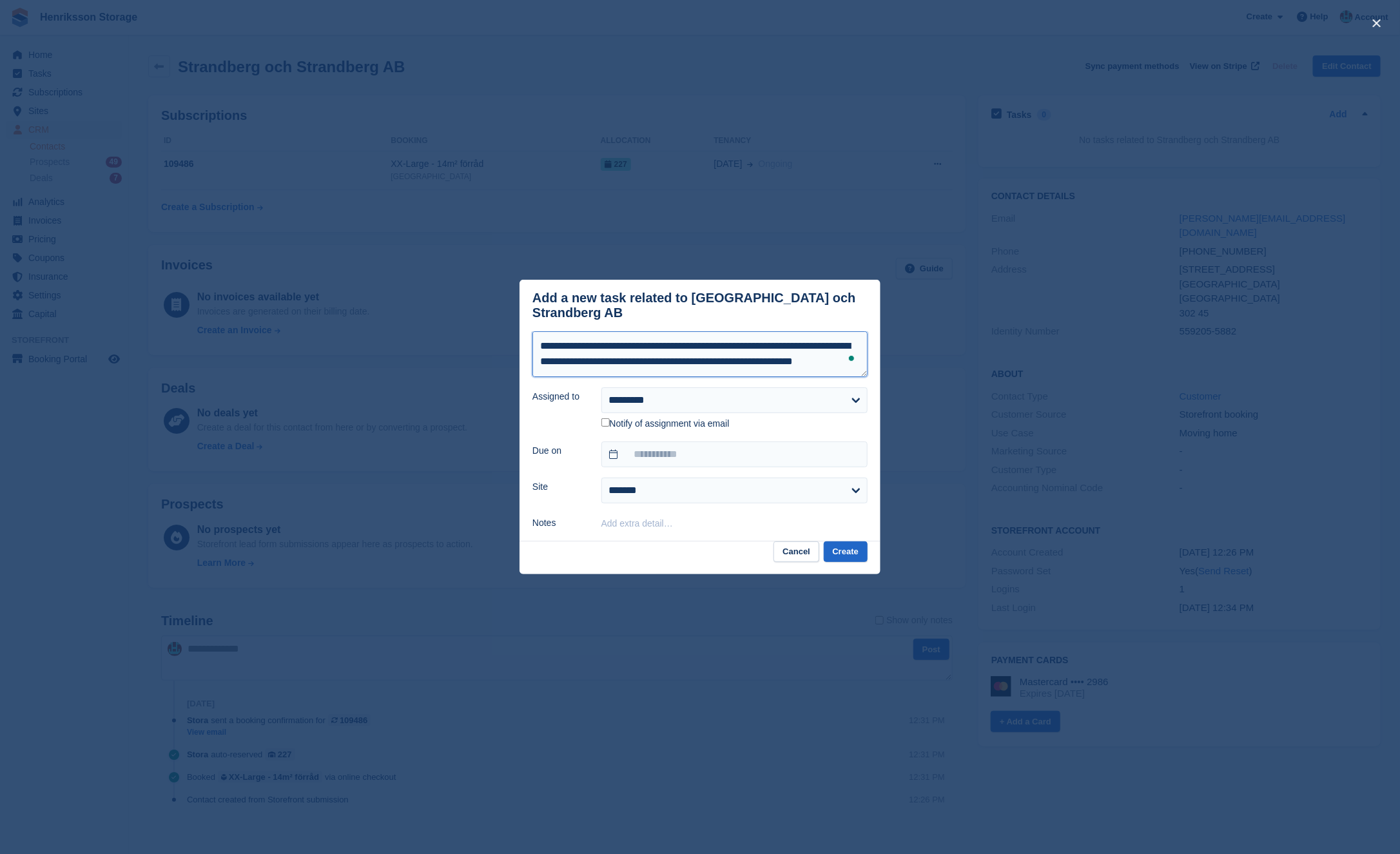
click at [603, 362] on textarea "**********" at bounding box center [700, 354] width 335 height 46
click at [691, 346] on textarea "**********" at bounding box center [700, 354] width 335 height 46
click at [671, 346] on textarea "**********" at bounding box center [700, 354] width 335 height 46
click at [695, 349] on textarea "**********" at bounding box center [700, 354] width 335 height 46
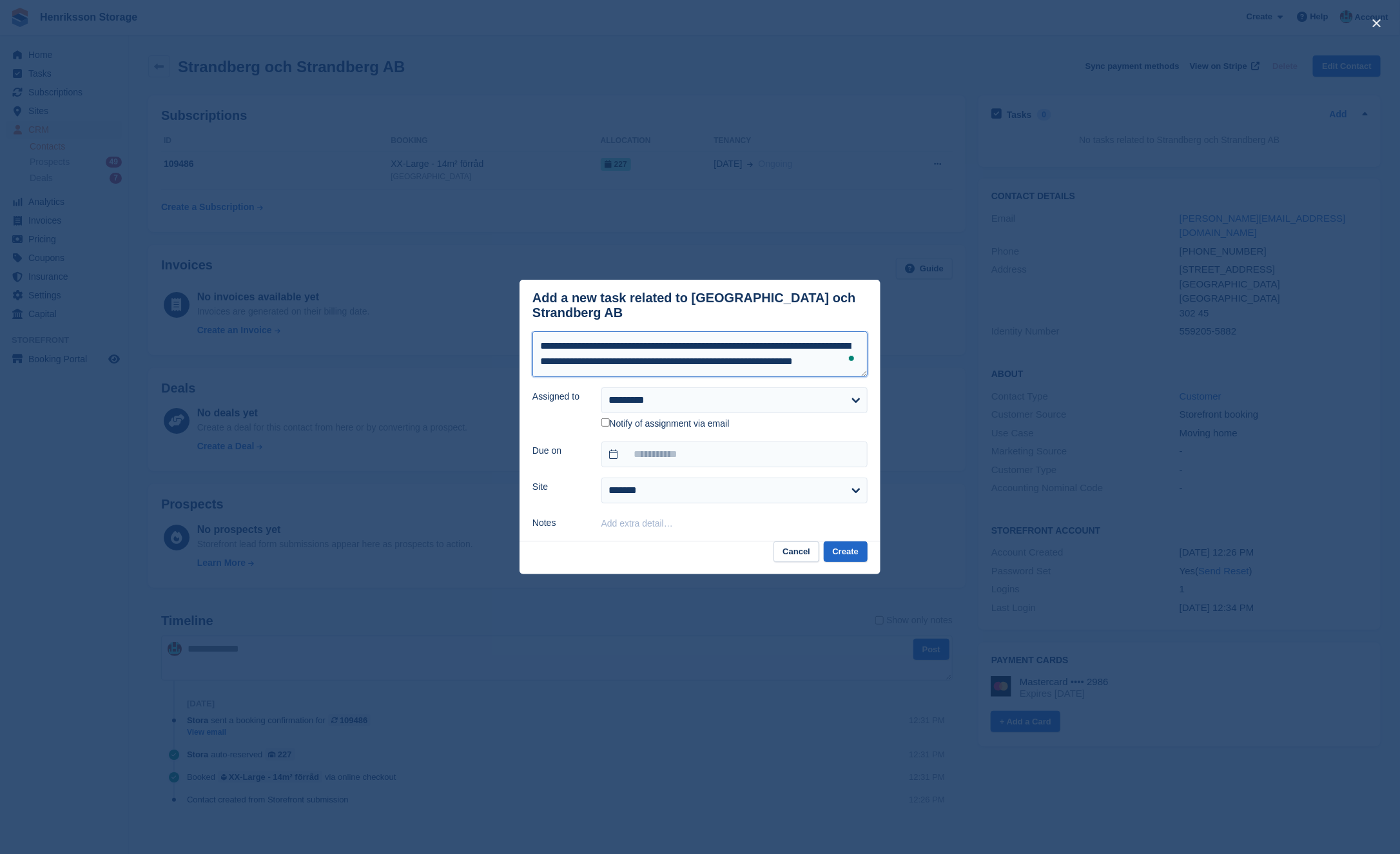
click at [695, 367] on textarea "**********" at bounding box center [700, 354] width 335 height 46
click at [693, 346] on textarea "**********" at bounding box center [700, 354] width 335 height 46
click at [766, 356] on textarea "**********" at bounding box center [700, 354] width 335 height 46
click at [848, 349] on span at bounding box center [852, 358] width 12 height 18
click at [843, 342] on textarea "**********" at bounding box center [700, 354] width 335 height 46
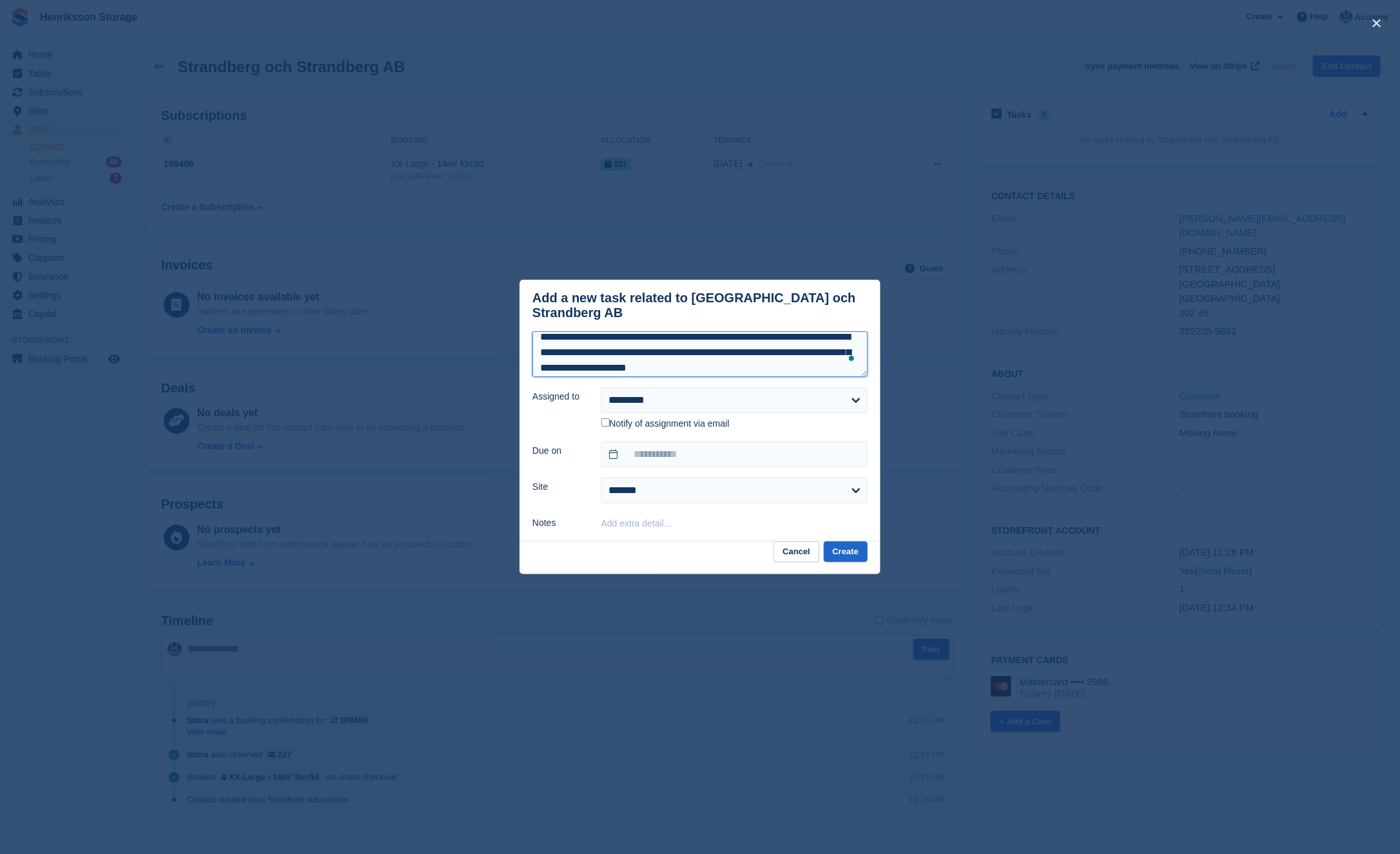
click at [739, 363] on textarea "**********" at bounding box center [700, 354] width 335 height 46
click at [733, 361] on textarea "**********" at bounding box center [700, 354] width 335 height 46
click at [547, 361] on textarea "**********" at bounding box center [700, 354] width 335 height 46
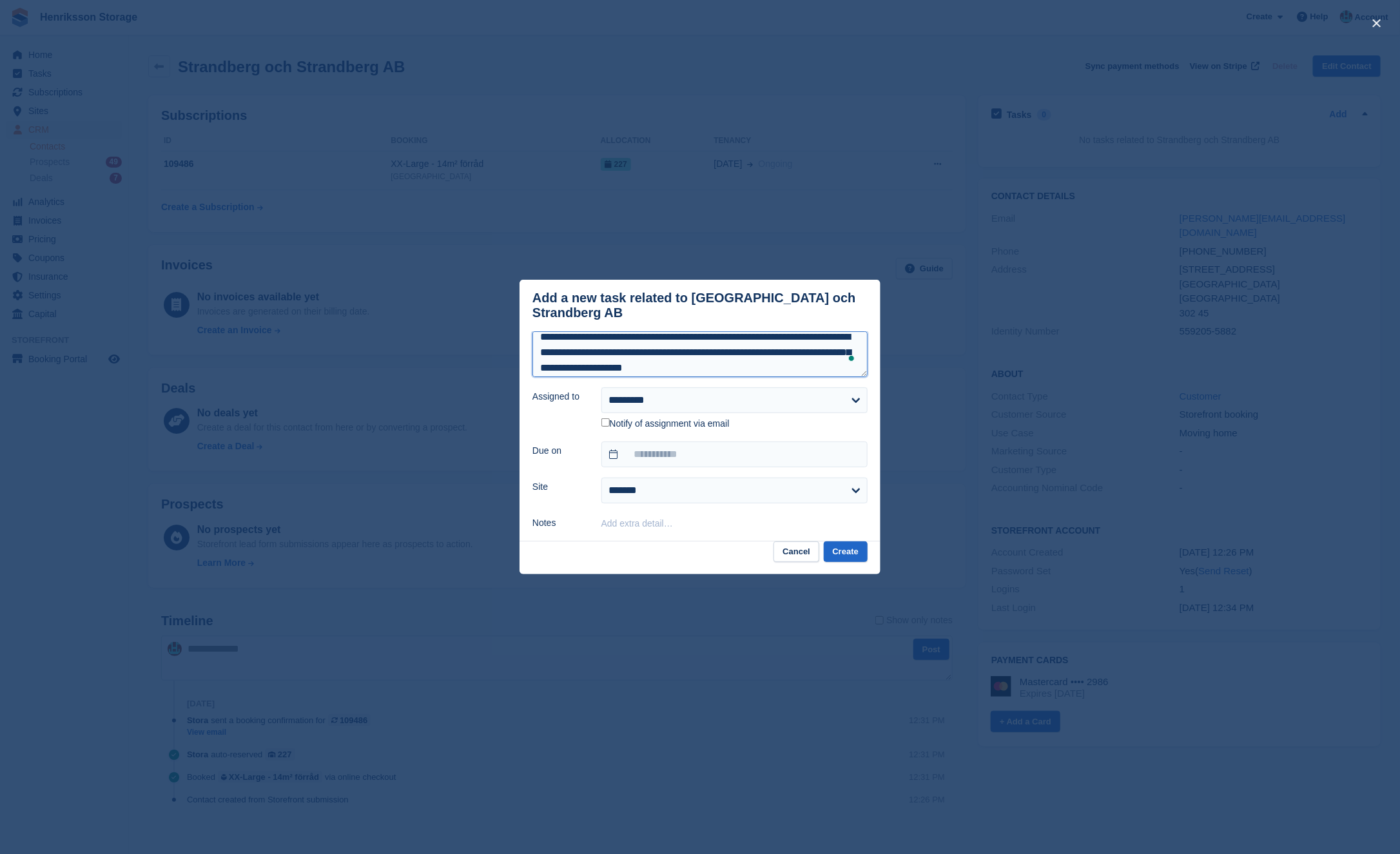
click at [765, 368] on textarea "**********" at bounding box center [700, 354] width 335 height 46
type textarea "**********"
click at [677, 451] on input "text" at bounding box center [734, 454] width 266 height 26
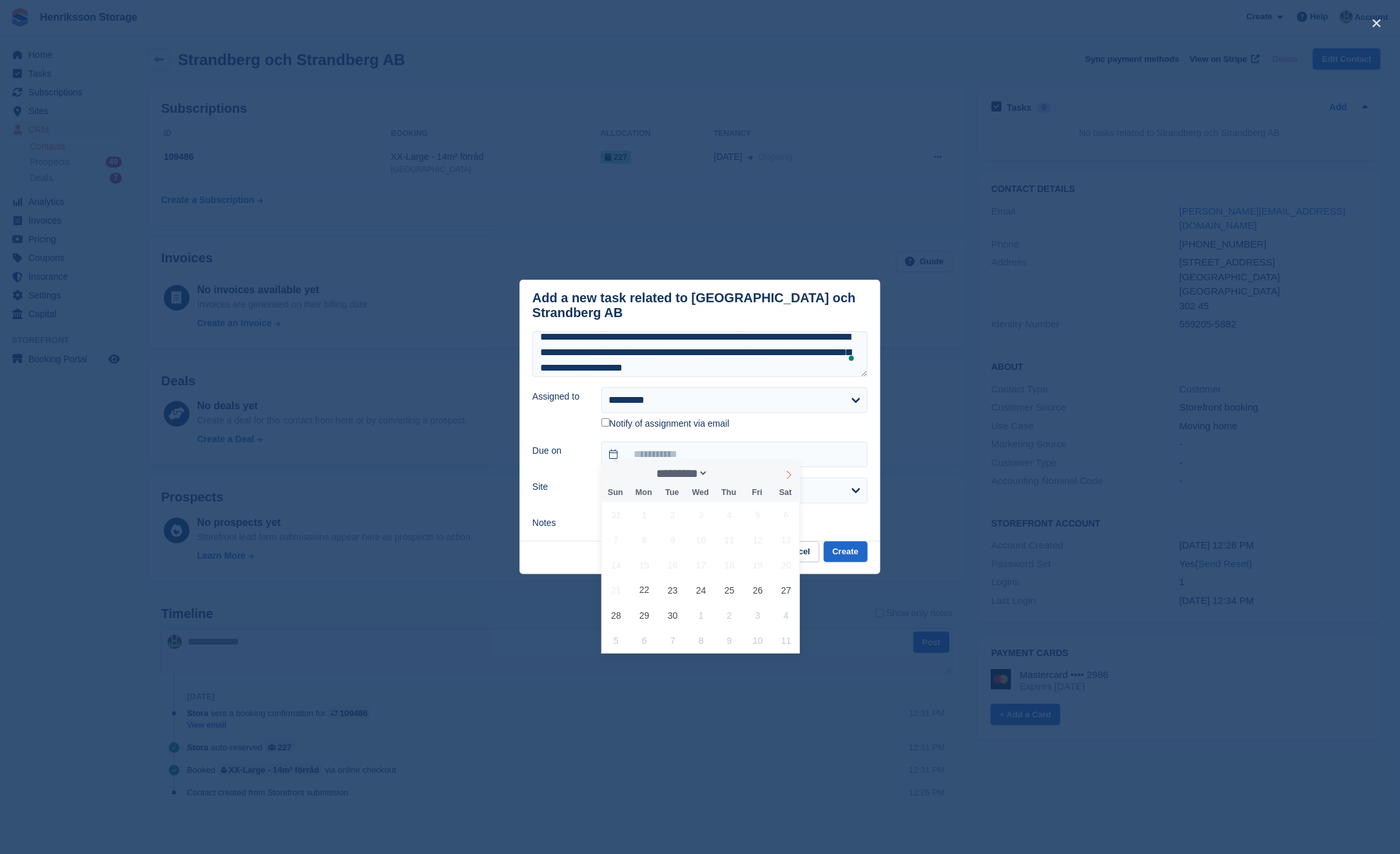
click at [789, 472] on icon at bounding box center [789, 474] width 9 height 9
select select "*"
click at [612, 611] on span "26" at bounding box center [616, 616] width 25 height 25
type input "**********"
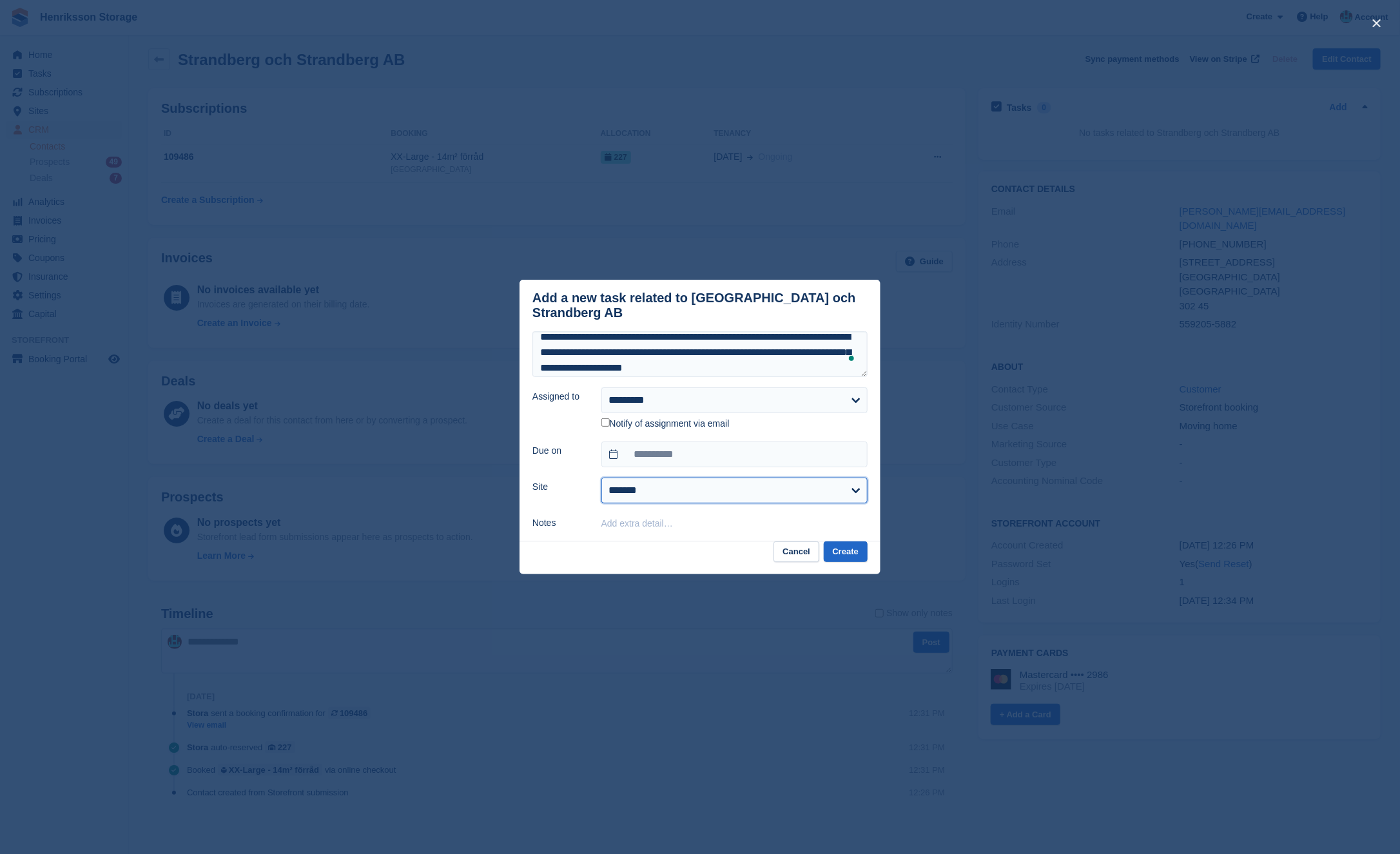
click at [792, 485] on select "**********" at bounding box center [734, 491] width 266 height 26
select select "****"
click at [602, 478] on select "**********" at bounding box center [734, 491] width 266 height 26
click at [833, 548] on button "Create" at bounding box center [845, 552] width 44 height 21
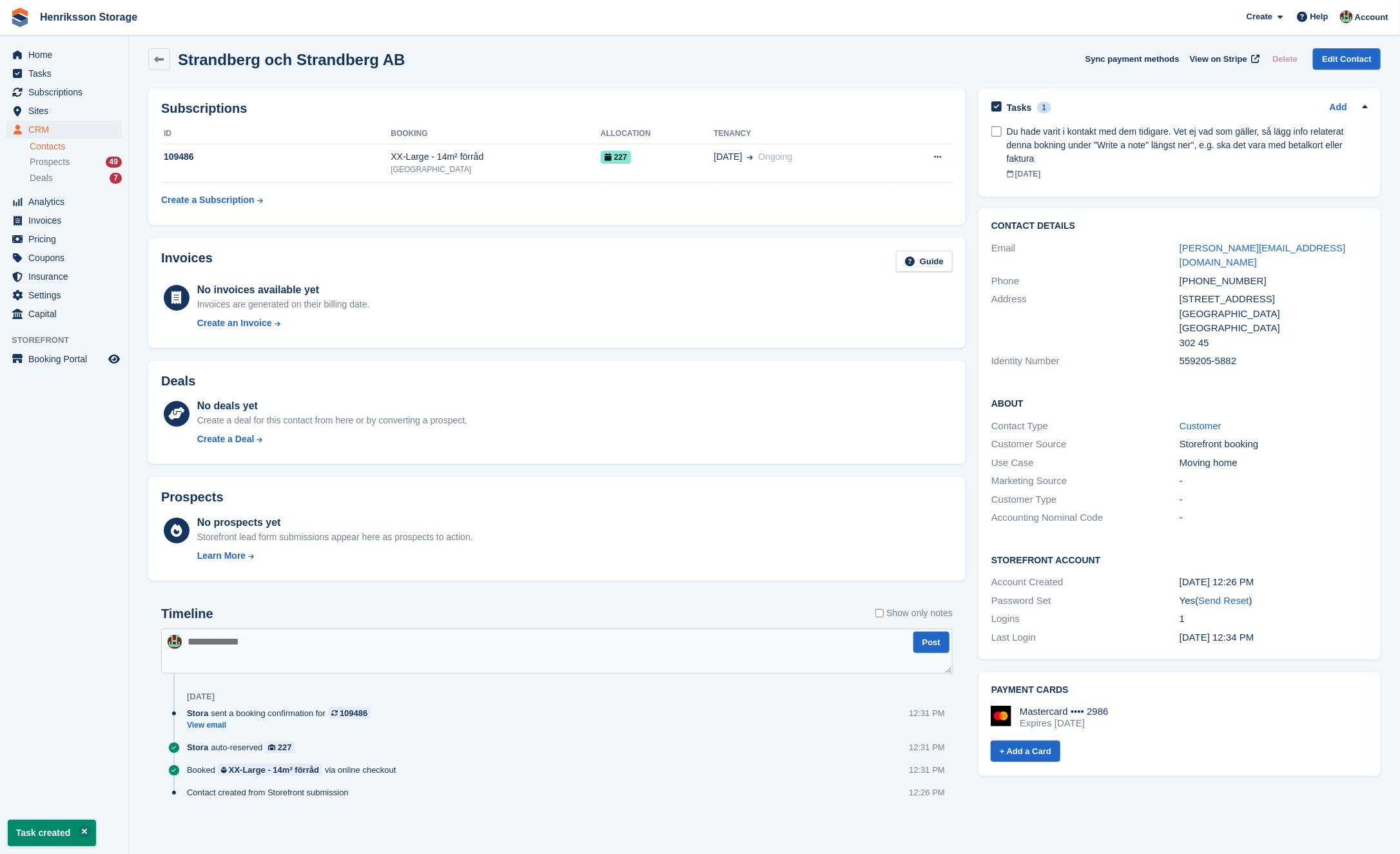
click at [5, 56] on li "Home" at bounding box center [64, 55] width 129 height 18
click at [37, 65] on span "Tasks" at bounding box center [67, 74] width 77 height 18
